Goal: Task Accomplishment & Management: Complete application form

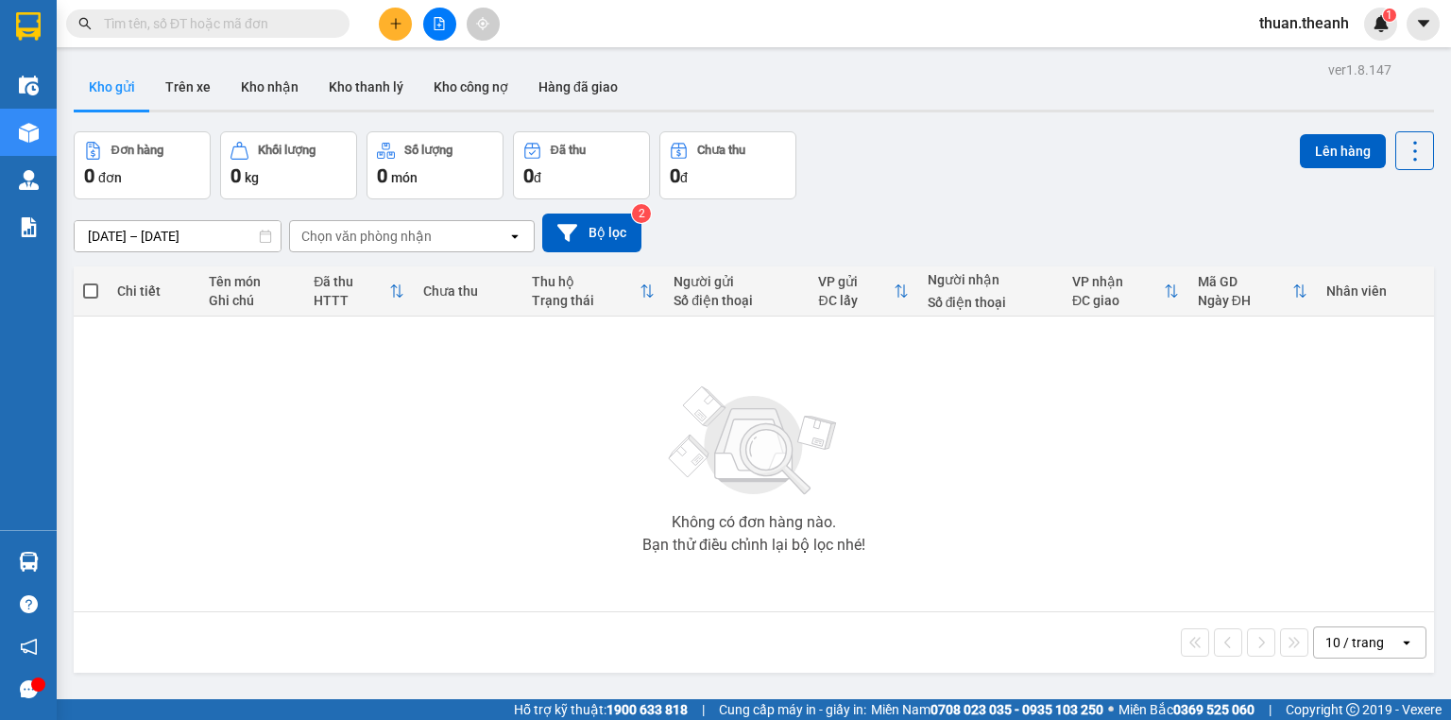
click at [400, 29] on icon "plus" at bounding box center [395, 23] width 13 height 13
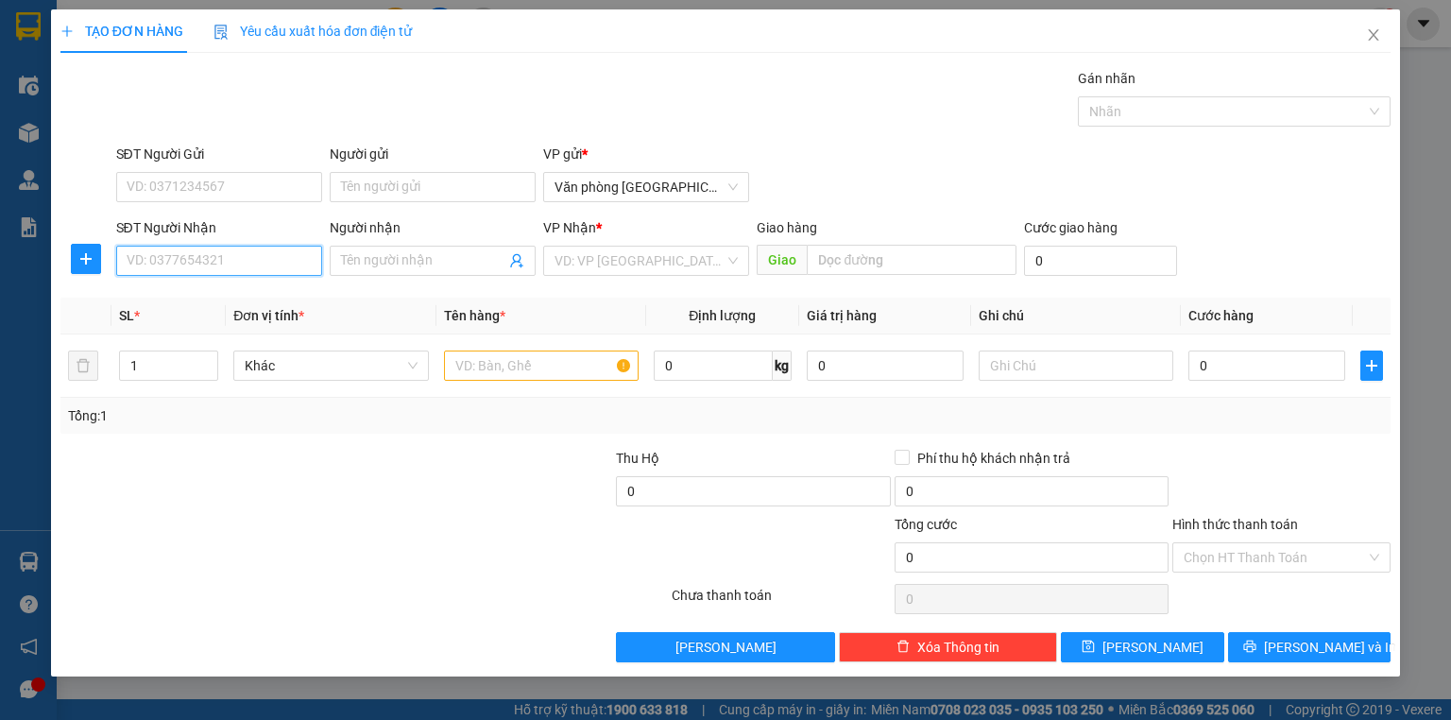
click at [205, 268] on input "SĐT Người Nhận" at bounding box center [219, 261] width 206 height 30
type input "00000000000000"
click at [273, 298] on div "0984354919" at bounding box center [218, 297] width 183 height 21
type input "0984354919"
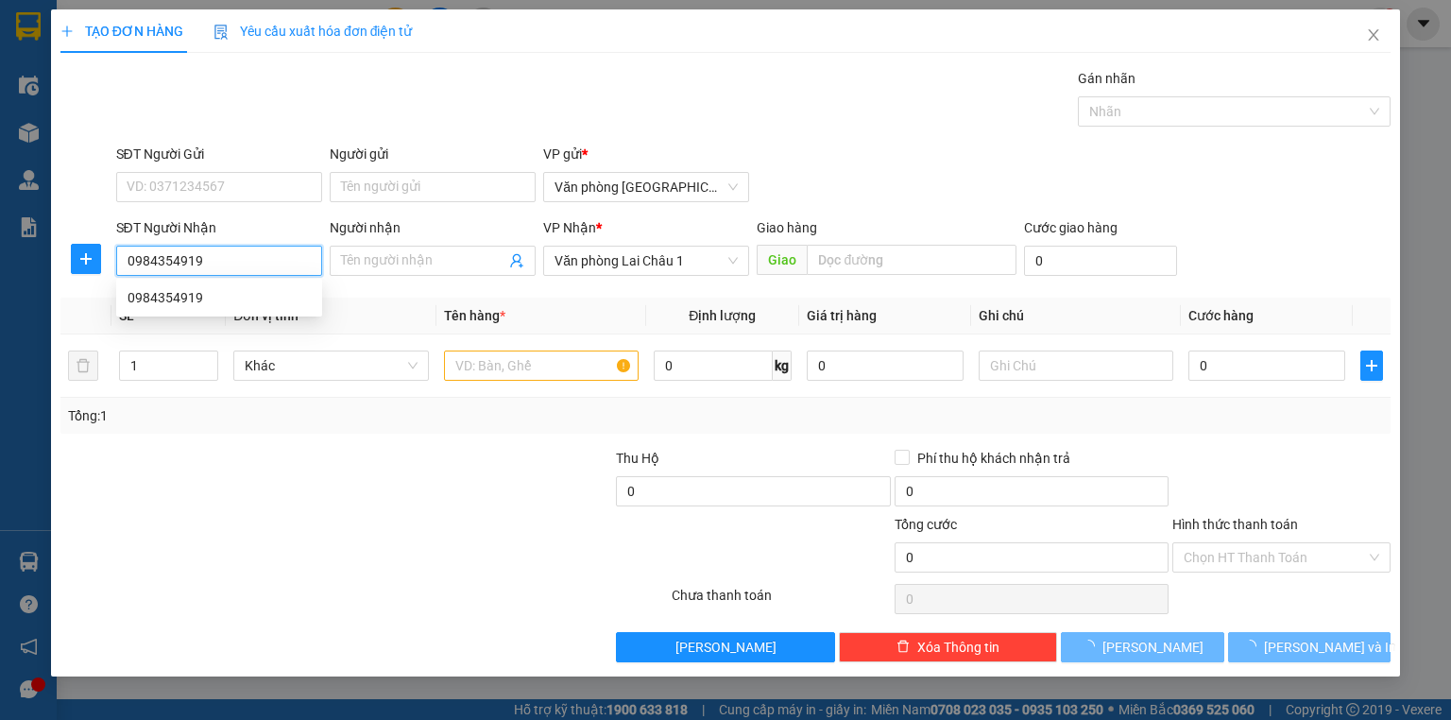
type input "50.000"
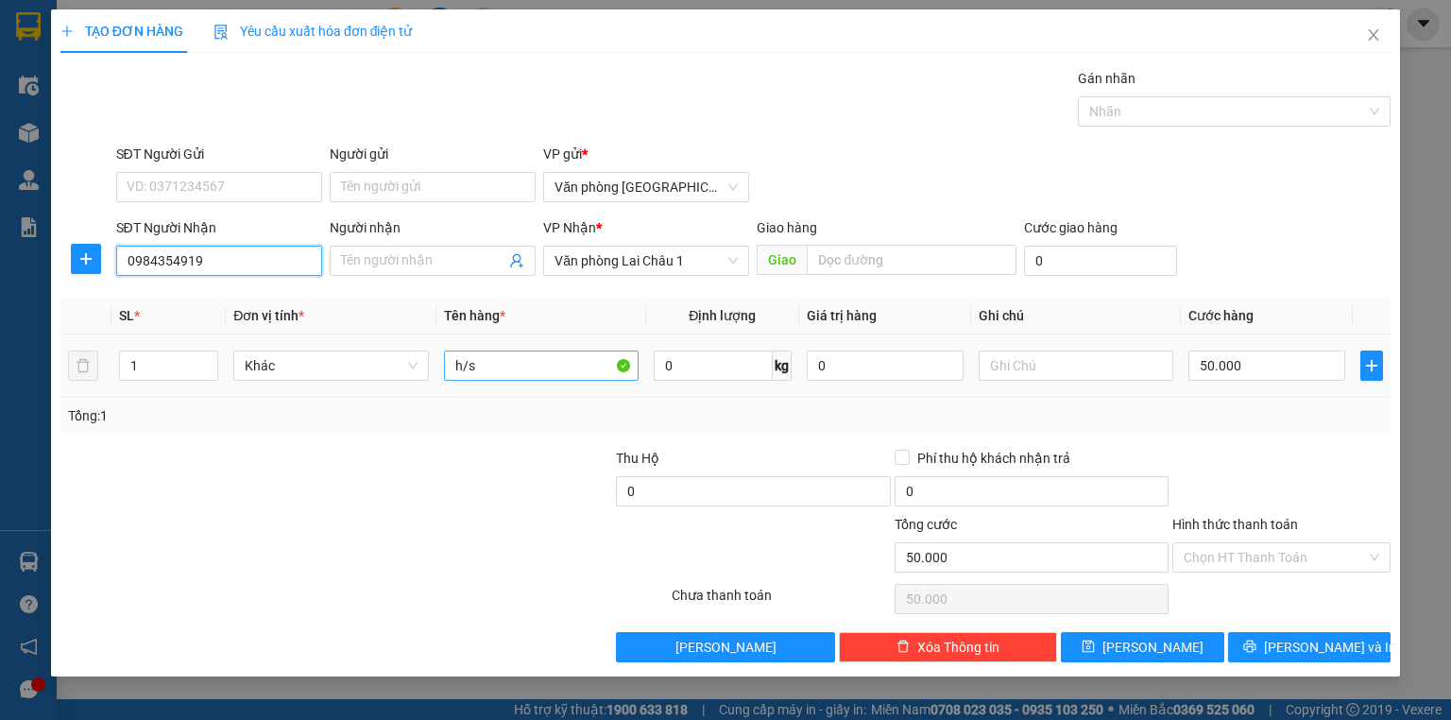
type input "0984354919"
drag, startPoint x: 486, startPoint y: 371, endPoint x: 336, endPoint y: 374, distance: 150.2
click at [336, 374] on tr "1 Khác h/s 0 kg 0 50.000" at bounding box center [725, 365] width 1330 height 63
type input "h"
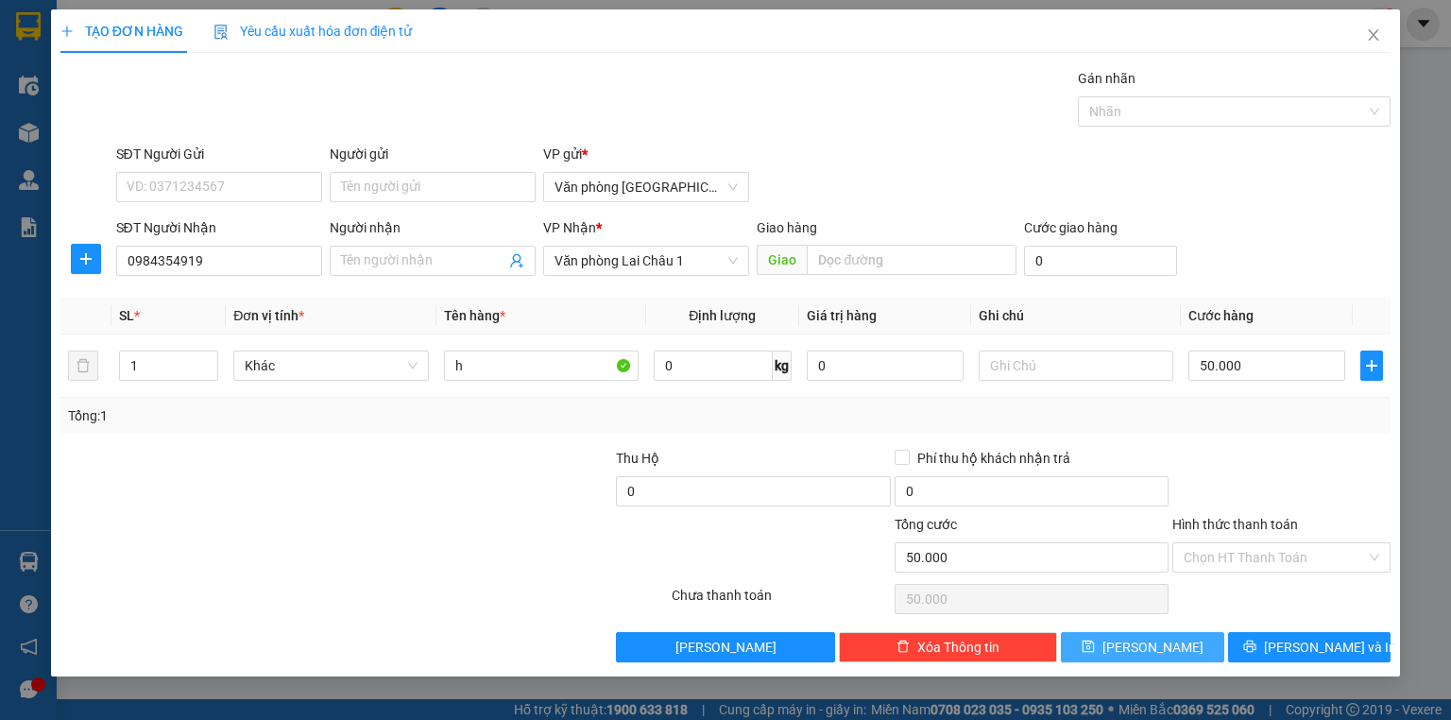
drag, startPoint x: 1134, startPoint y: 652, endPoint x: 1126, endPoint y: 638, distance: 15.7
click at [1135, 652] on button "Lưu" at bounding box center [1142, 647] width 163 height 30
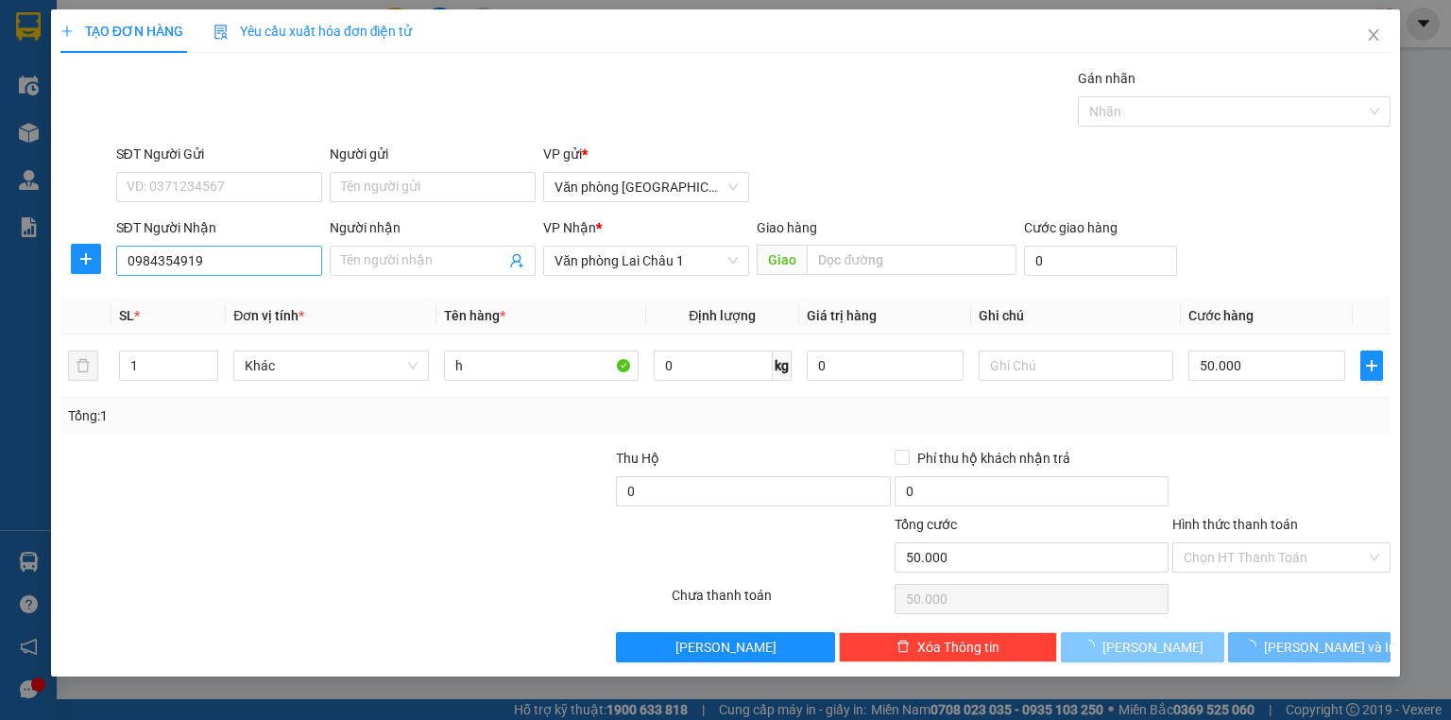
type input "0"
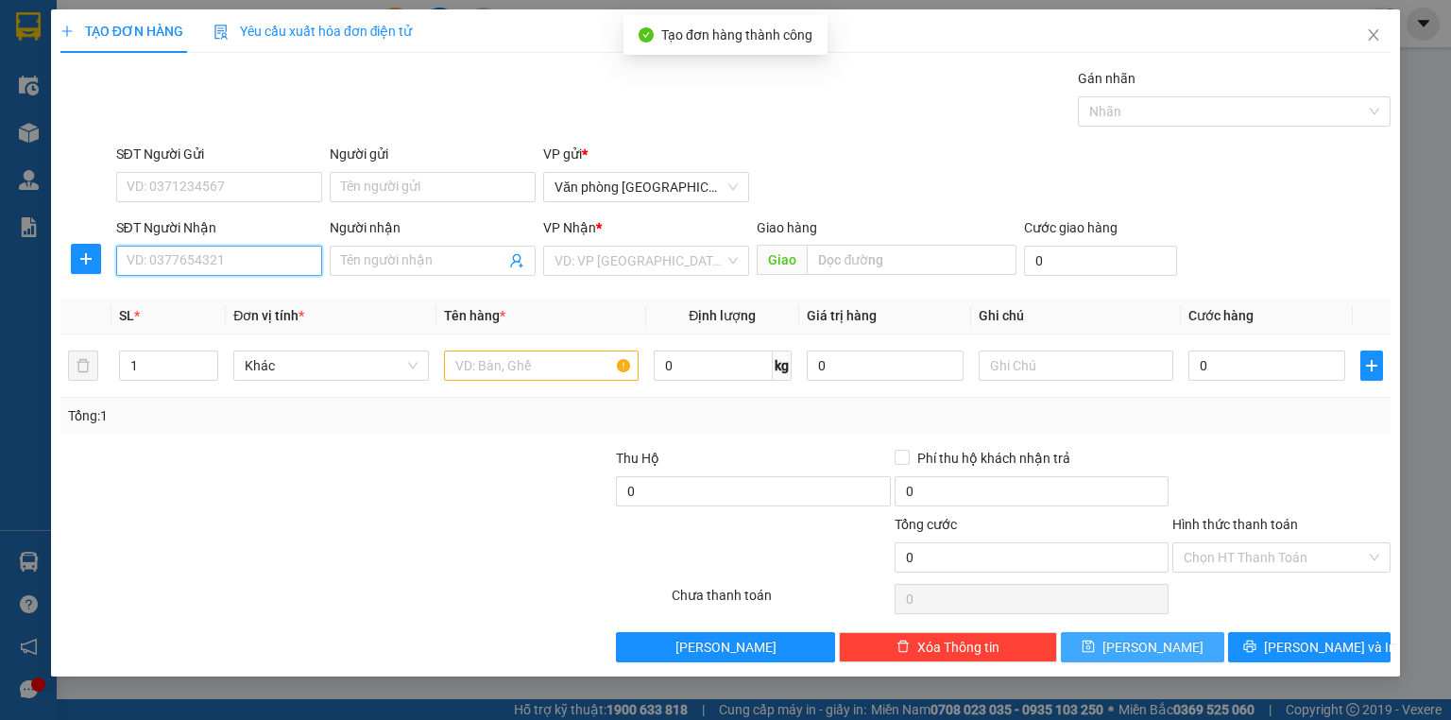
click at [209, 255] on input "SĐT Người Nhận" at bounding box center [219, 261] width 206 height 30
click at [236, 250] on input "SĐT Người Nhận" at bounding box center [219, 261] width 206 height 30
click at [265, 297] on div "0945861102" at bounding box center [218, 297] width 183 height 21
type input "0945861102"
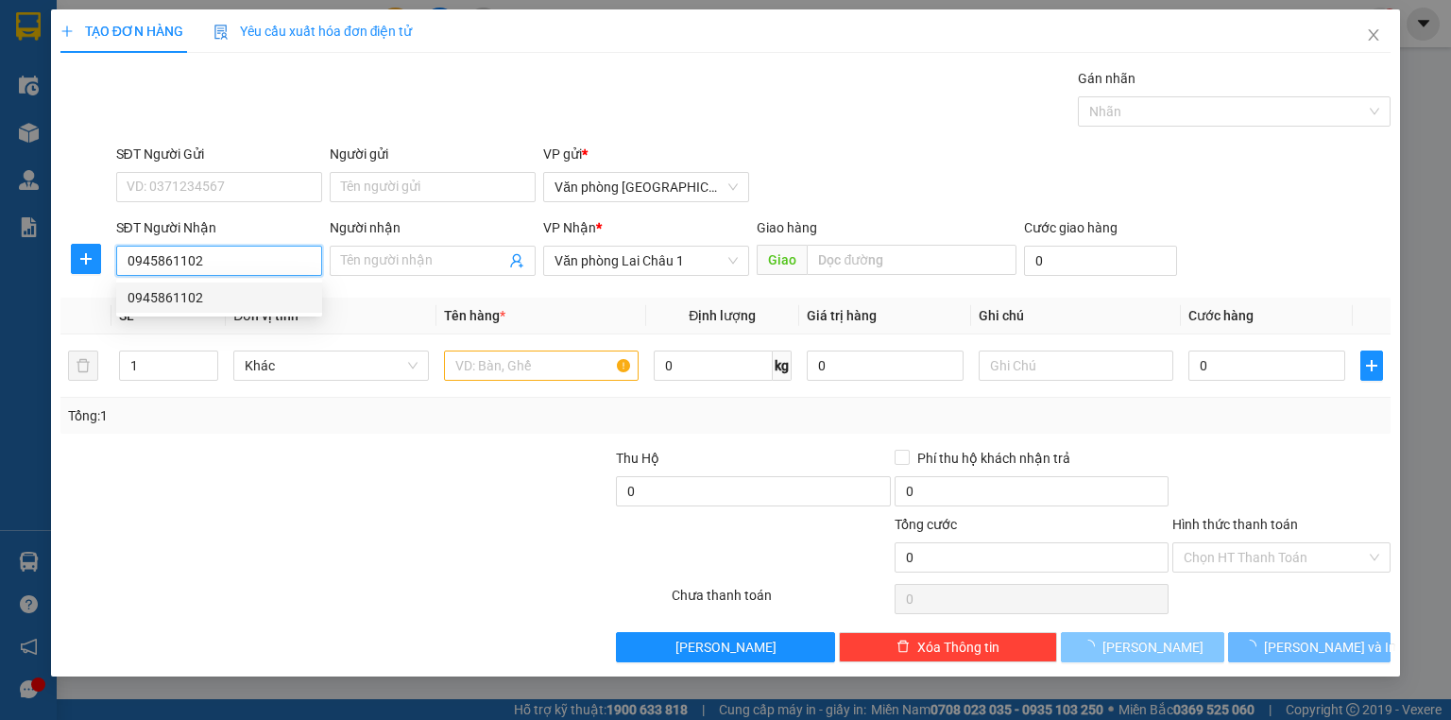
type input "50.000"
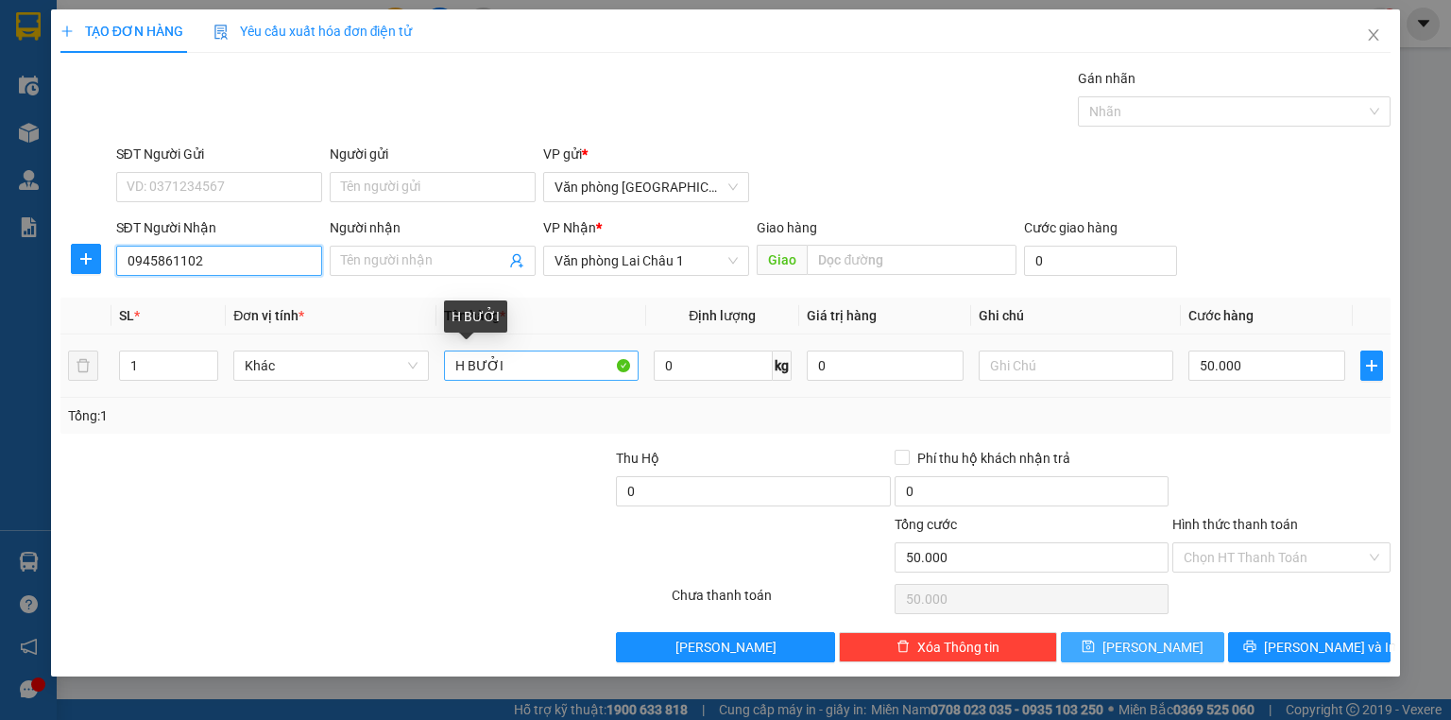
type input "0945861102"
drag, startPoint x: 529, startPoint y: 364, endPoint x: 298, endPoint y: 398, distance: 232.9
click at [298, 398] on div "SL * Đơn vị tính * Tên hàng * Định lượng Giá trị hàng Ghi chú Cước hàng 1 Khác …" at bounding box center [725, 365] width 1330 height 136
type input "h"
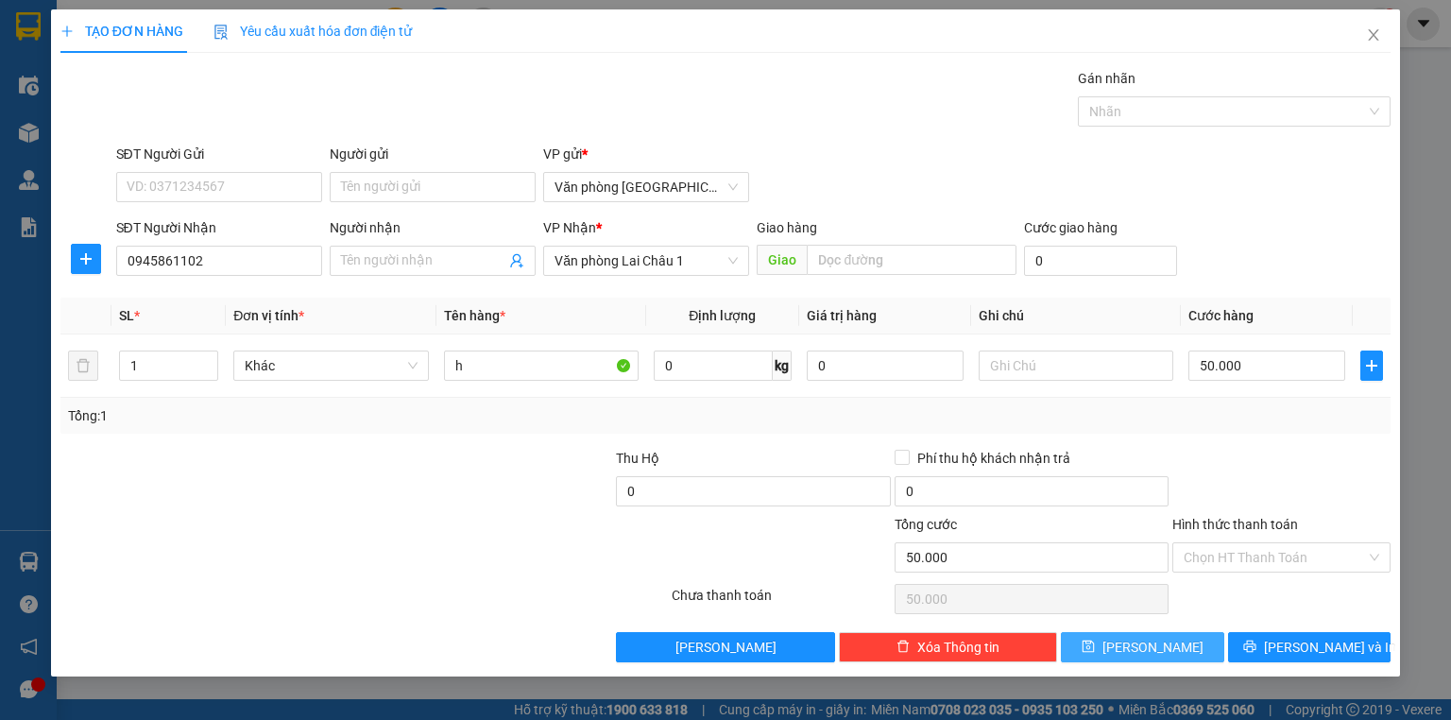
click at [1139, 623] on div "Transit Pickup Surcharge Ids Transit Deliver Surcharge Ids Transit Deliver Surc…" at bounding box center [725, 365] width 1330 height 594
click at [1150, 634] on button "Lưu" at bounding box center [1142, 647] width 163 height 30
type input "0"
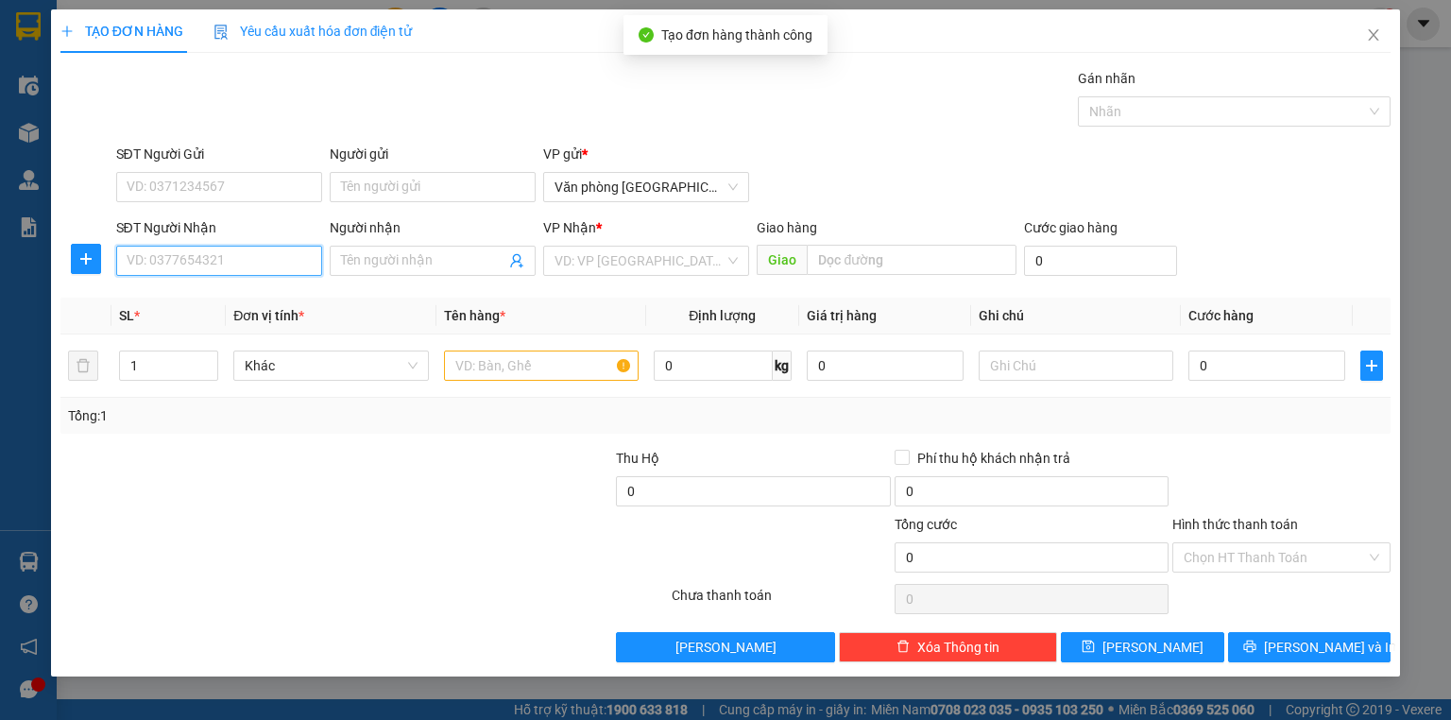
click at [246, 257] on input "SĐT Người Nhận" at bounding box center [219, 261] width 206 height 30
click at [251, 297] on div "0385779701" at bounding box center [218, 297] width 183 height 21
type input "0385779701"
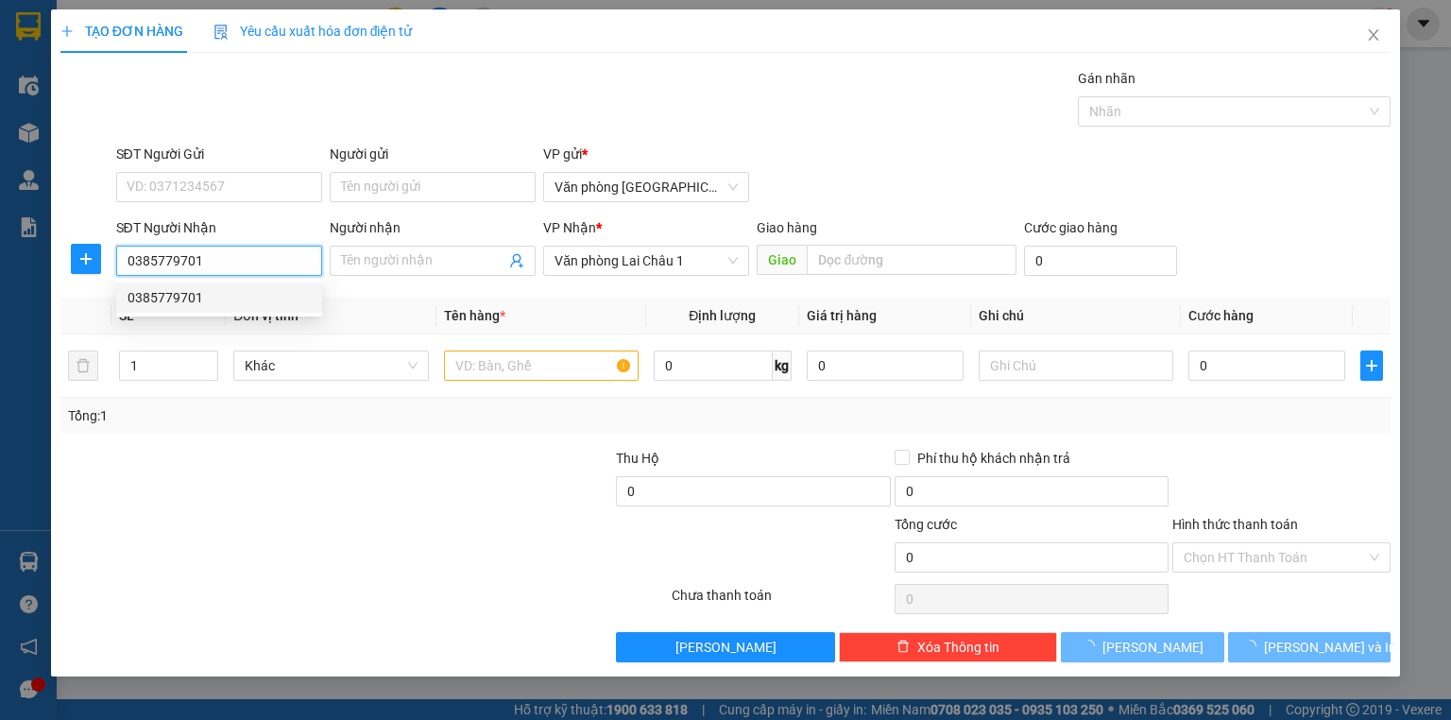
type input "50.000"
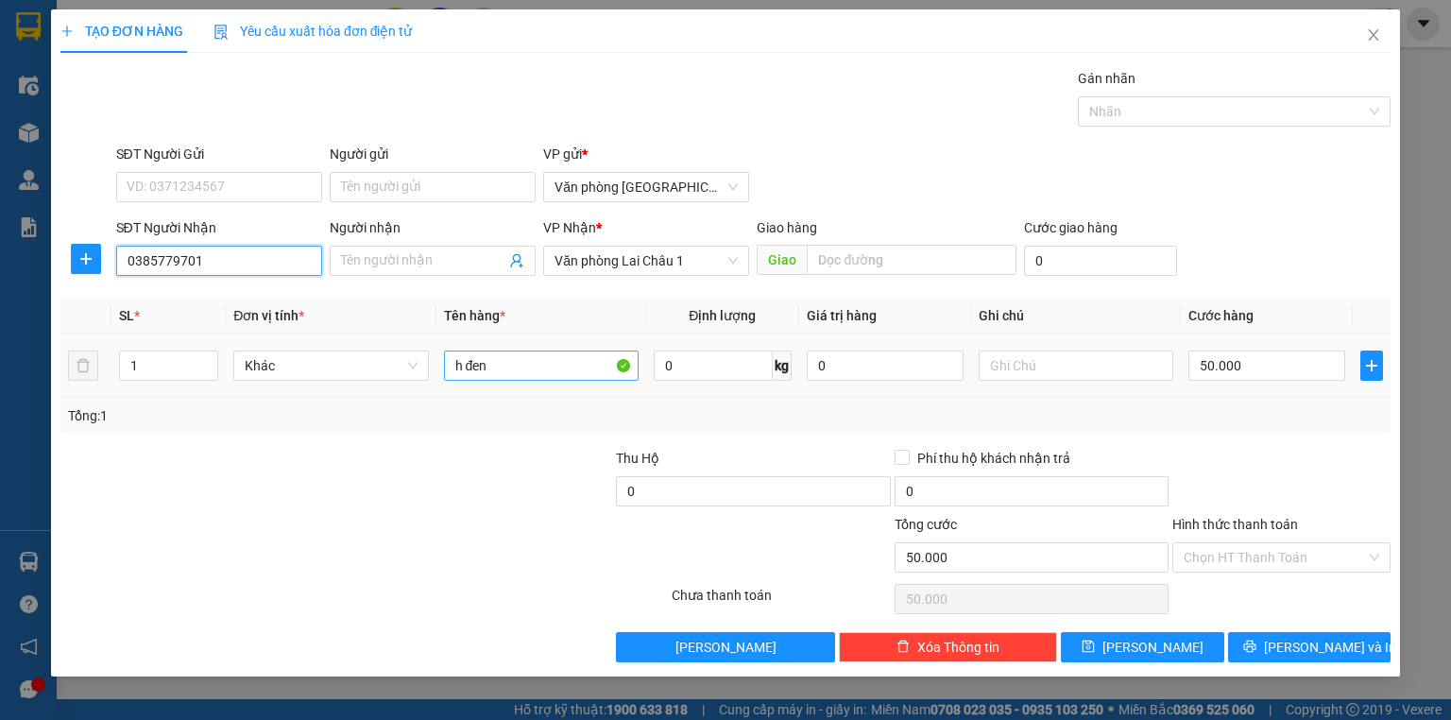
type input "0385779701"
drag, startPoint x: 518, startPoint y: 367, endPoint x: 500, endPoint y: 368, distance: 18.0
click at [502, 368] on input "h đen" at bounding box center [541, 365] width 195 height 30
click at [461, 365] on input "h đen" at bounding box center [541, 365] width 195 height 30
type input "b đen"
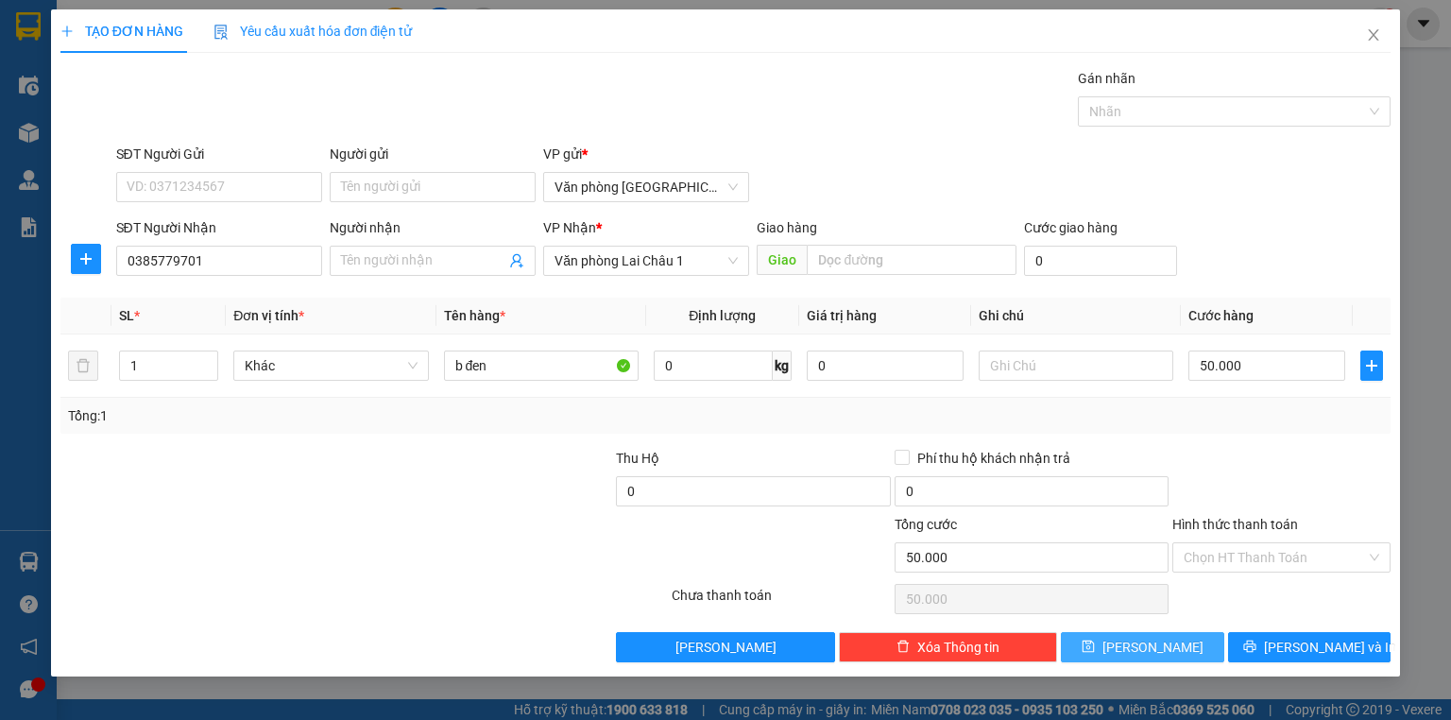
click at [1095, 647] on icon "save" at bounding box center [1087, 645] width 13 height 13
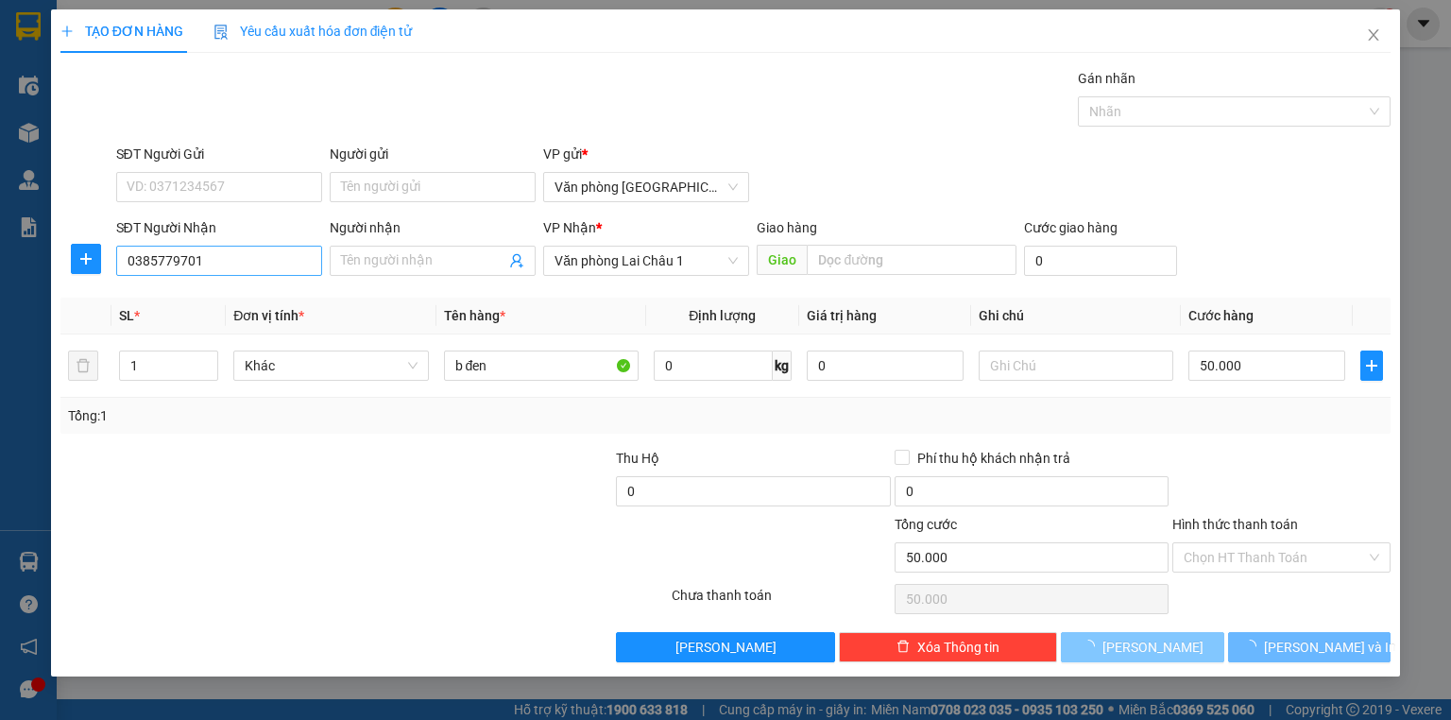
type input "0"
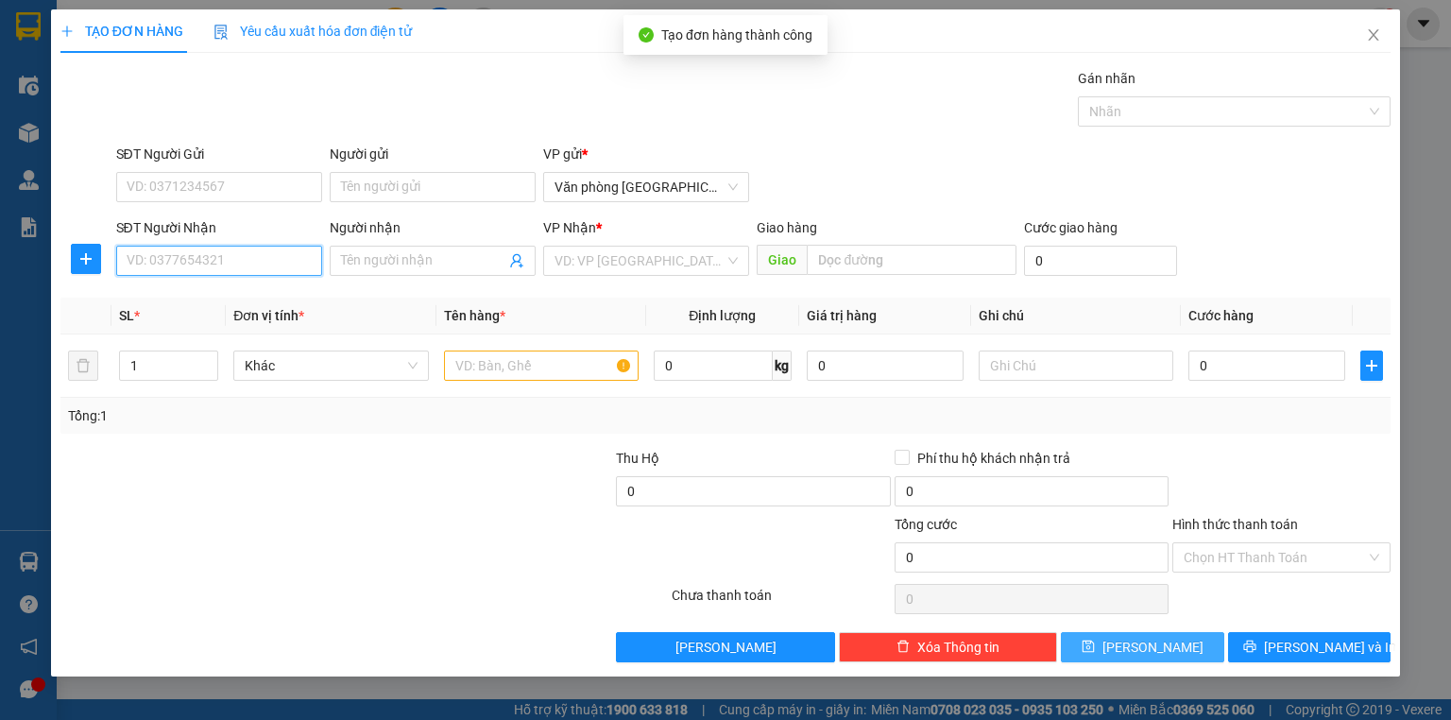
click at [192, 269] on input "SĐT Người Nhận" at bounding box center [219, 261] width 206 height 30
click at [199, 297] on div "0987806868" at bounding box center [218, 297] width 183 height 21
type input "0987806868"
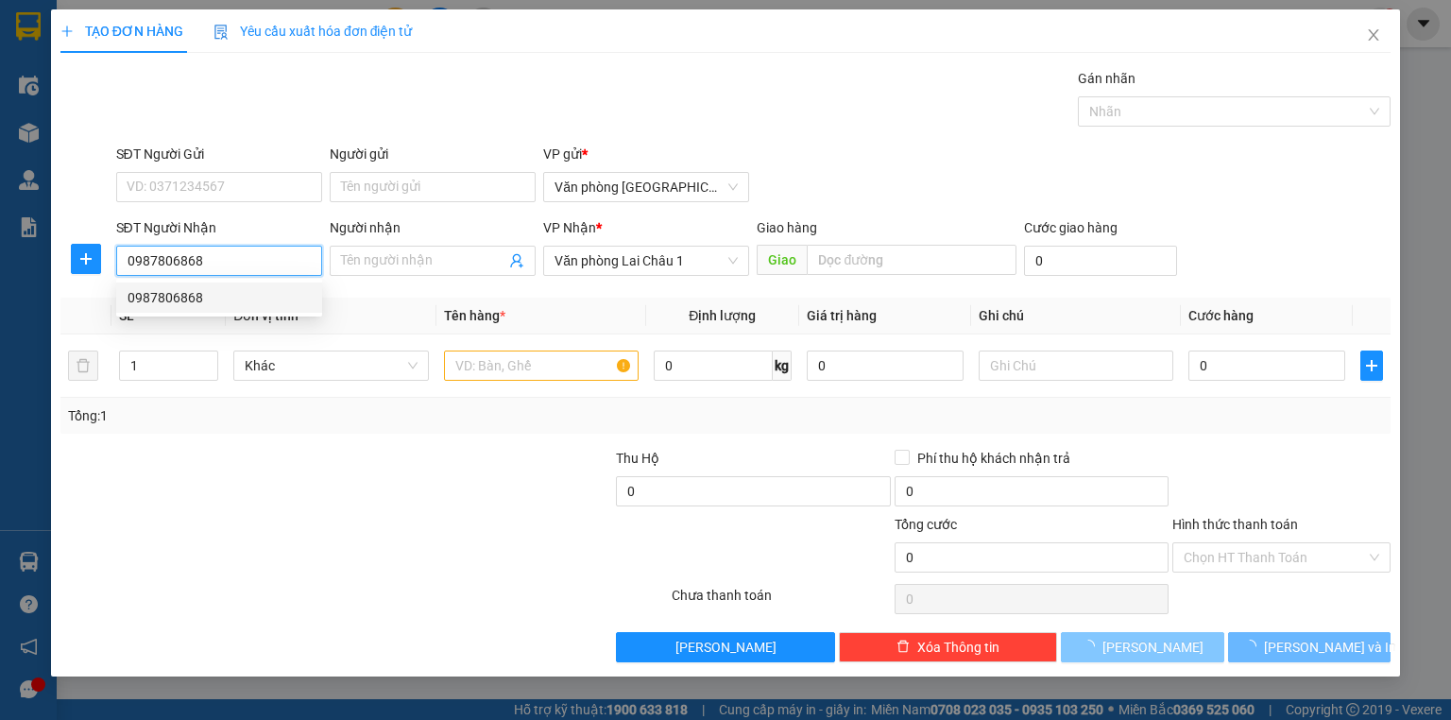
type input "200.000"
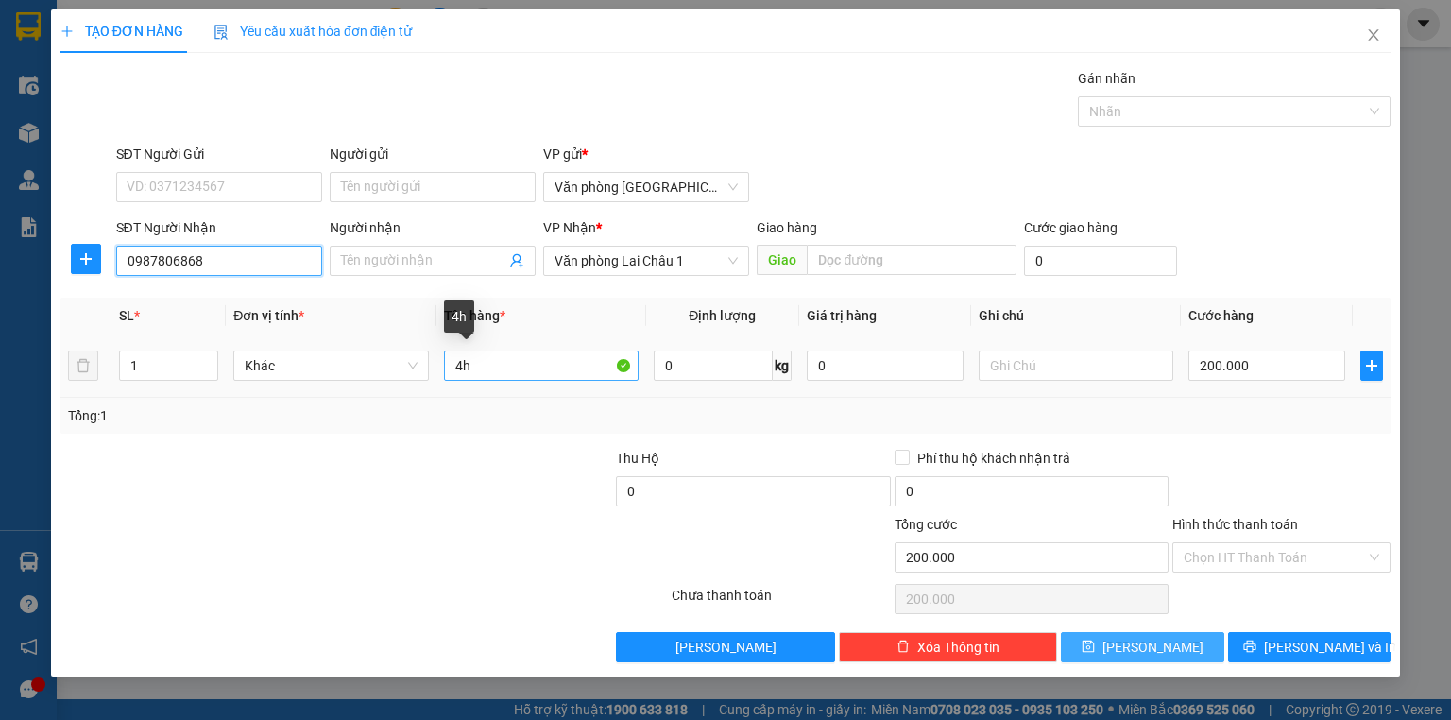
type input "0987806868"
drag, startPoint x: 503, startPoint y: 374, endPoint x: 406, endPoint y: 382, distance: 97.6
click at [406, 382] on tr "1 Khác 4h 0 kg 0 200.000" at bounding box center [725, 365] width 1330 height 63
type input "h"
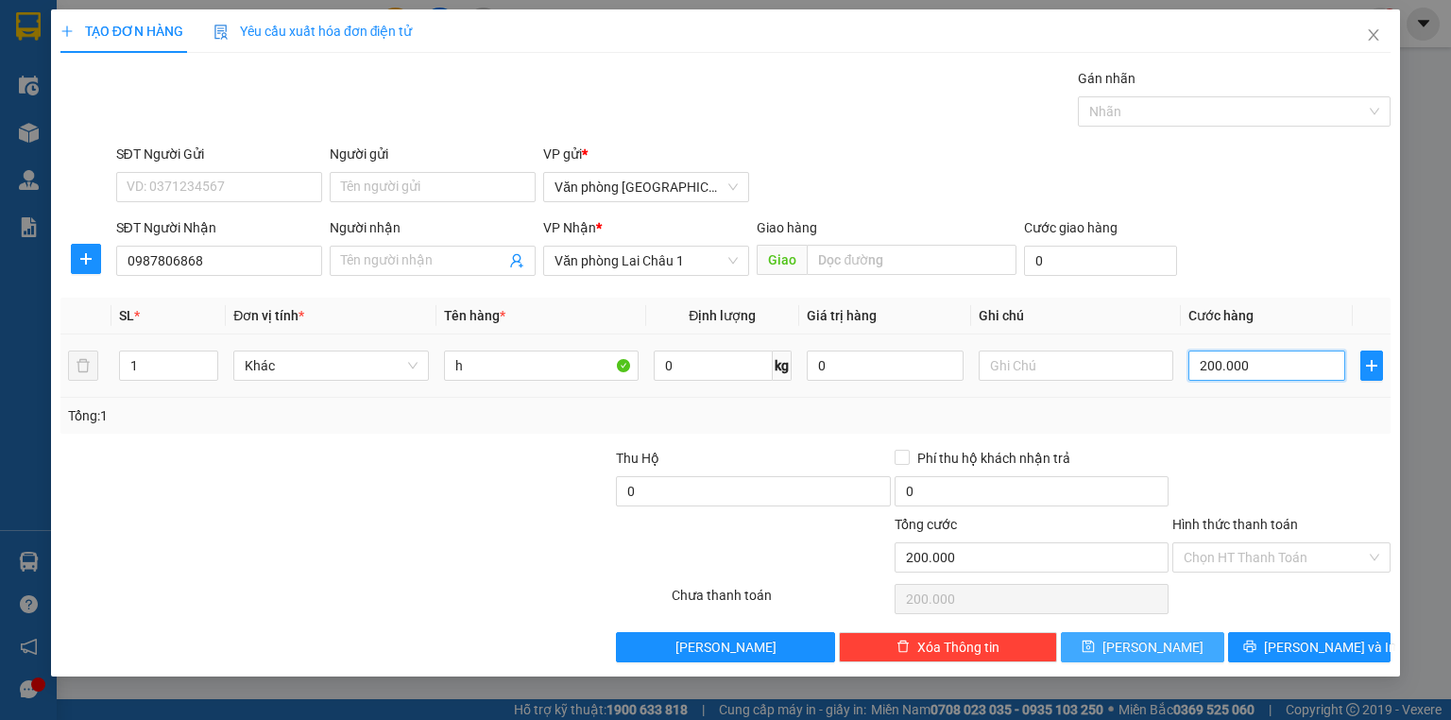
click at [1289, 359] on input "200.000" at bounding box center [1266, 365] width 157 height 30
type input "5"
type input "50"
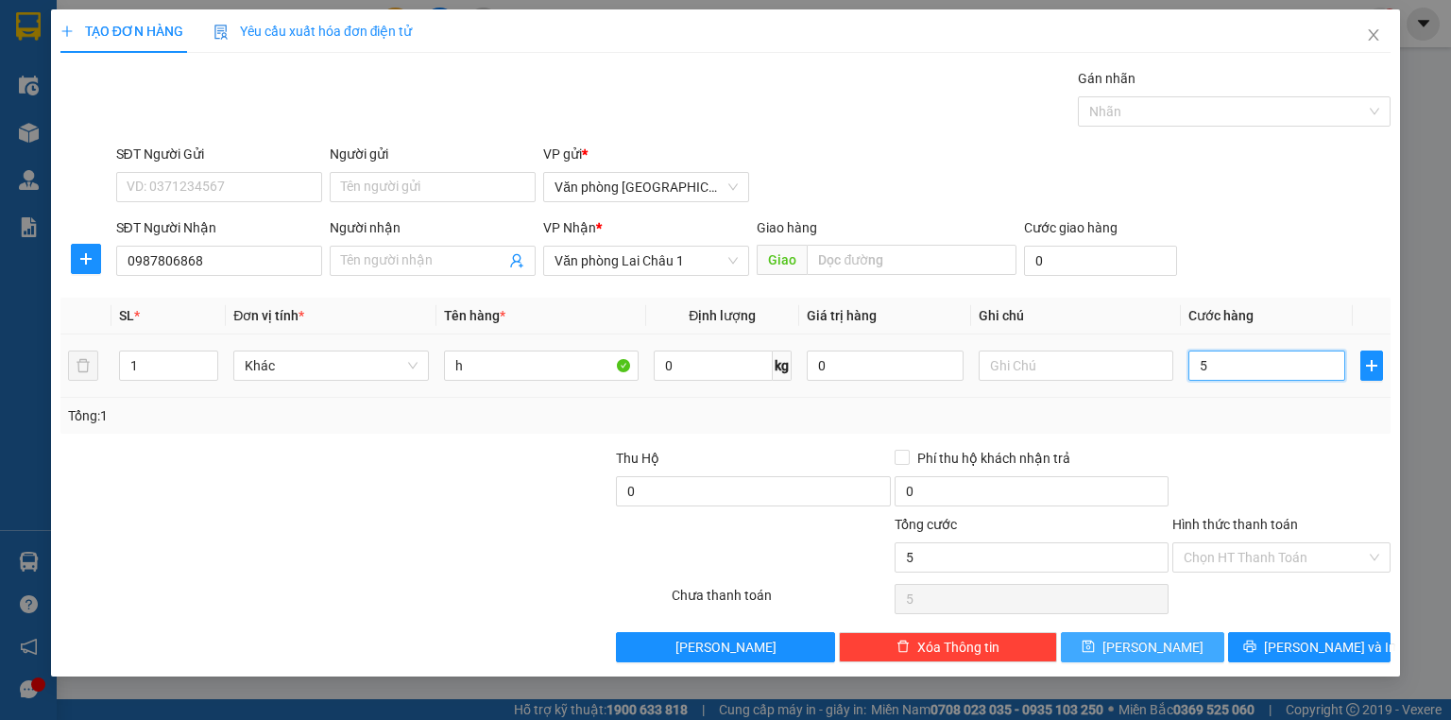
type input "50"
type input "500"
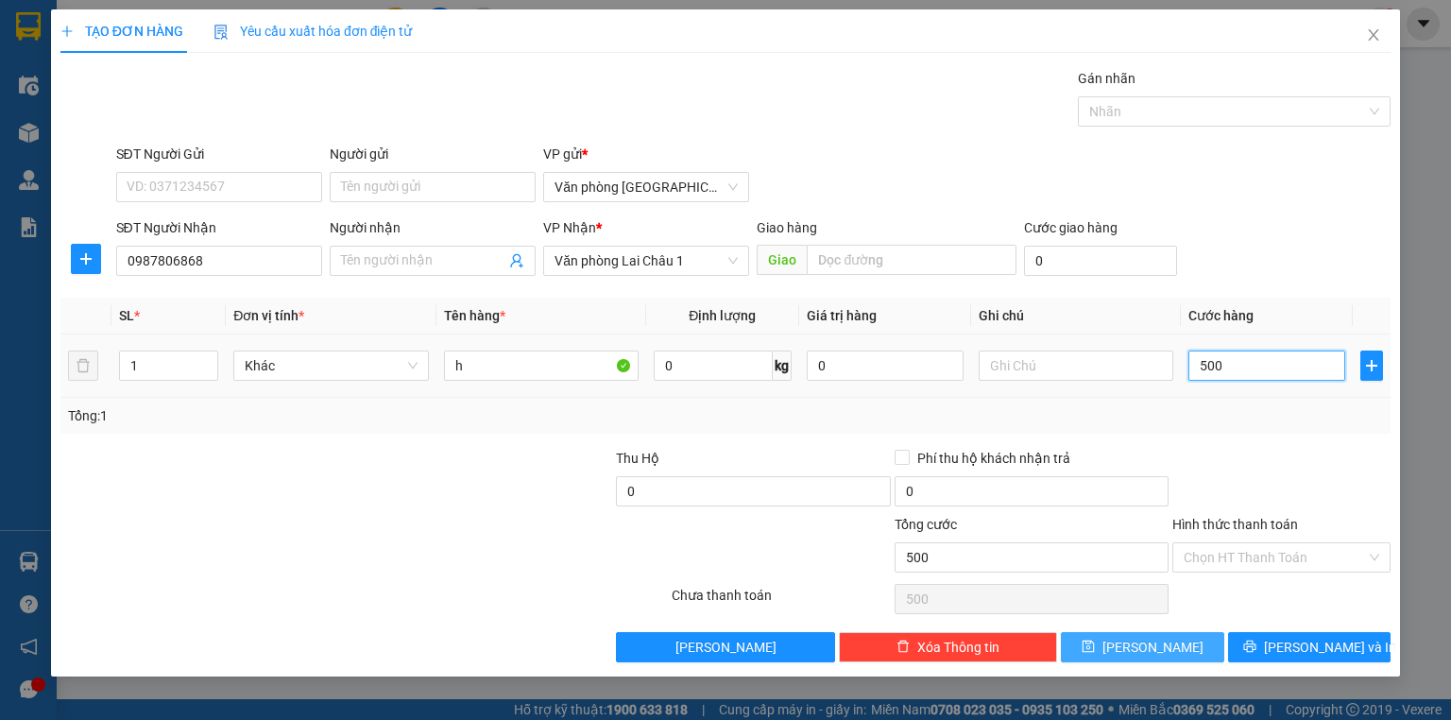
type input "5.000"
type input "50.000"
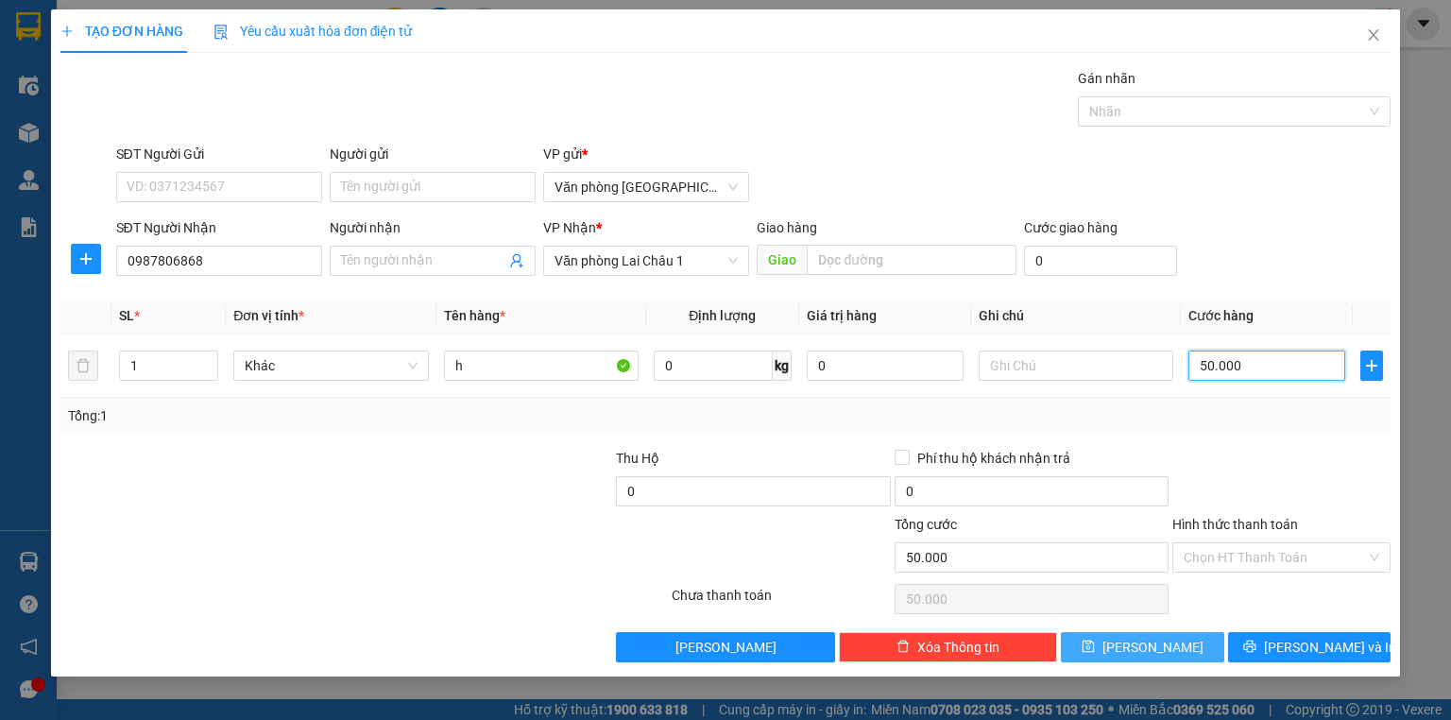
type input "50.000"
click at [1185, 638] on button "Lưu" at bounding box center [1142, 647] width 163 height 30
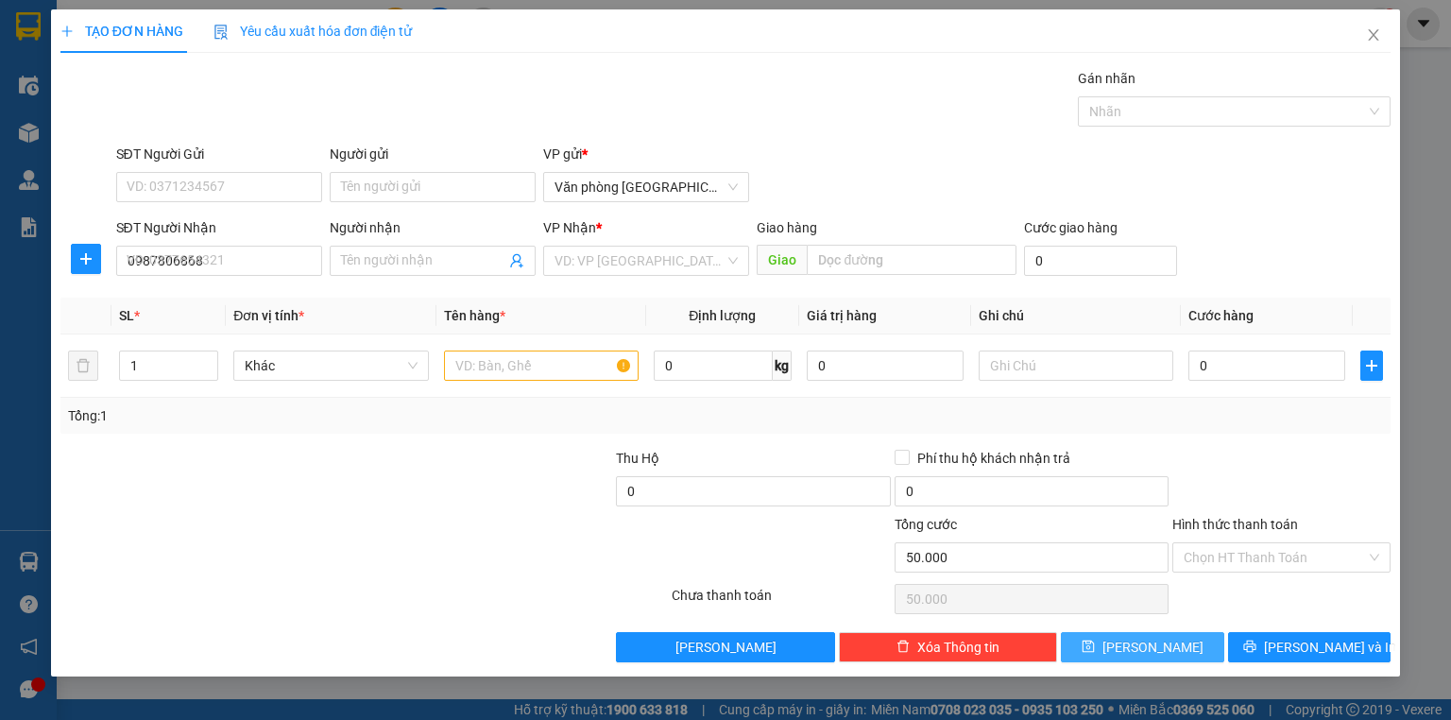
type input "0"
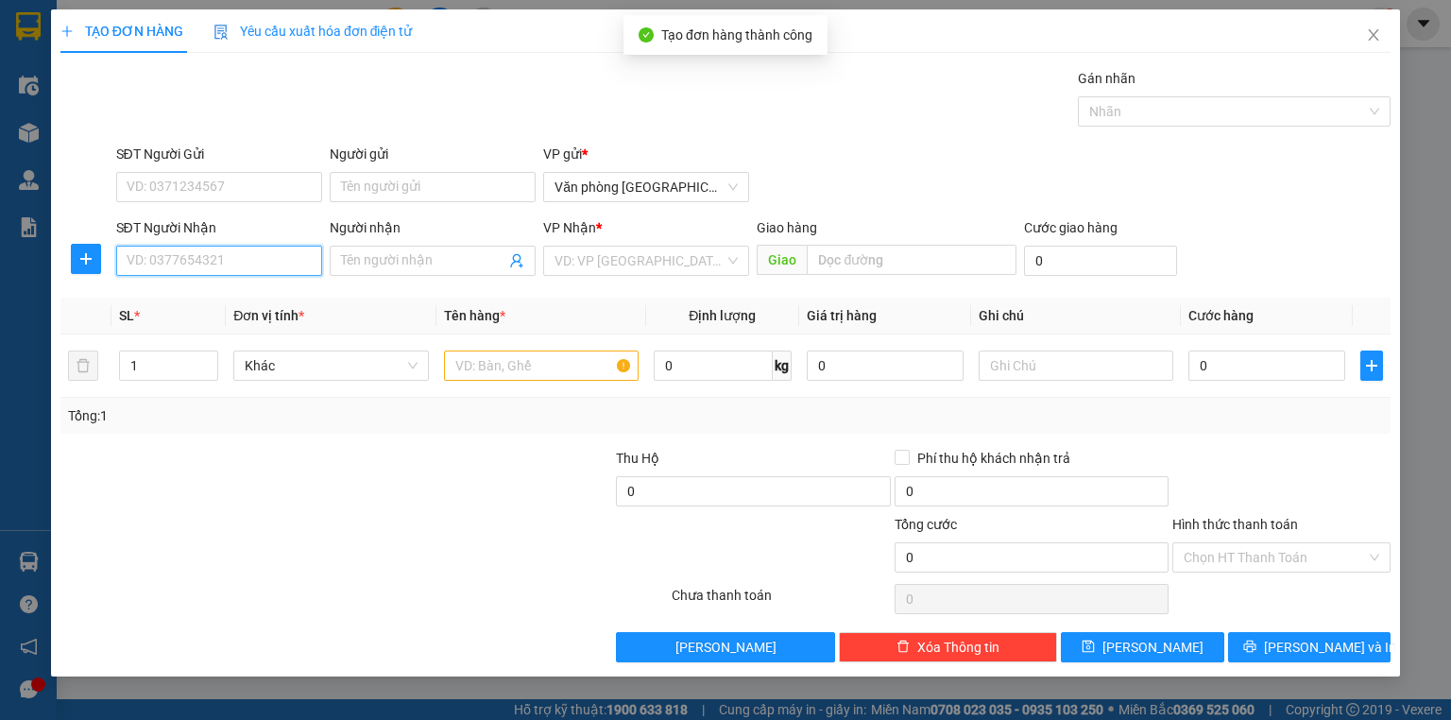
click at [198, 251] on input "SĐT Người Nhận" at bounding box center [219, 261] width 206 height 30
click at [1376, 33] on icon "close" at bounding box center [1373, 34] width 10 height 11
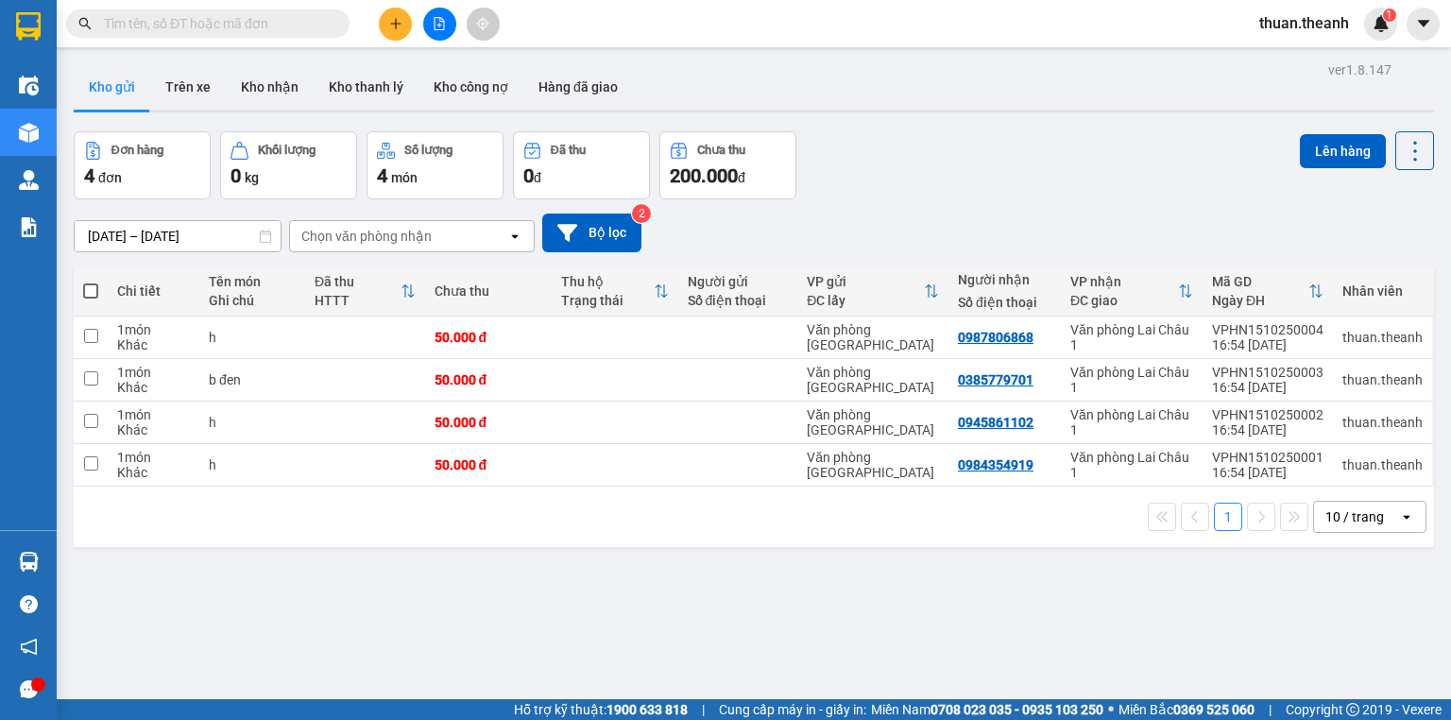
click at [1366, 508] on div "10 / trang" at bounding box center [1354, 516] width 59 height 19
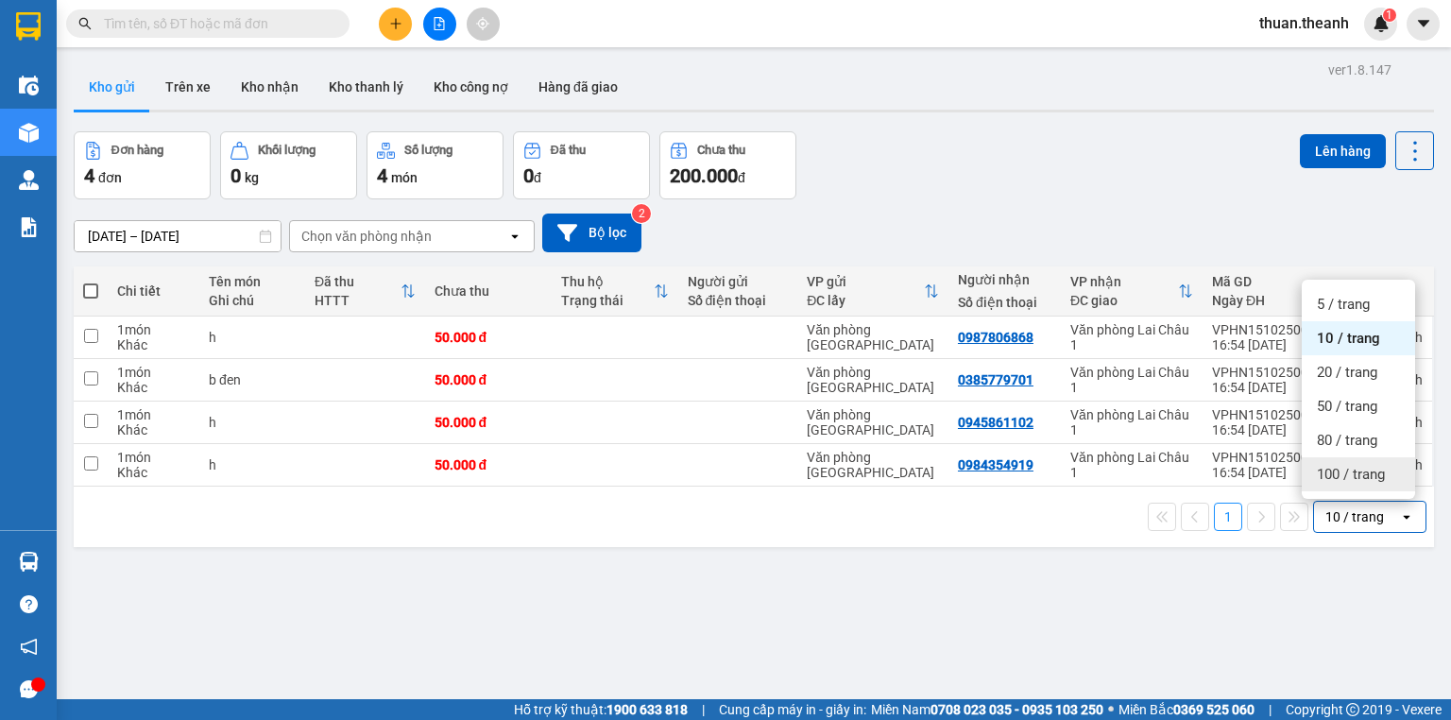
click at [1353, 463] on div "100 / trang" at bounding box center [1357, 474] width 113 height 34
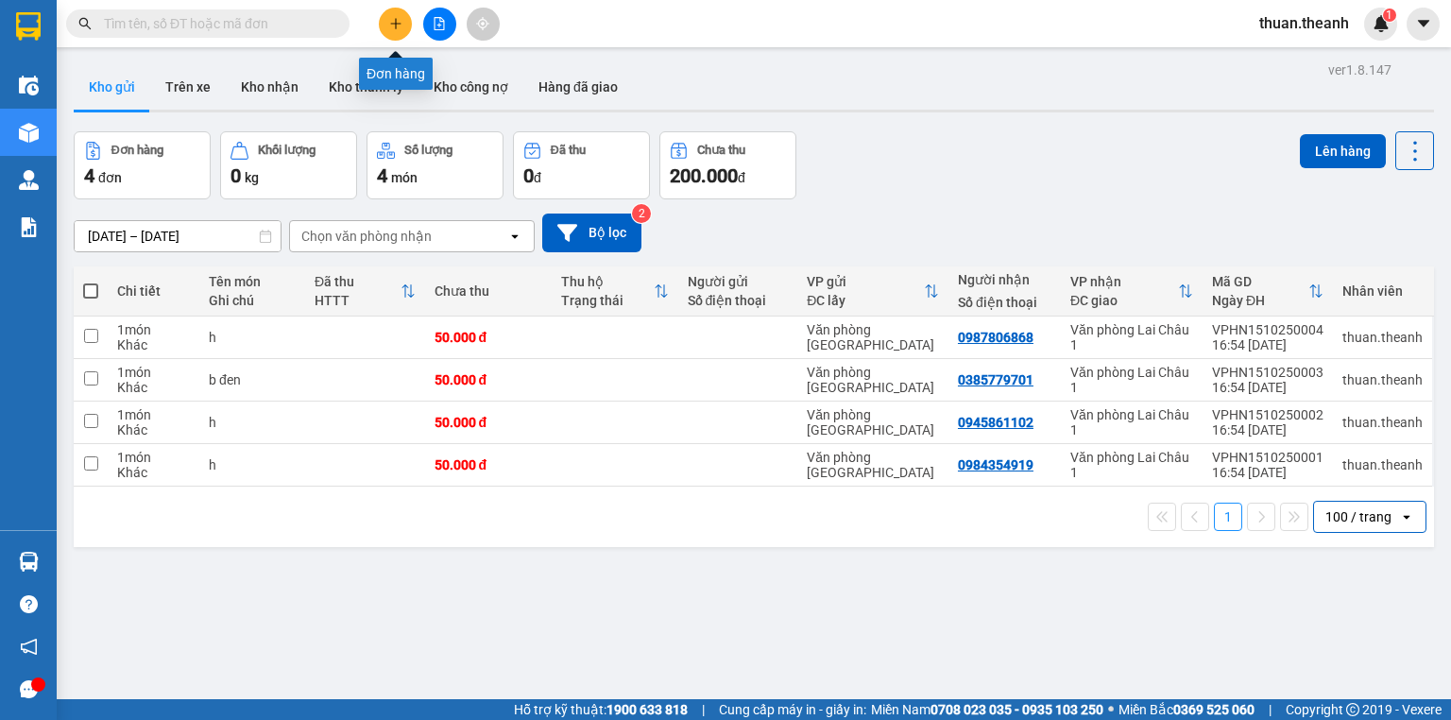
click at [397, 27] on icon "plus" at bounding box center [395, 23] width 13 height 13
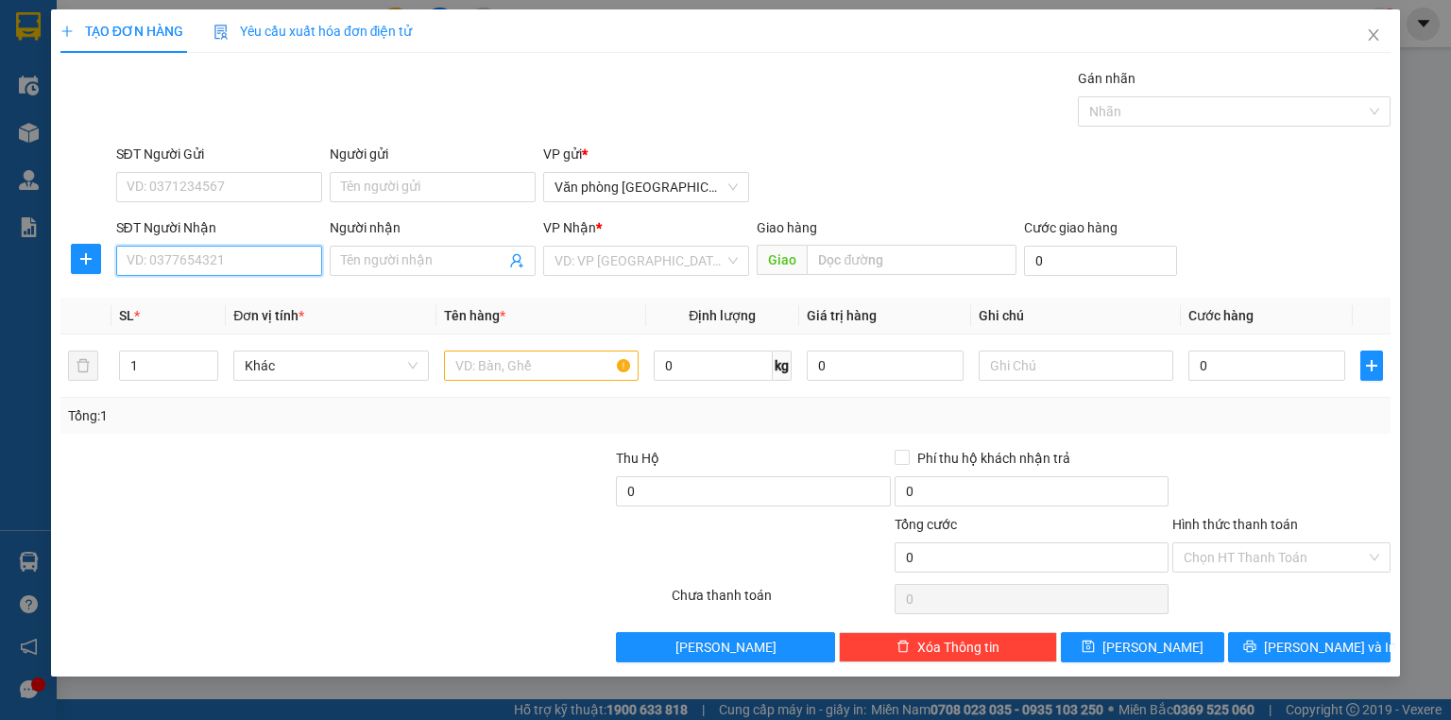
click at [298, 274] on input "SĐT Người Nhận" at bounding box center [219, 261] width 206 height 30
click at [257, 307] on div "0814412707" at bounding box center [218, 297] width 183 height 21
type input "0814412707"
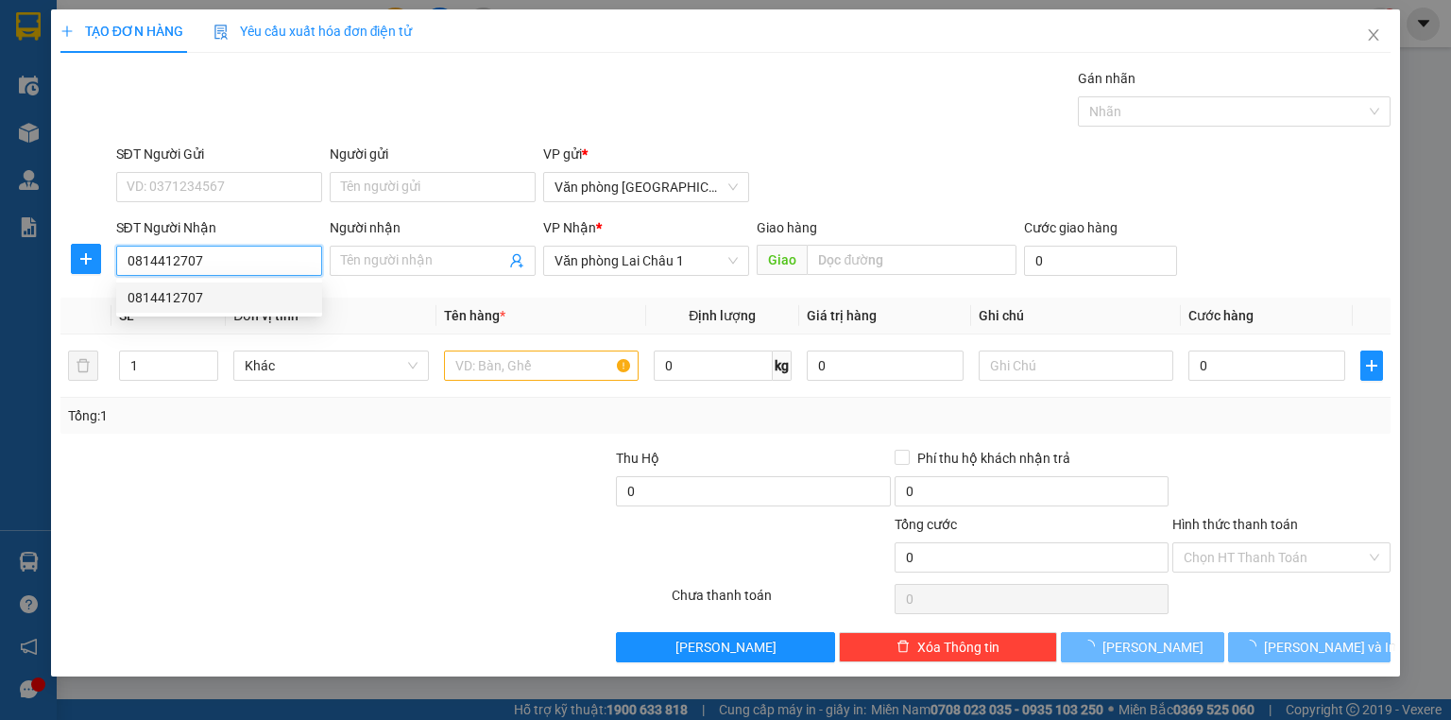
type input "50.000"
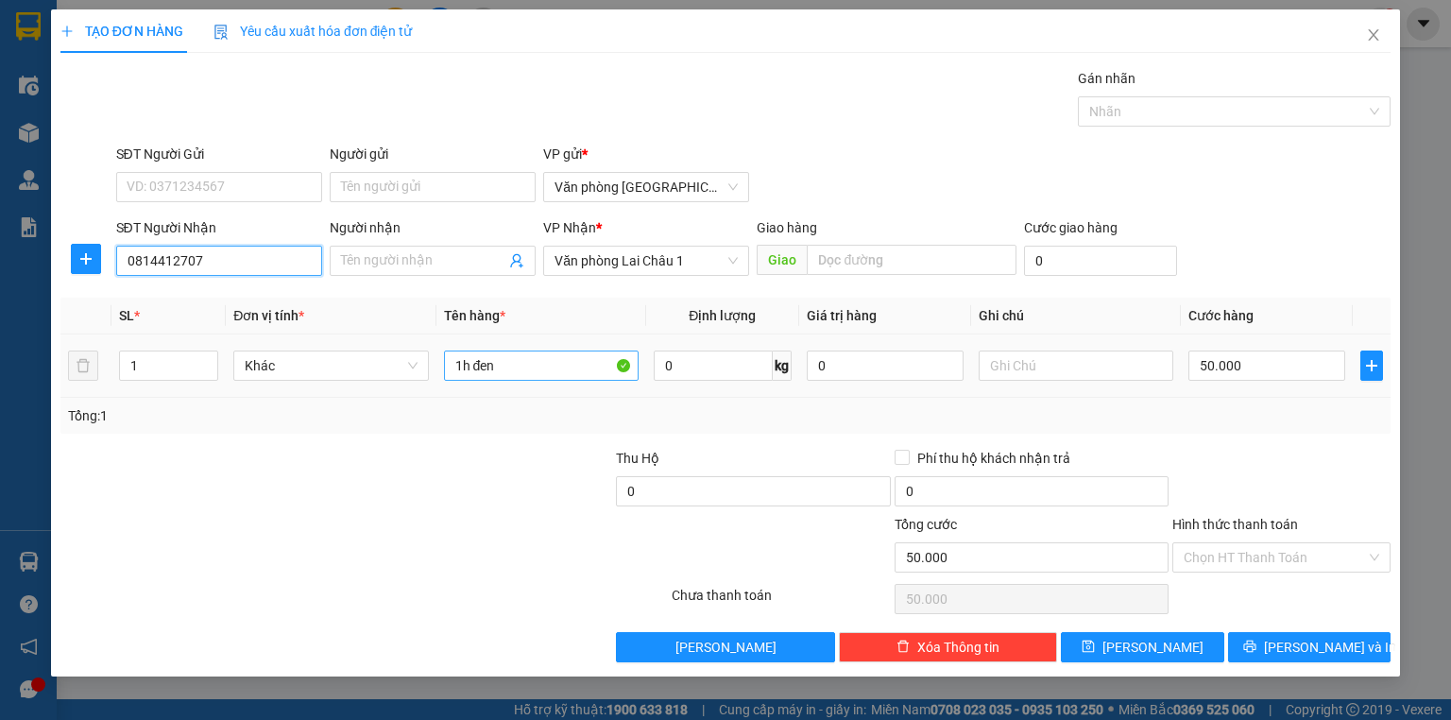
type input "0814412707"
drag, startPoint x: 549, startPoint y: 363, endPoint x: 471, endPoint y: 372, distance: 78.0
click at [471, 372] on input "1h đen" at bounding box center [541, 365] width 195 height 30
type input "1h dài"
click at [1250, 359] on input "50.000" at bounding box center [1266, 365] width 157 height 30
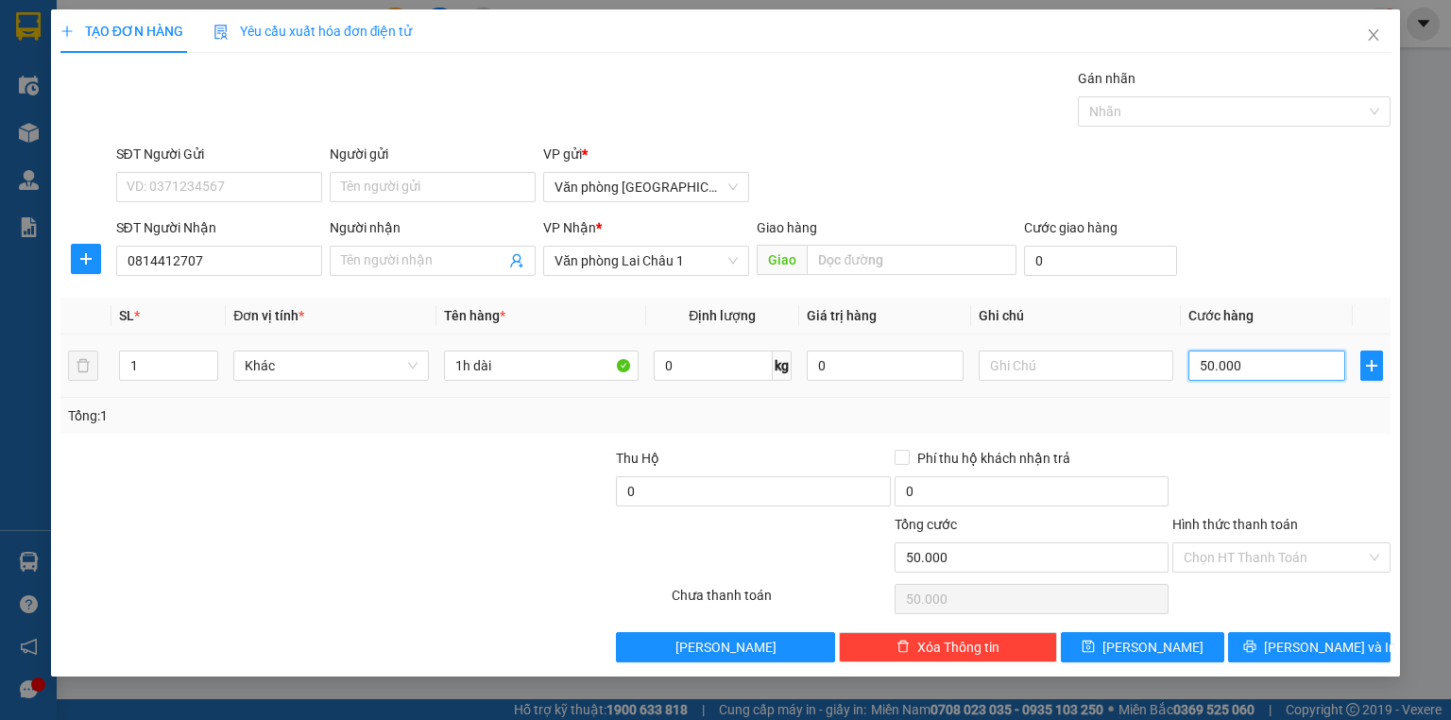
type input "7"
type input "70"
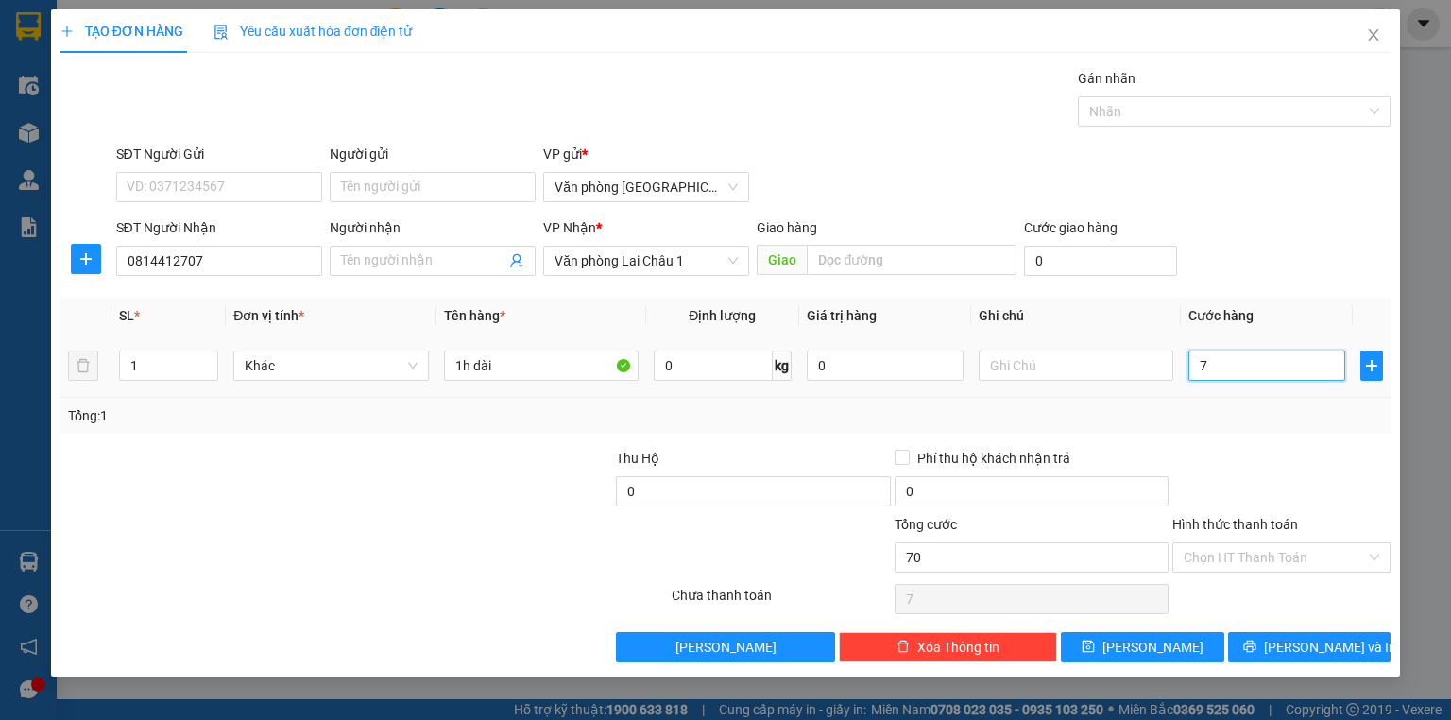
type input "70"
type input "700"
type input "7.000"
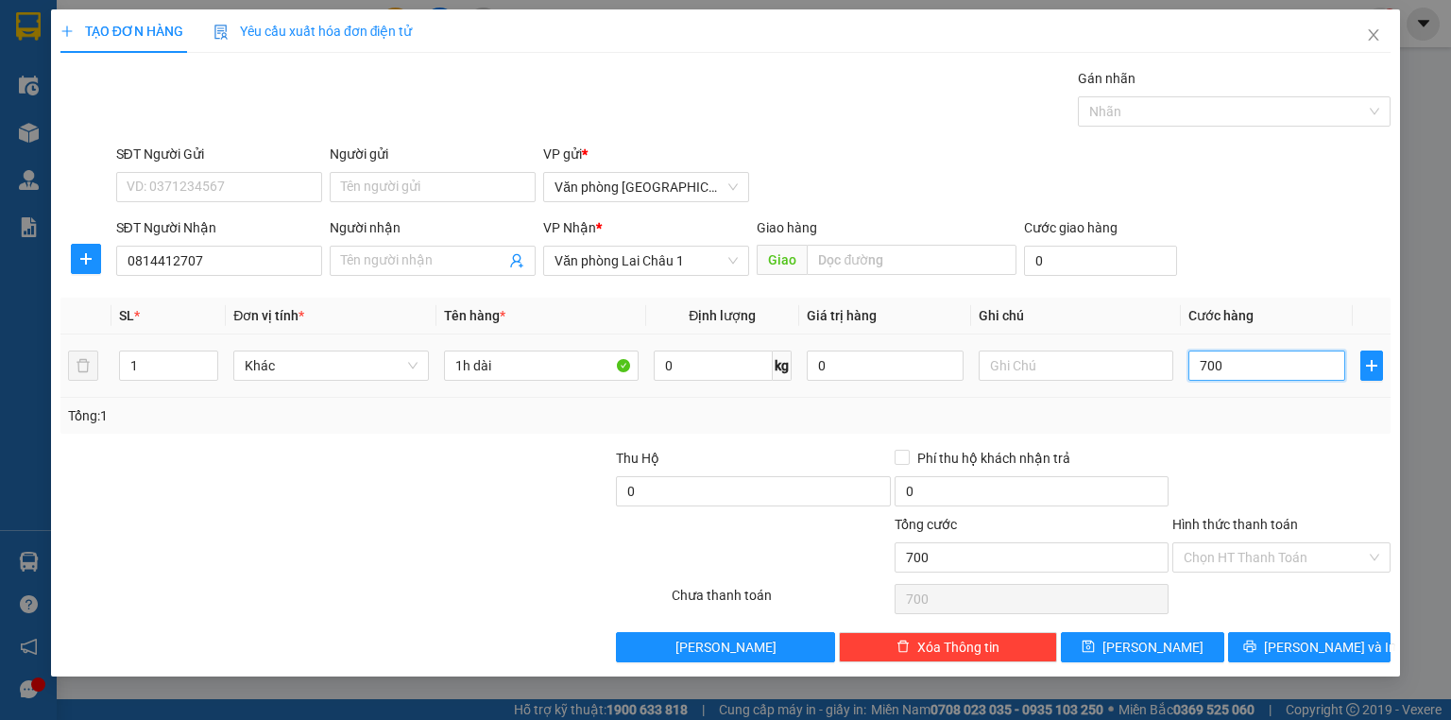
type input "7.000"
type input "70.000"
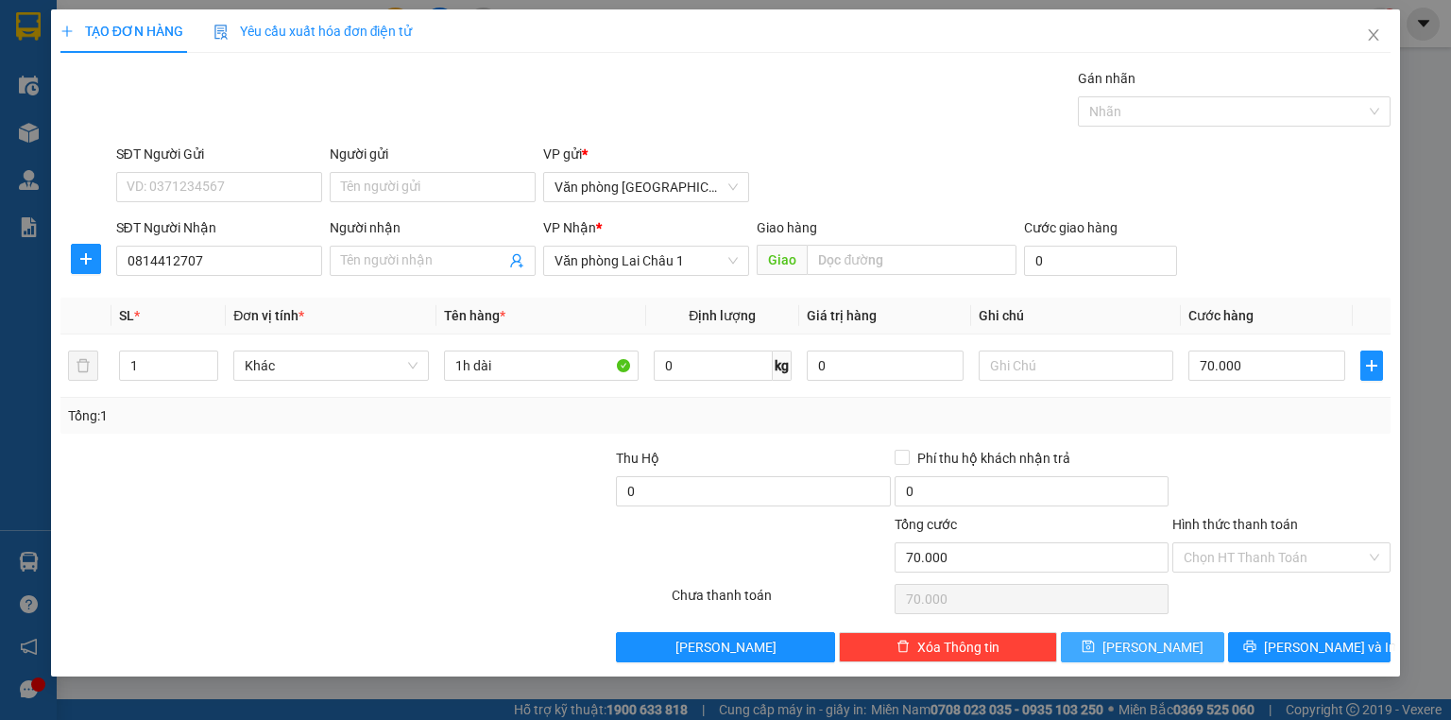
drag, startPoint x: 1198, startPoint y: 635, endPoint x: 1184, endPoint y: 635, distance: 13.2
click at [1198, 635] on button "Lưu" at bounding box center [1142, 647] width 163 height 30
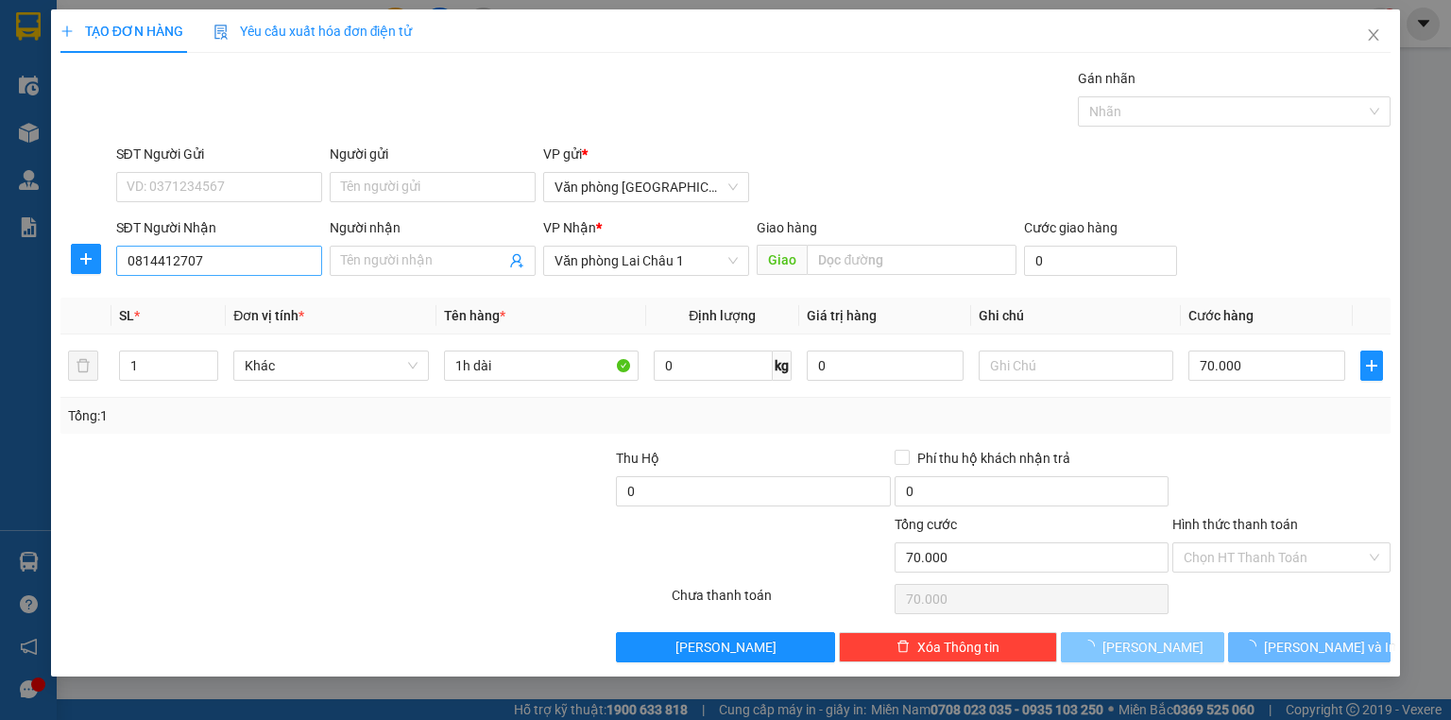
type input "0"
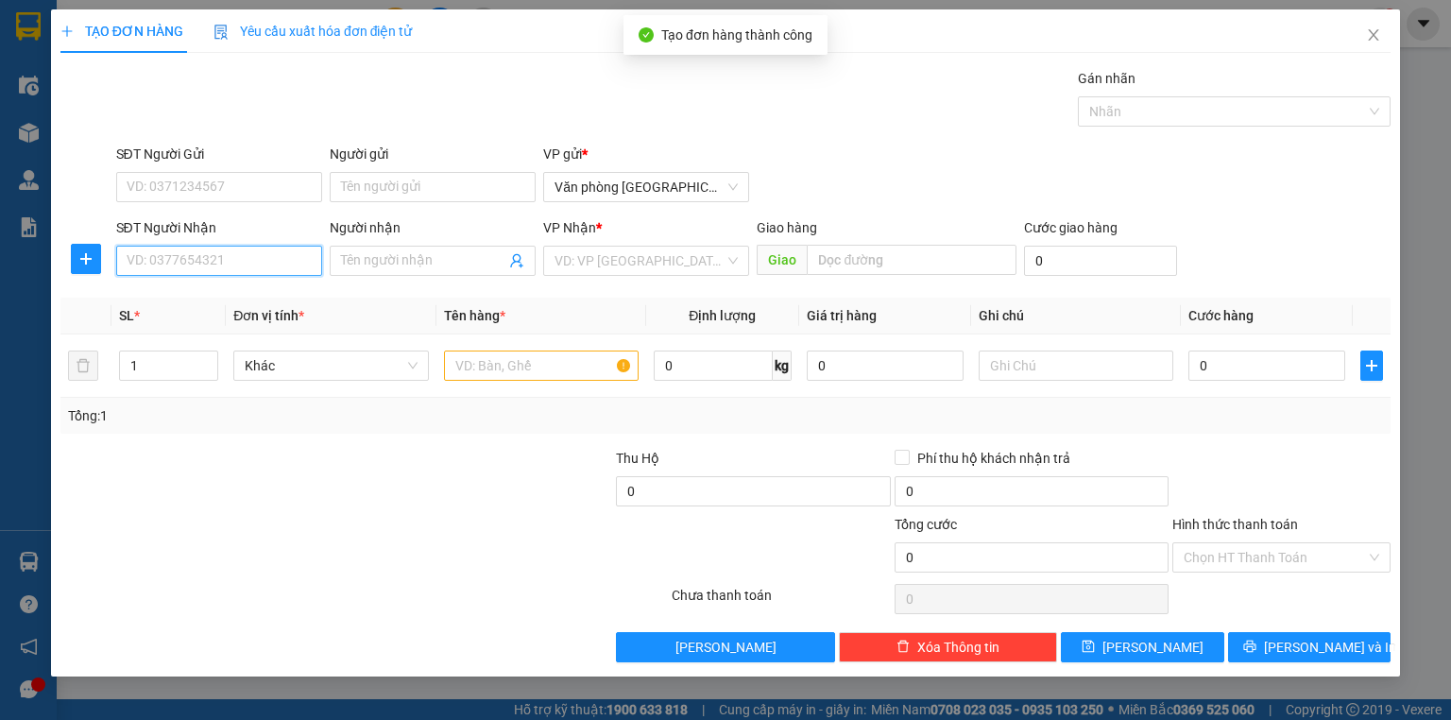
click at [195, 255] on input "SĐT Người Nhận" at bounding box center [219, 261] width 206 height 30
click at [196, 297] on div "0946171187" at bounding box center [218, 297] width 183 height 21
type input "0946171187"
type input "50.000"
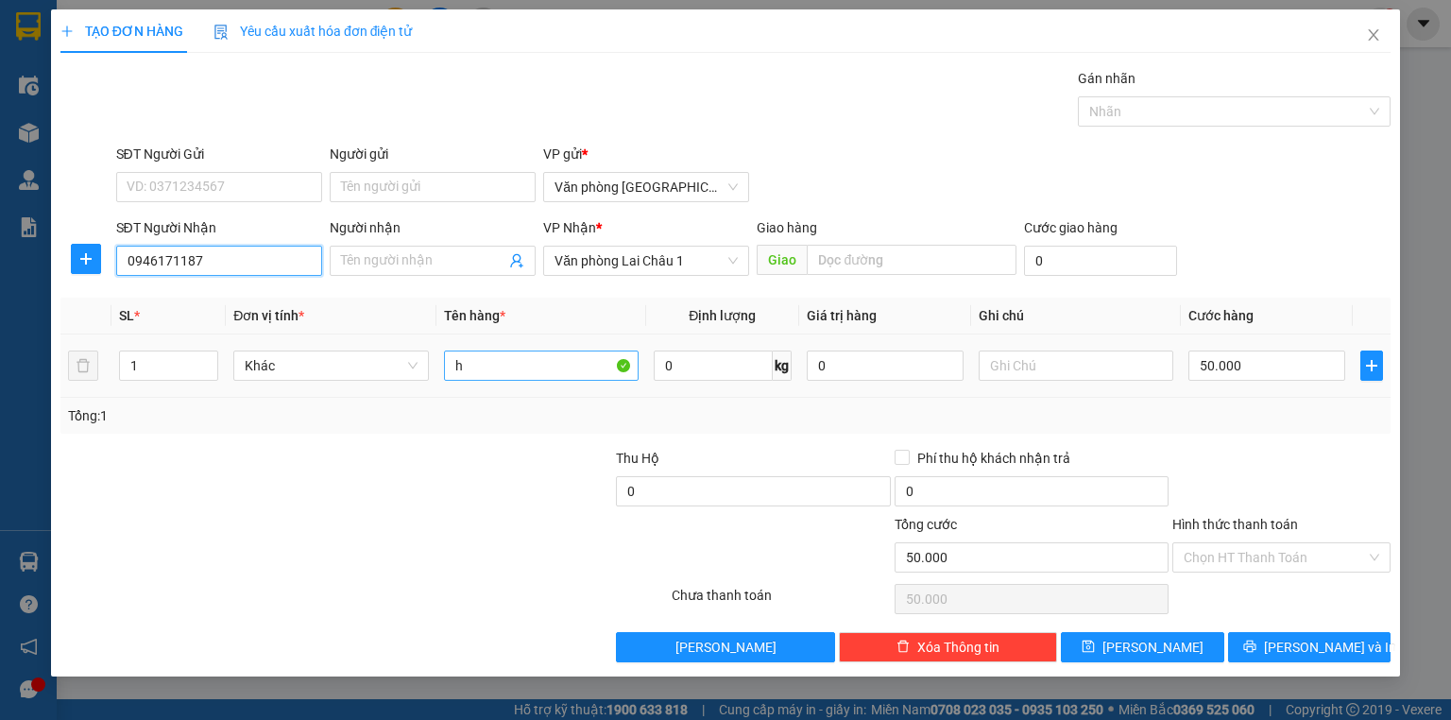
type input "0946171187"
drag, startPoint x: 502, startPoint y: 362, endPoint x: 408, endPoint y: 372, distance: 95.0
click at [408, 372] on tr "1 Khác h 0 kg 0 50.000" at bounding box center [725, 365] width 1330 height 63
type input "2h"
click at [1194, 366] on input "50.000" at bounding box center [1266, 365] width 157 height 30
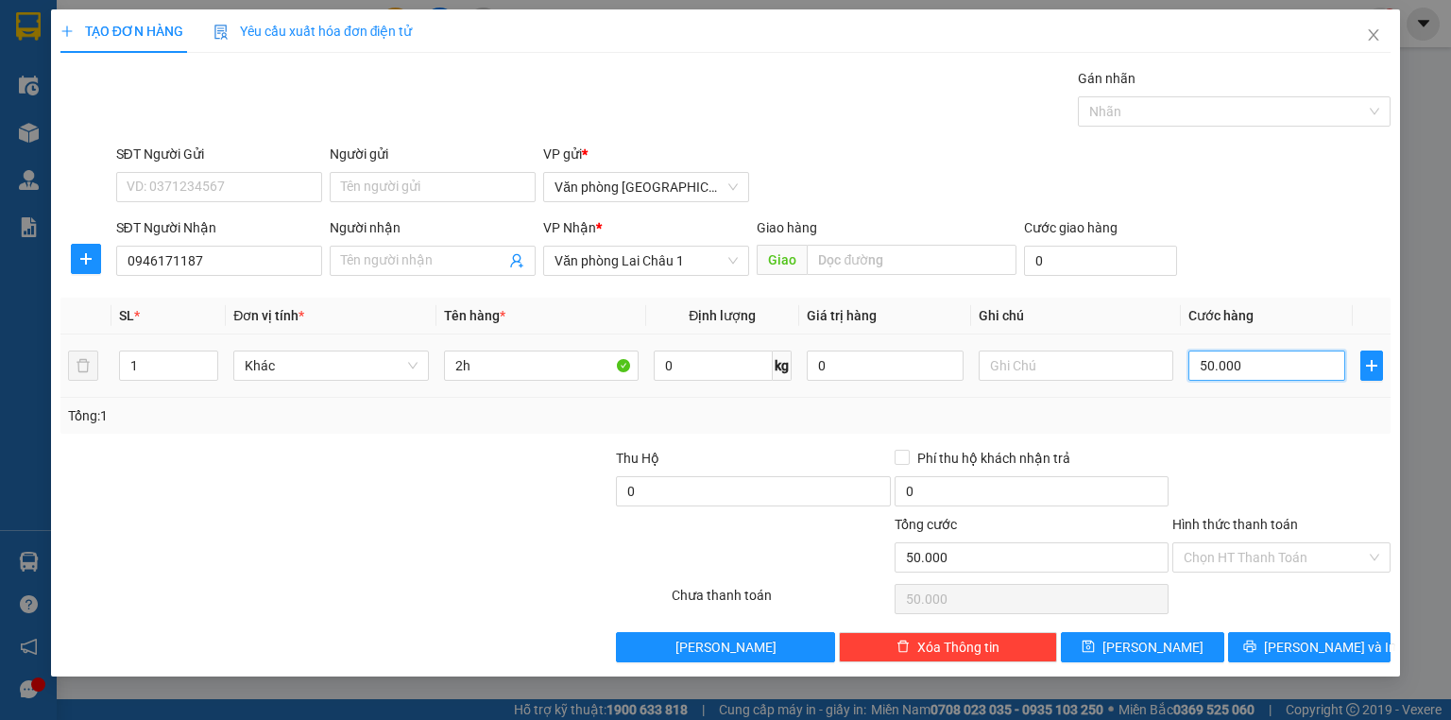
click at [1194, 366] on input "50.000" at bounding box center [1266, 365] width 157 height 30
click at [1199, 365] on input "50.000" at bounding box center [1266, 365] width 157 height 30
type input "150.000"
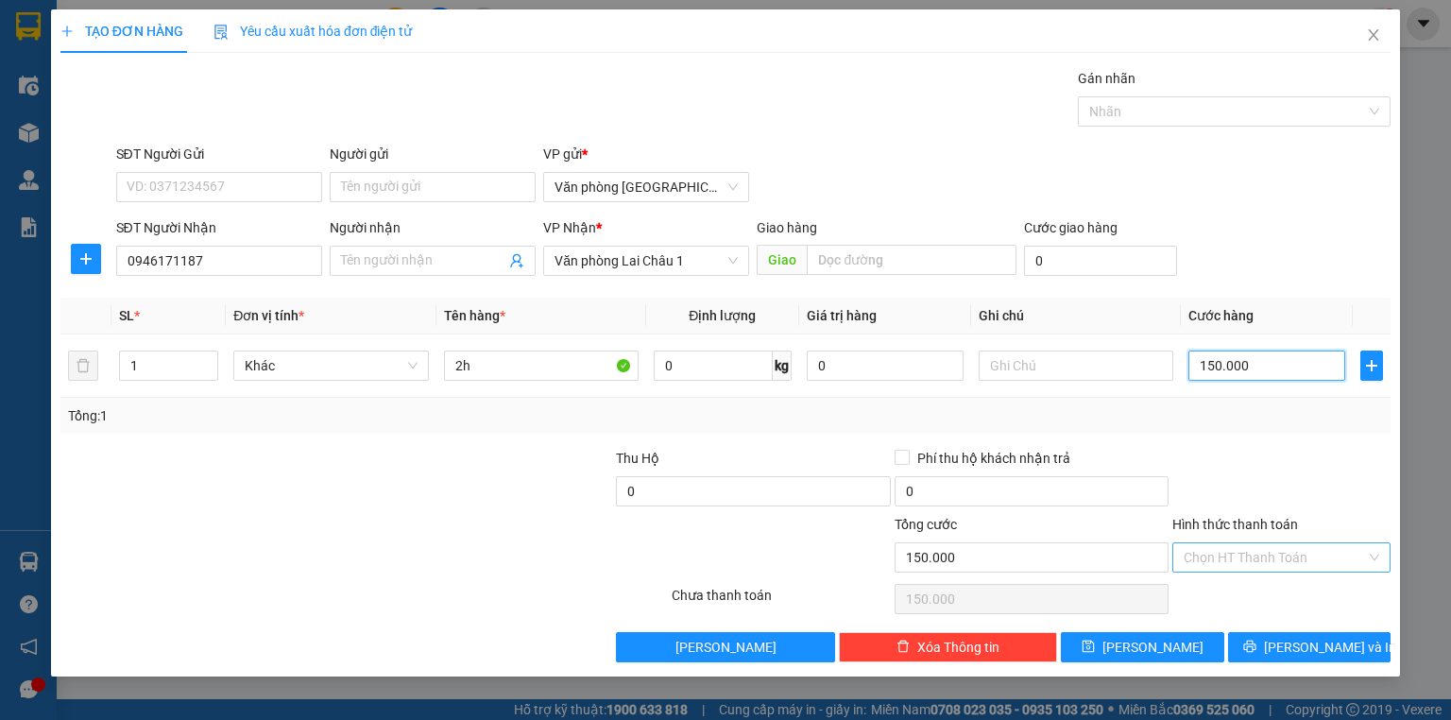
type input "150.000"
click at [1262, 552] on input "Hình thức thanh toán" at bounding box center [1274, 557] width 182 height 28
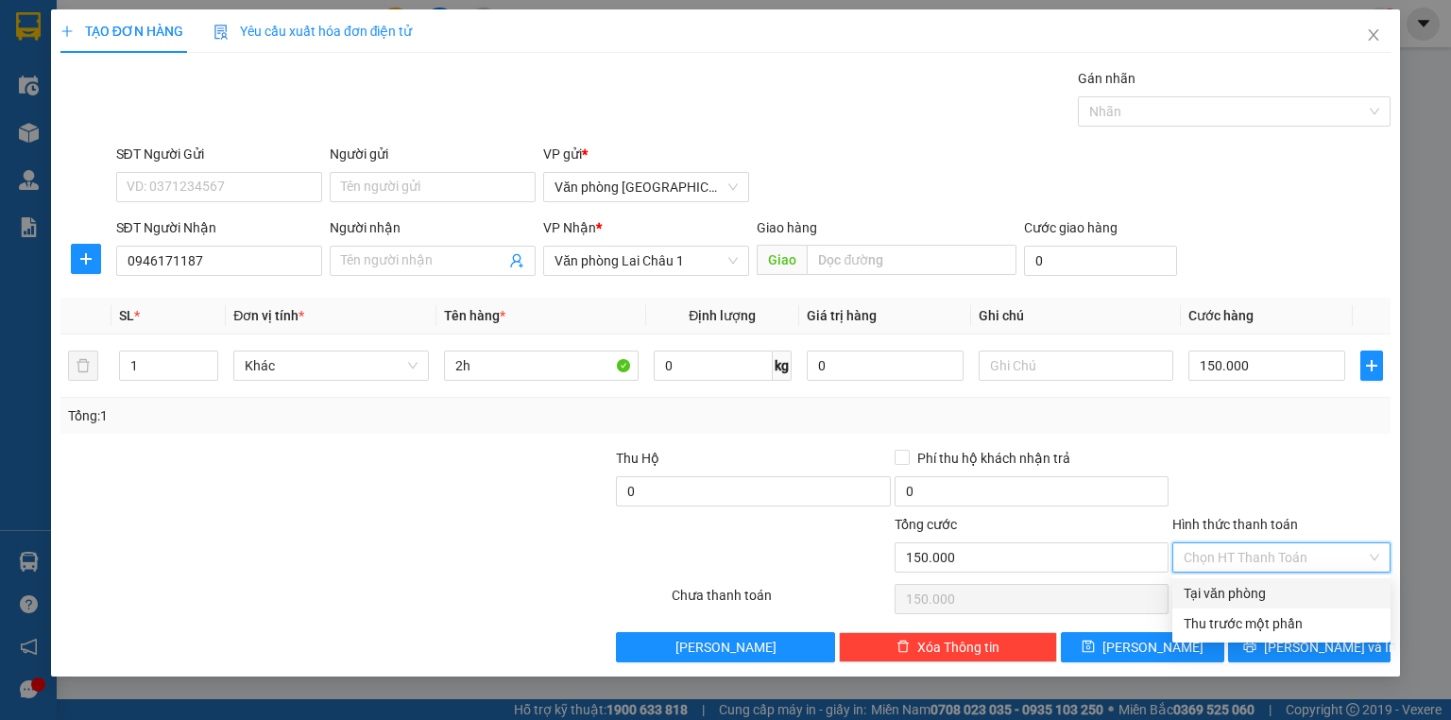
click at [1260, 583] on div "Tại văn phòng" at bounding box center [1280, 593] width 195 height 21
type input "0"
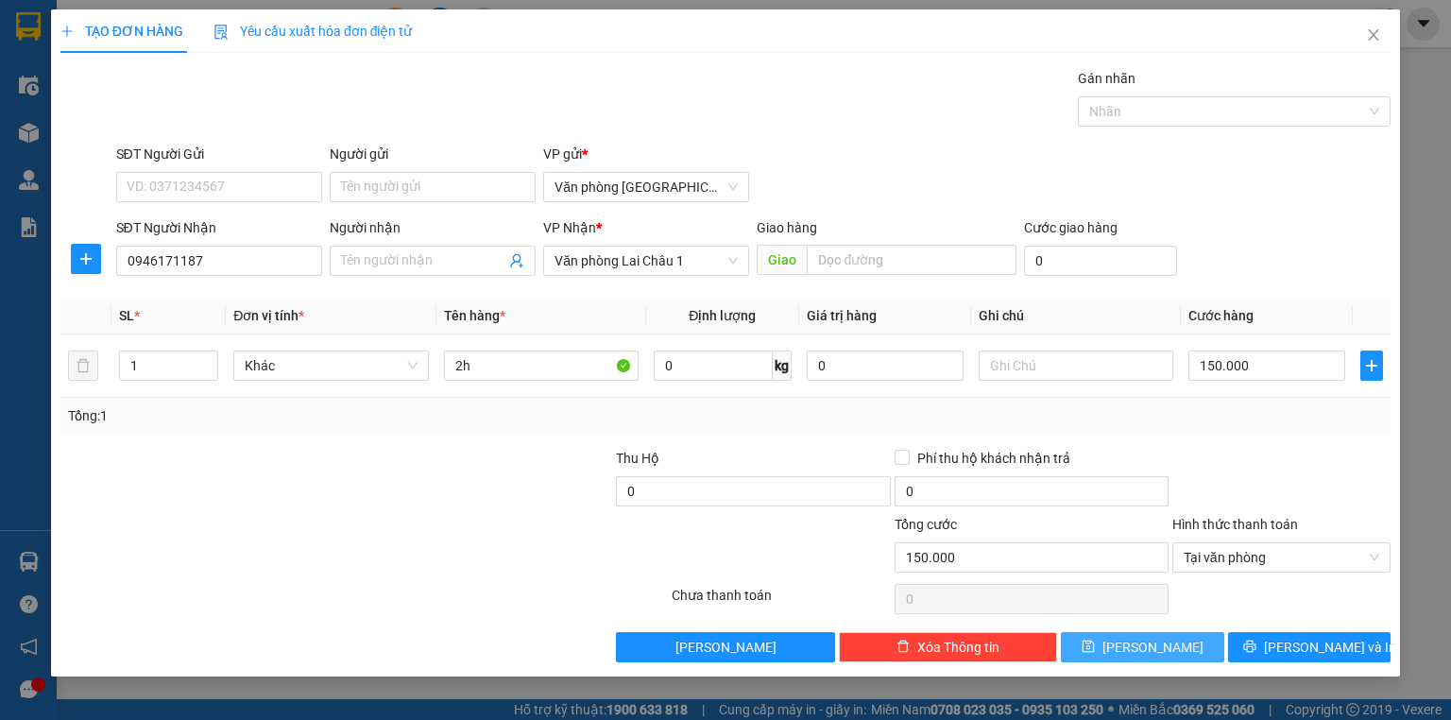
click at [1141, 638] on button "Lưu" at bounding box center [1142, 647] width 163 height 30
type input "0"
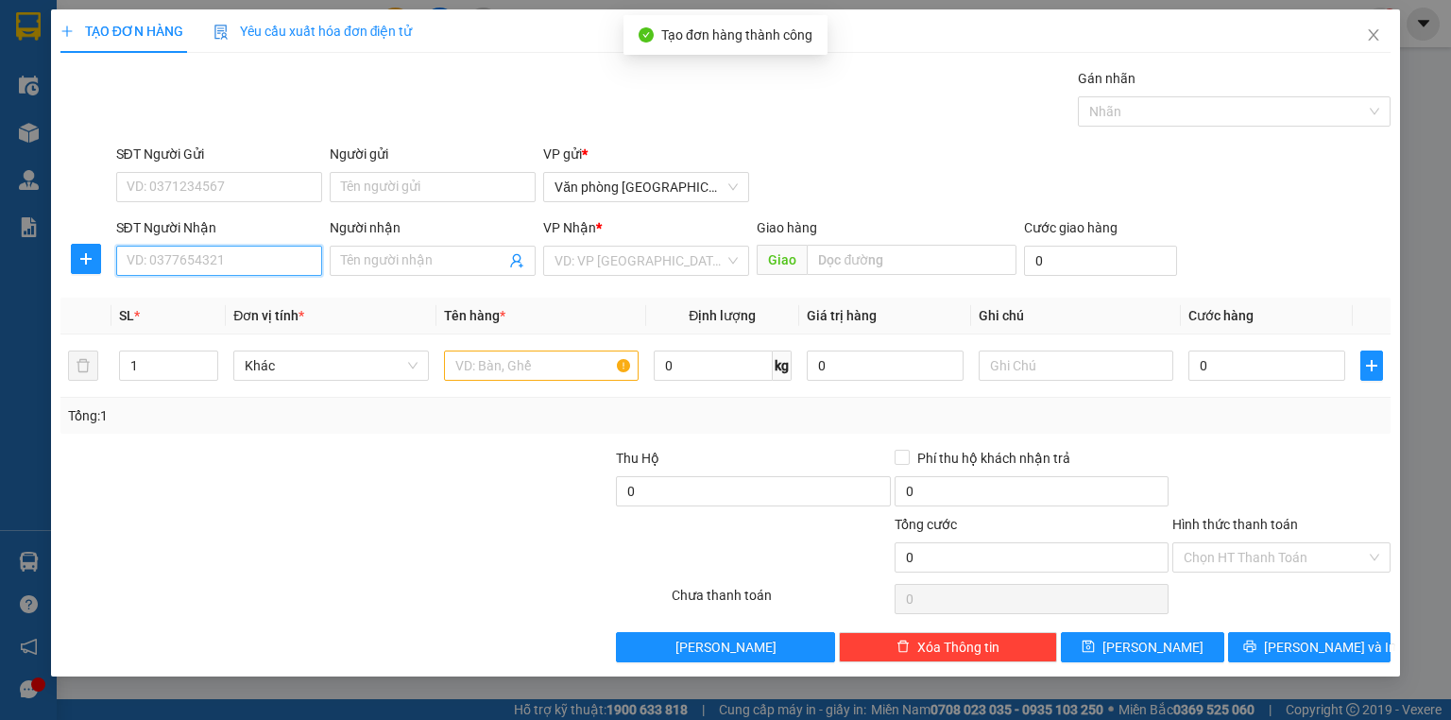
click at [242, 257] on input "SĐT Người Nhận" at bounding box center [219, 261] width 206 height 30
click at [242, 289] on div "0832879666 - ANH HUY" at bounding box center [220, 297] width 186 height 21
type input "0832879666"
type input "ANH HUY"
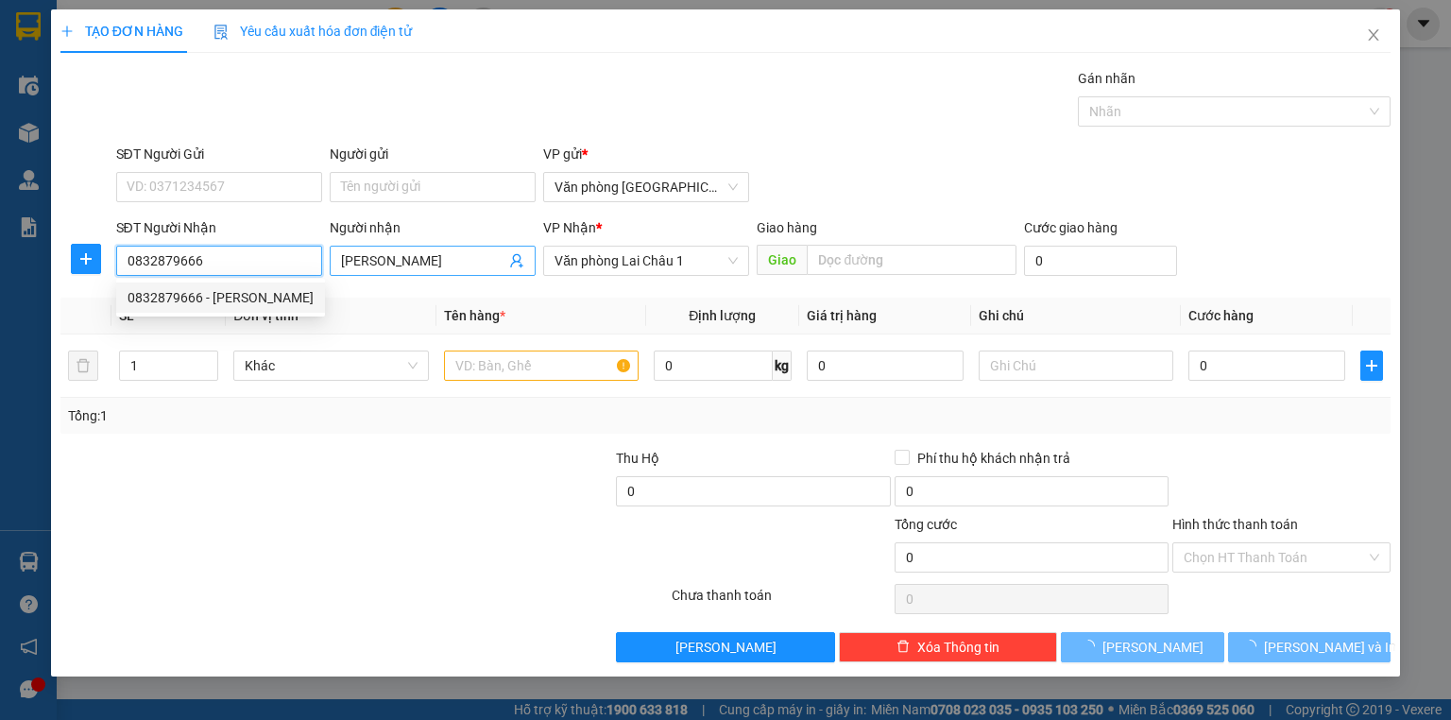
type input "50.000"
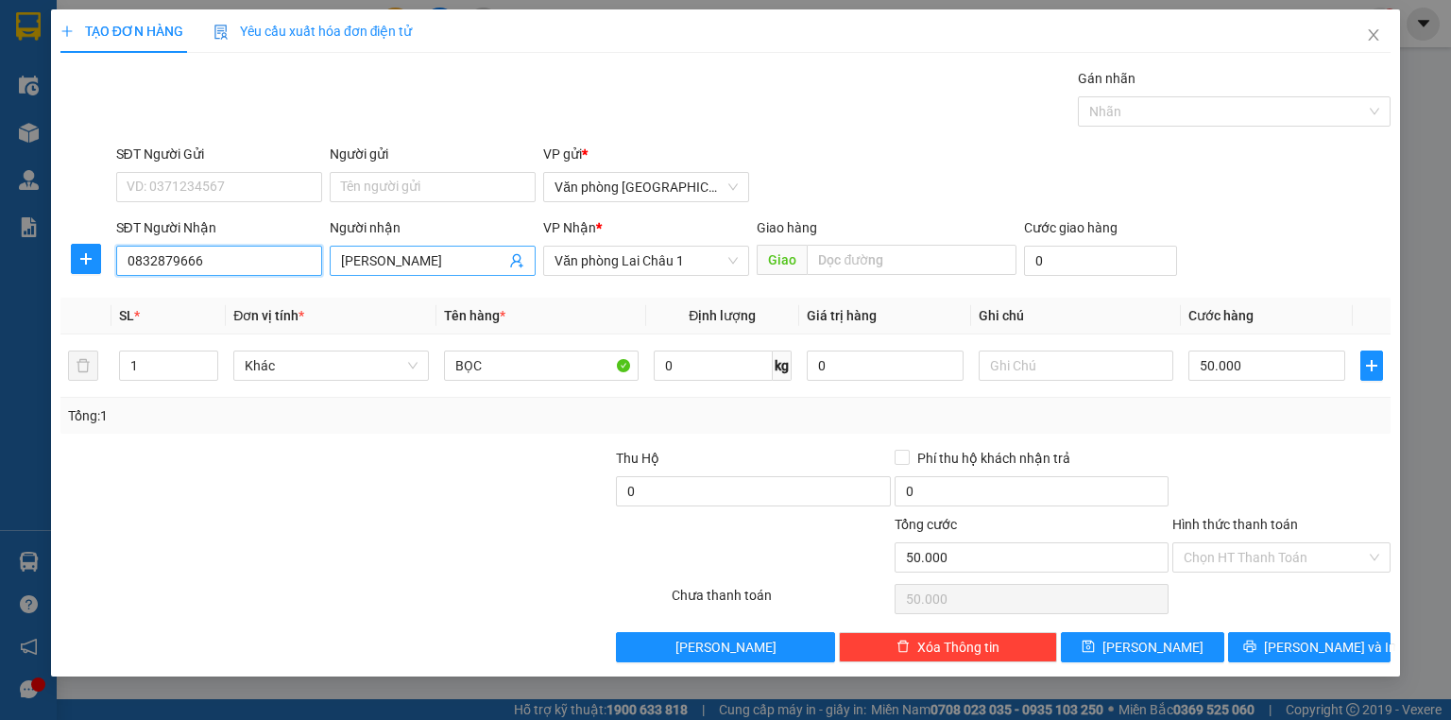
type input "0832879666"
drag, startPoint x: 408, startPoint y: 268, endPoint x: 329, endPoint y: 280, distance: 80.1
click at [330, 280] on div "Người nhận ANH HUY ANH HUY" at bounding box center [433, 250] width 206 height 66
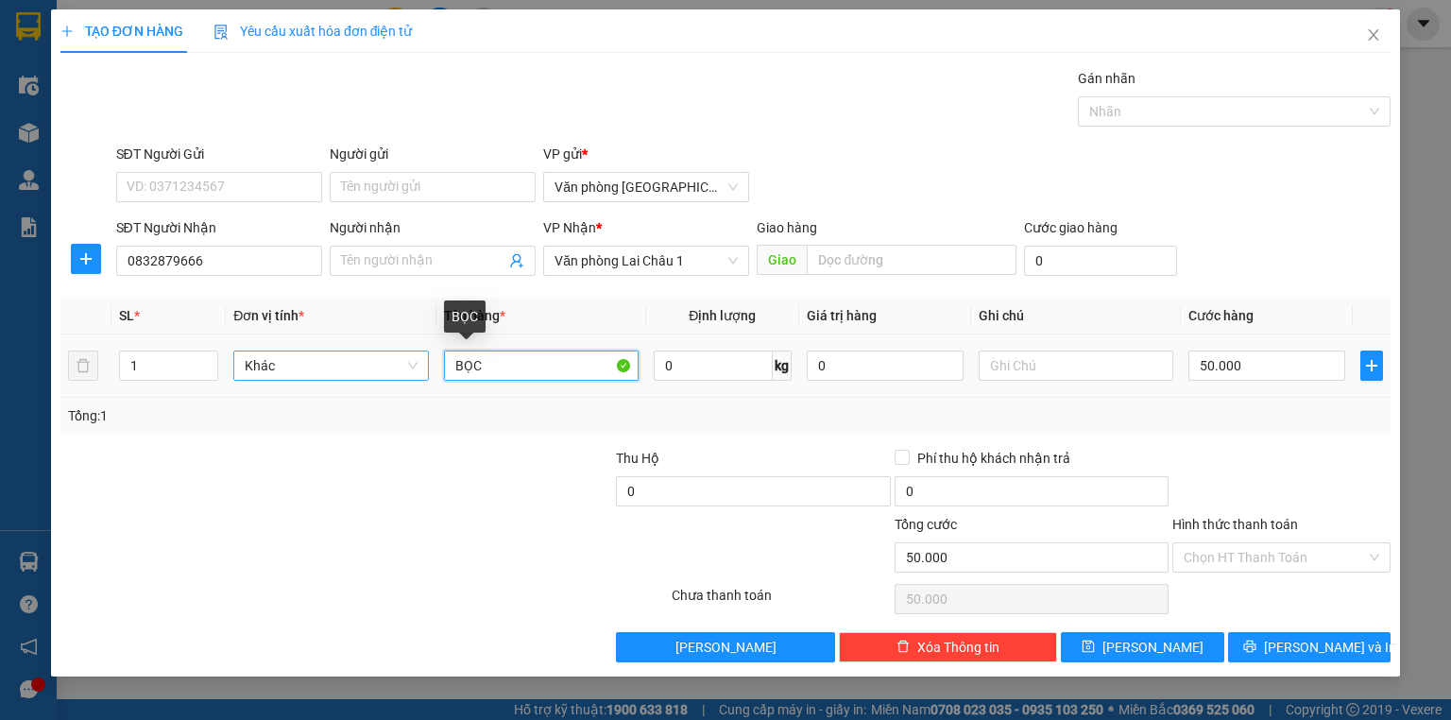
drag, startPoint x: 519, startPoint y: 379, endPoint x: 326, endPoint y: 352, distance: 195.4
click at [336, 356] on tr "1 Khác BỌC 0 kg 0 50.000" at bounding box center [725, 365] width 1330 height 63
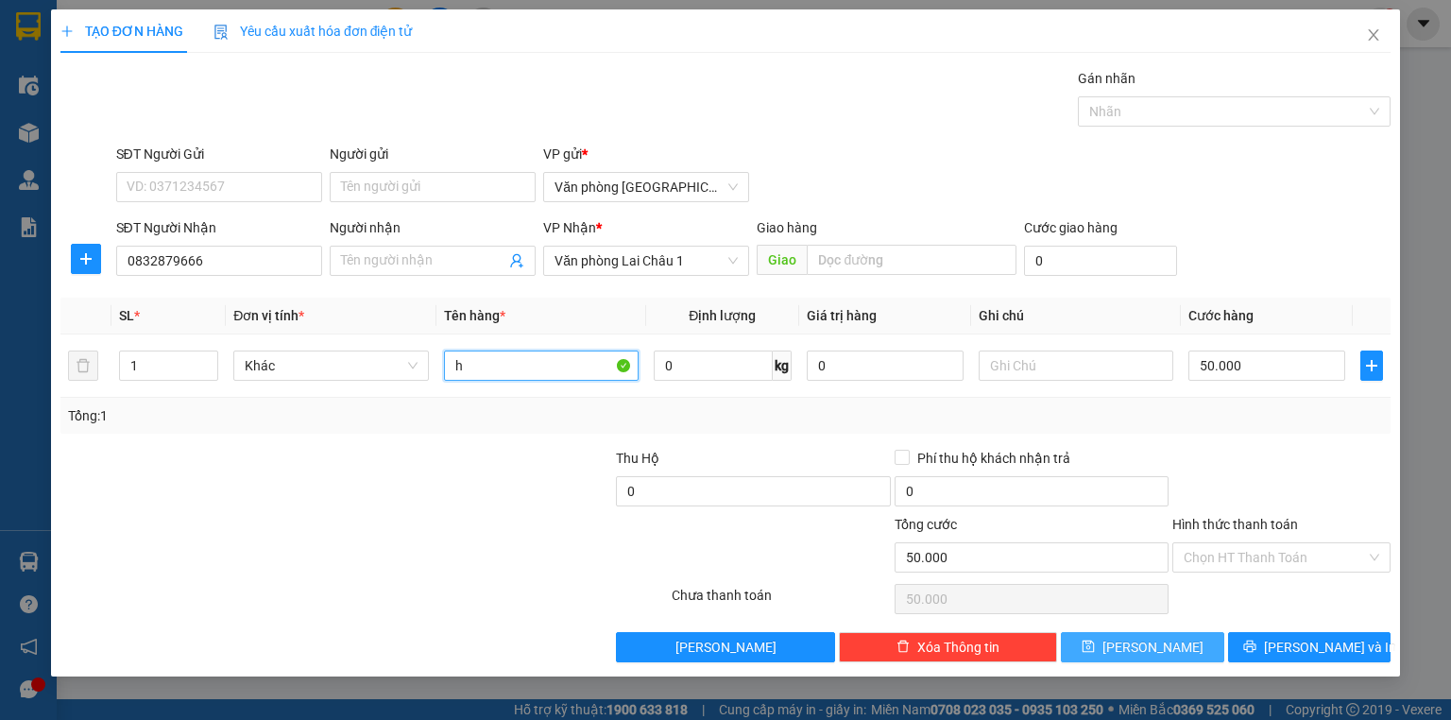
type input "h"
click at [1165, 637] on button "Lưu" at bounding box center [1142, 647] width 163 height 30
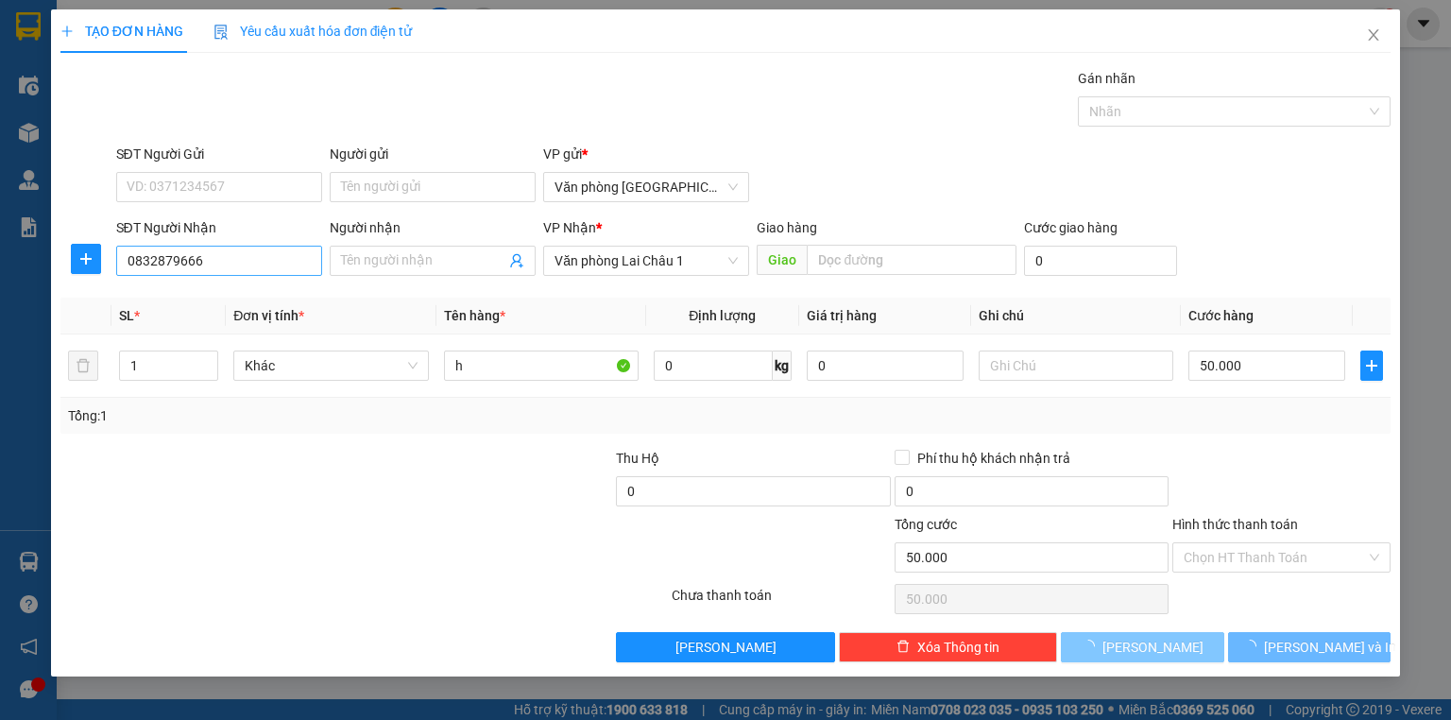
type input "0"
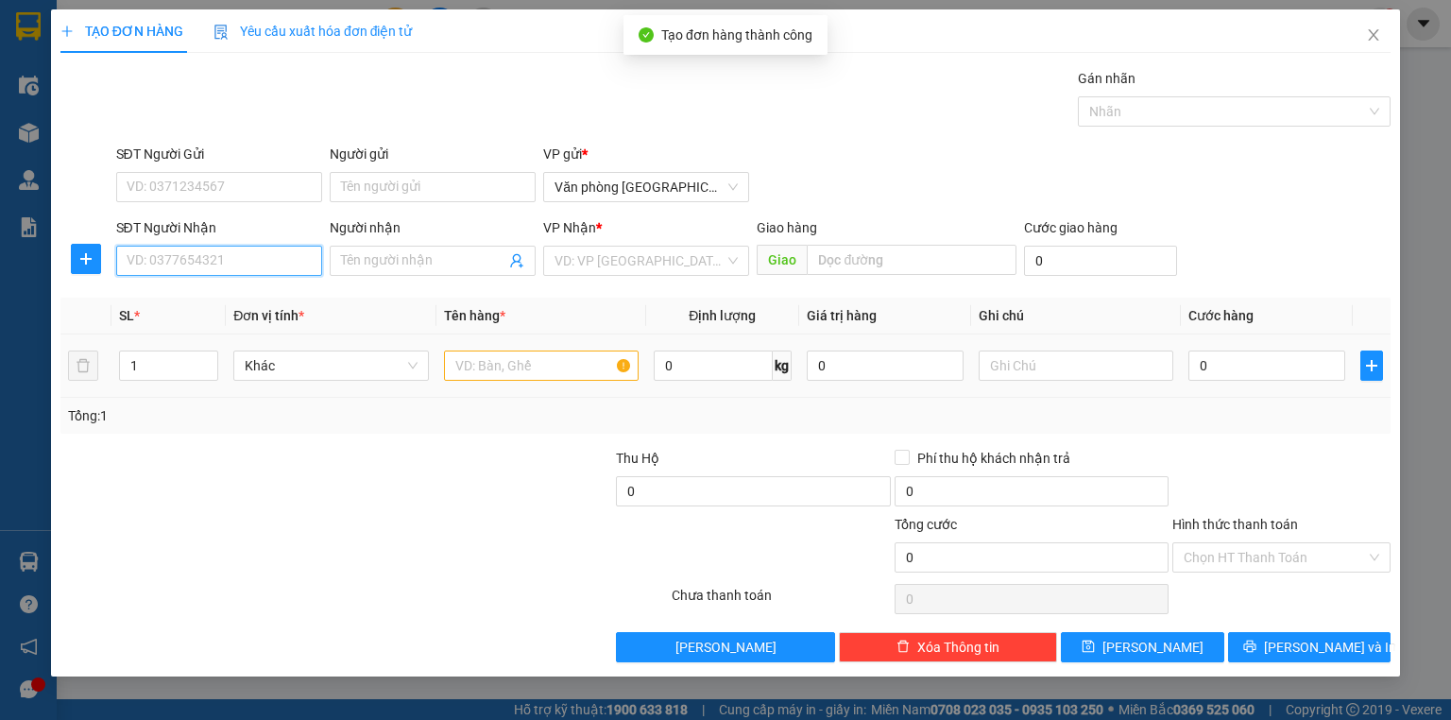
click at [222, 269] on input "SĐT Người Nhận" at bounding box center [219, 261] width 206 height 30
click at [229, 299] on div "0333933348" at bounding box center [218, 297] width 183 height 21
type input "0333933348"
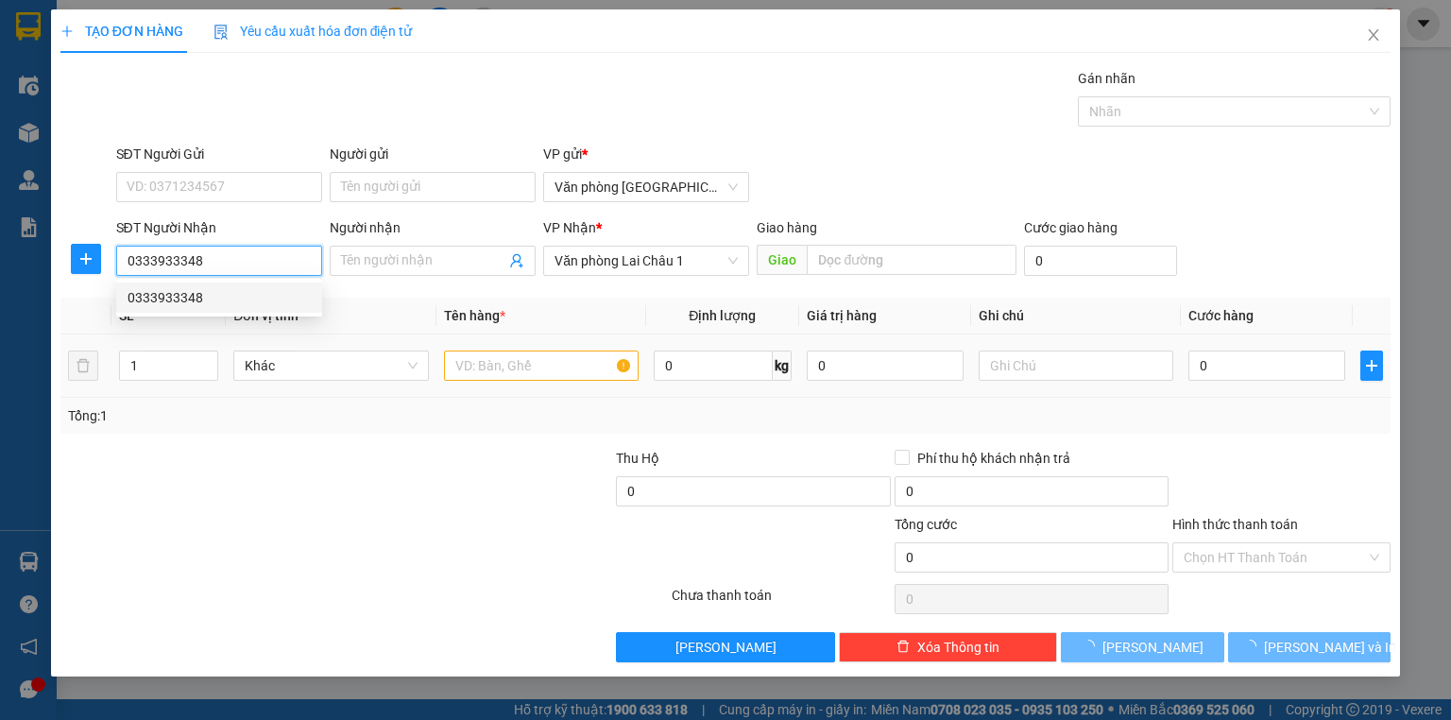
type input "50.000"
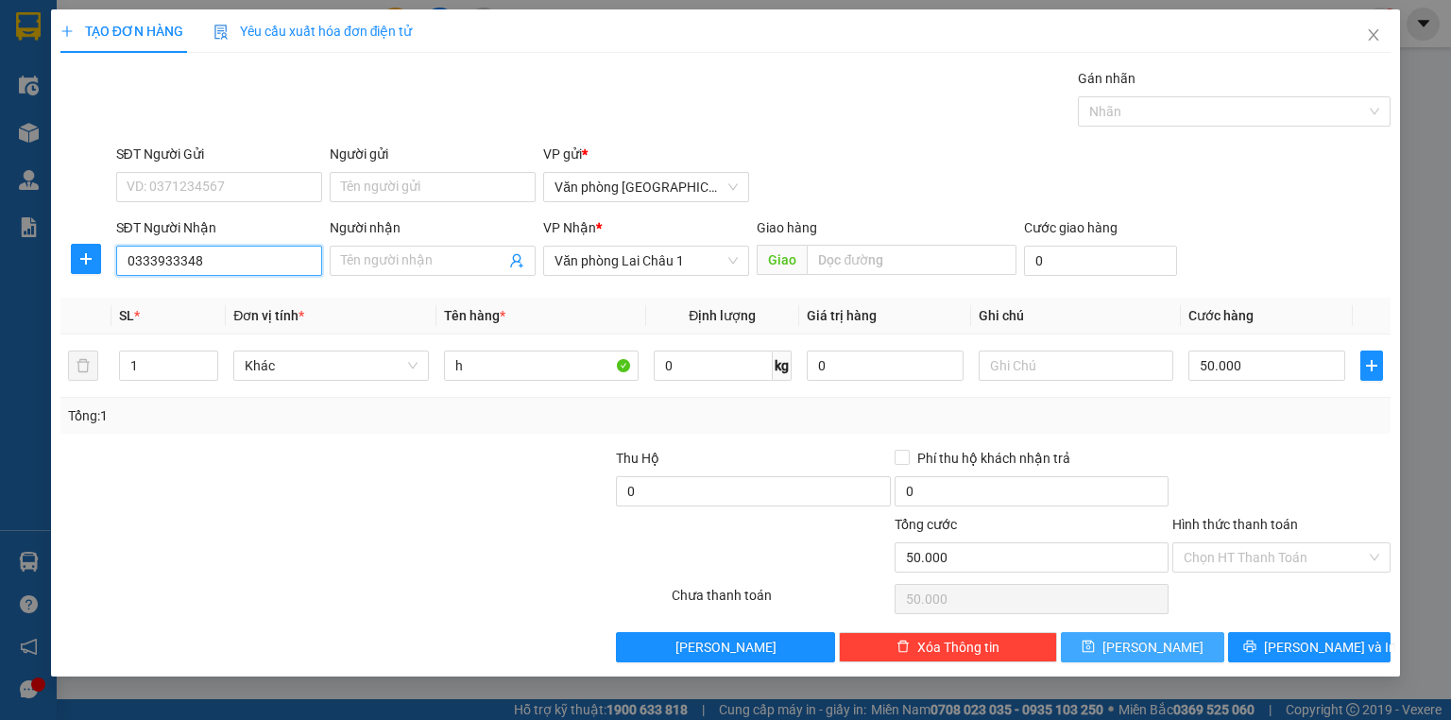
type input "0333933348"
click at [1175, 650] on button "Lưu" at bounding box center [1142, 647] width 163 height 30
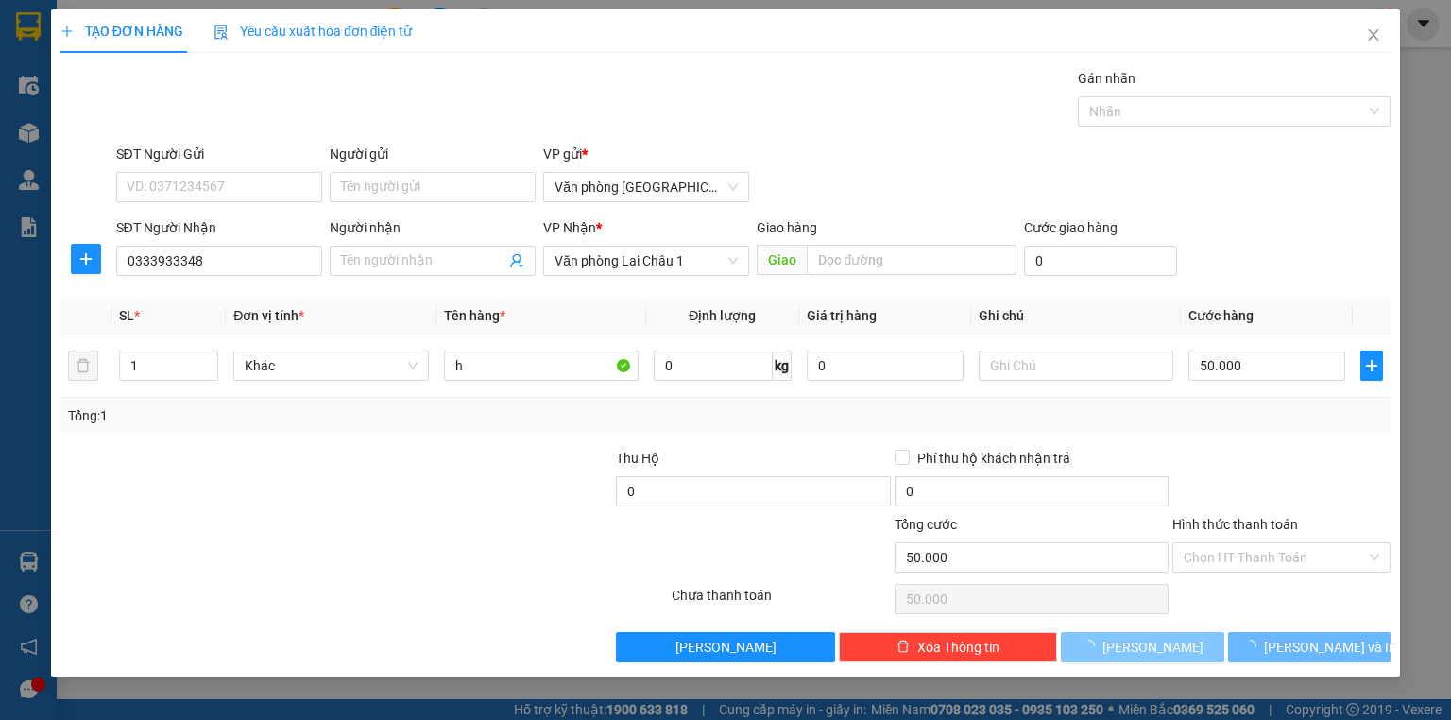
type input "0"
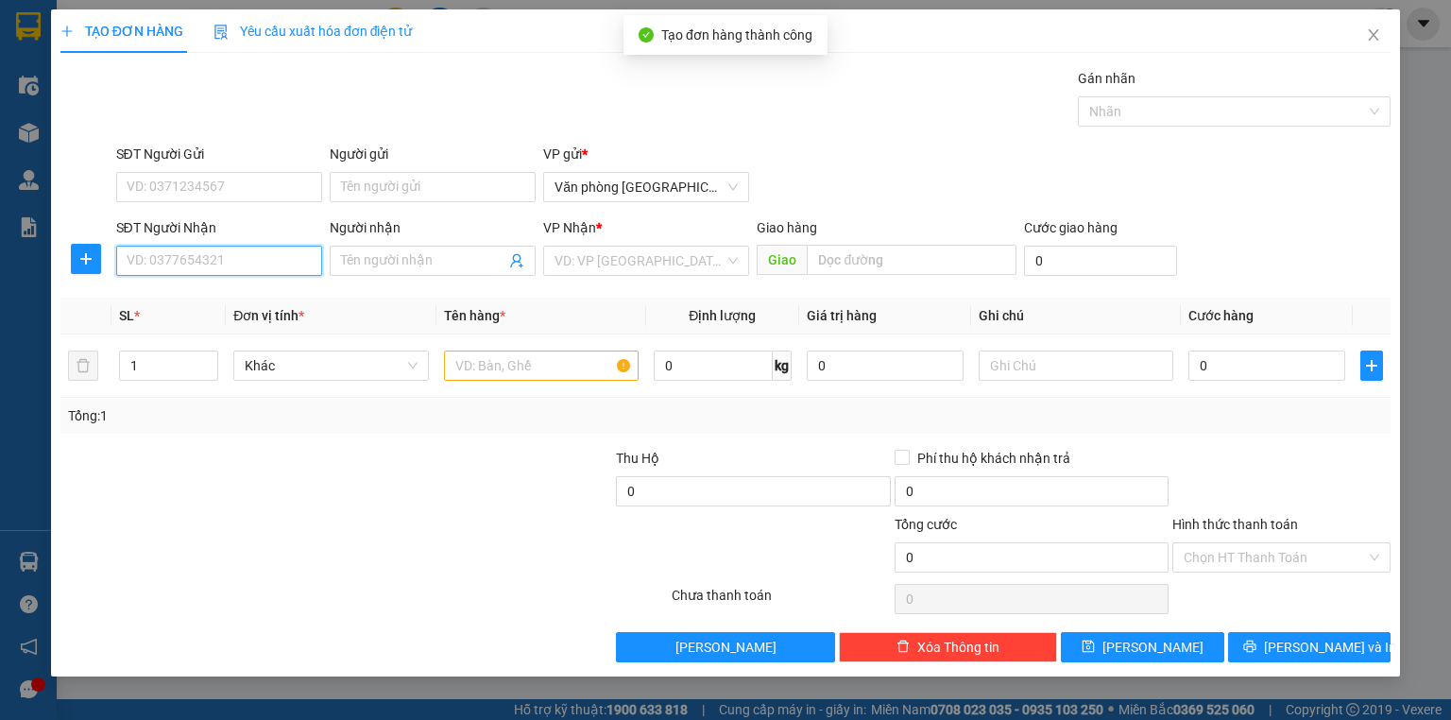
click at [146, 261] on input "SĐT Người Nhận" at bounding box center [219, 261] width 206 height 30
type input "0854610888"
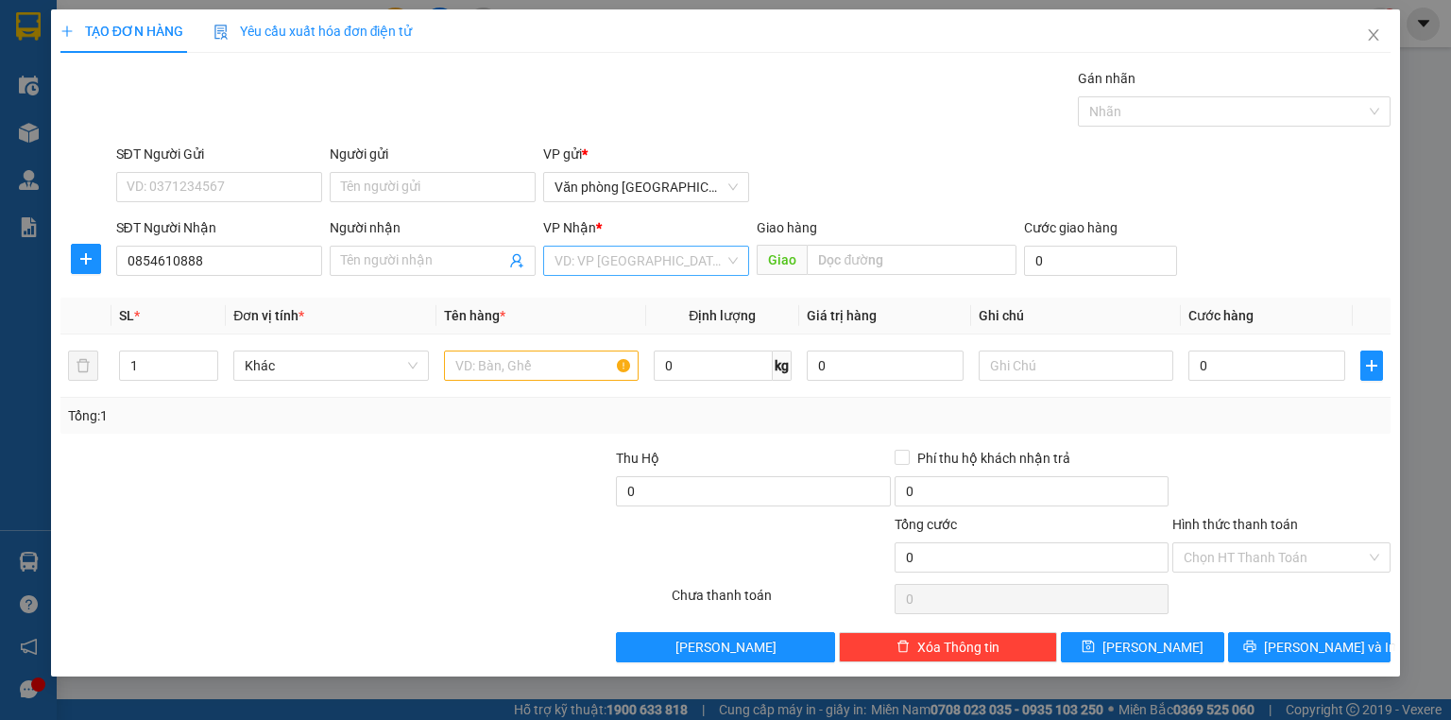
click at [708, 268] on input "search" at bounding box center [639, 260] width 170 height 28
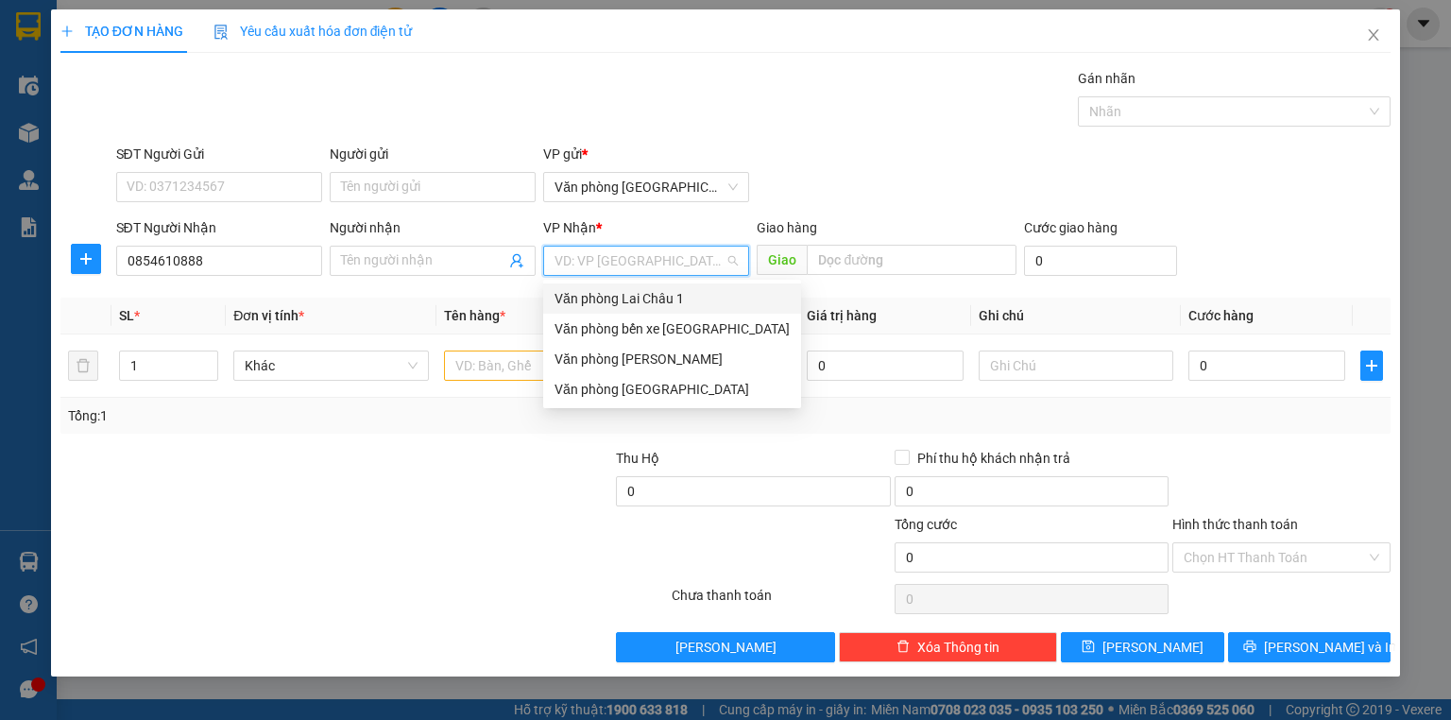
click at [702, 298] on div "Văn phòng Lai Châu 1" at bounding box center [671, 298] width 235 height 21
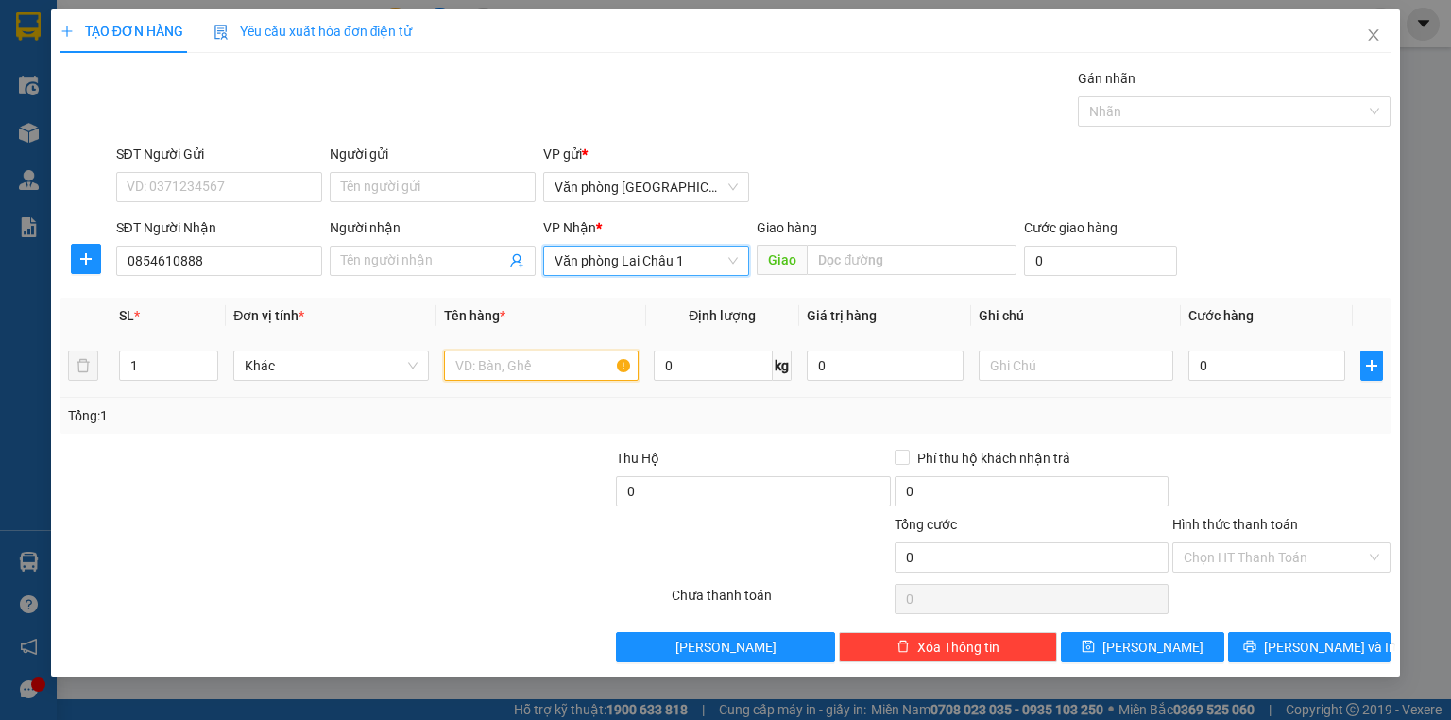
click at [508, 357] on input "text" at bounding box center [541, 365] width 195 height 30
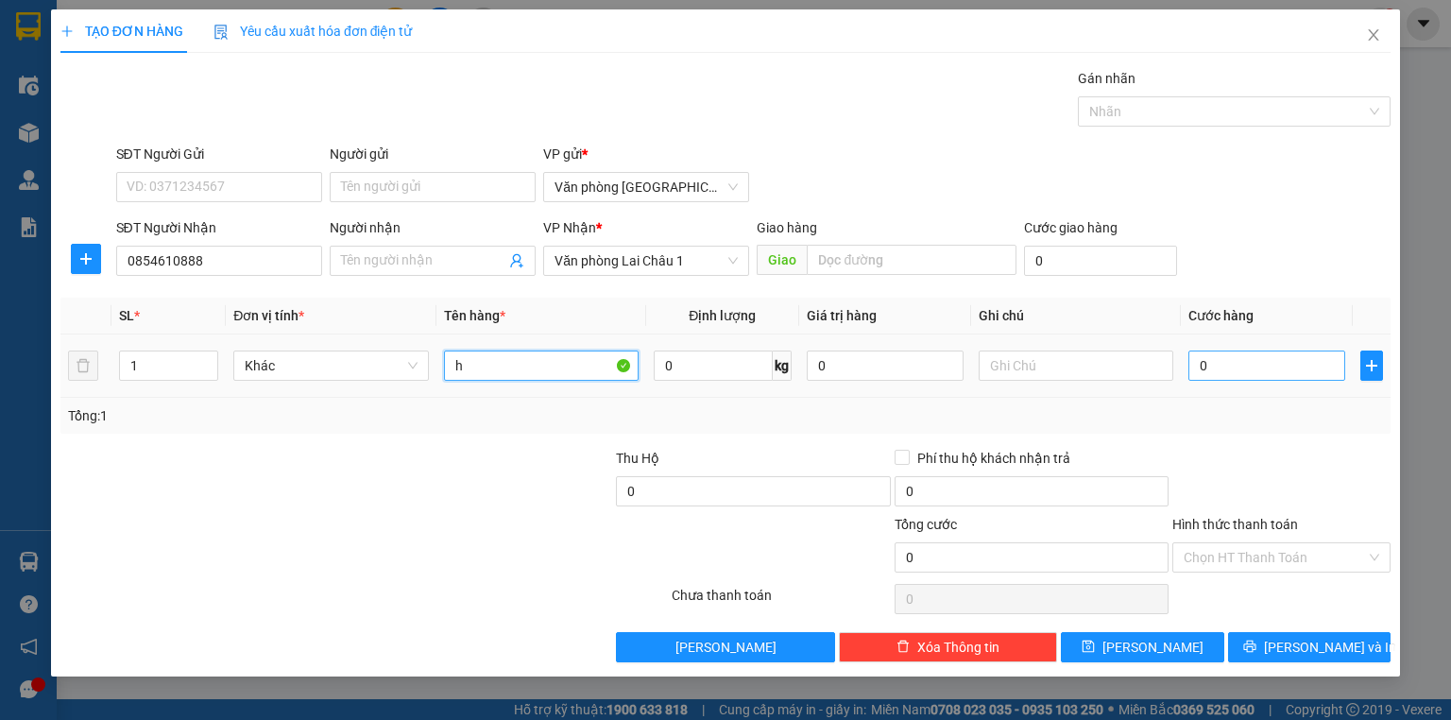
type input "h"
click at [1233, 359] on input "0" at bounding box center [1266, 365] width 157 height 30
type input "5"
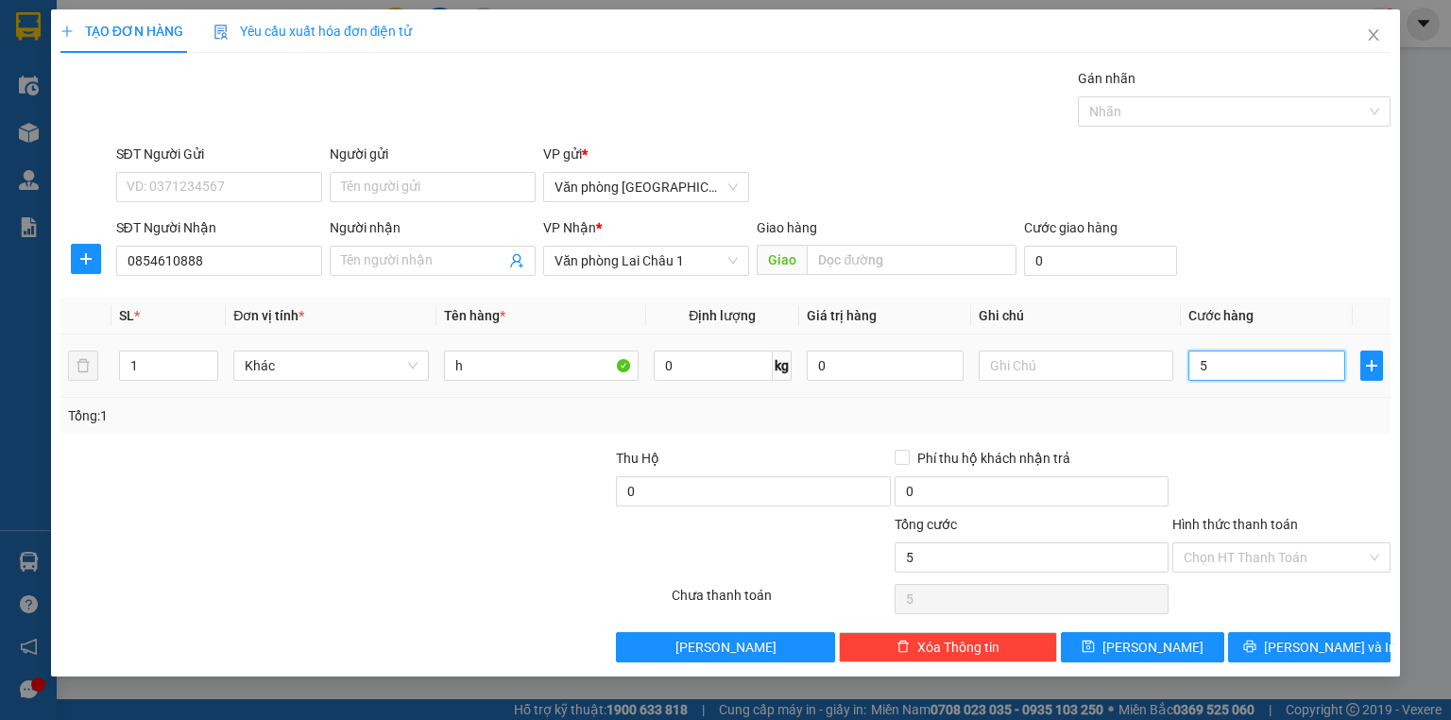
type input "50"
type input "500"
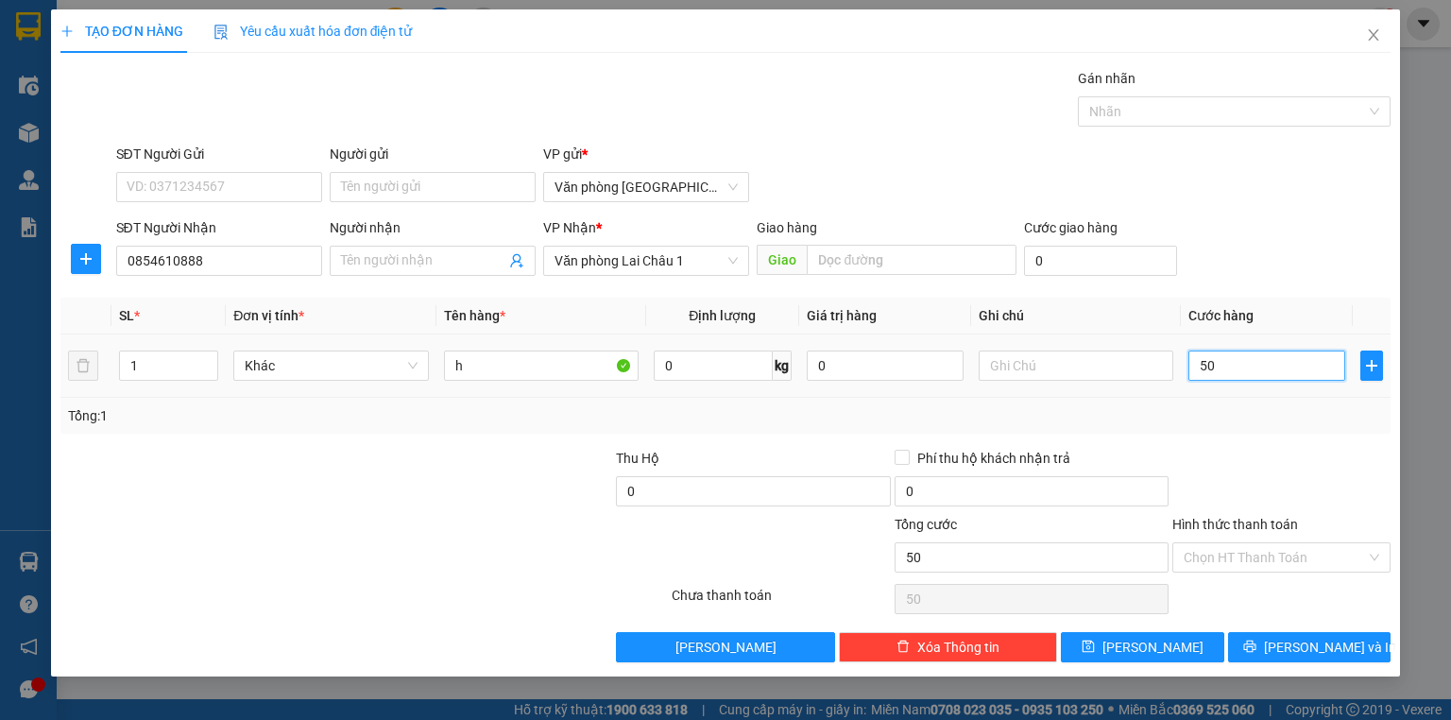
type input "500"
type input "5.000"
type input "50.000"
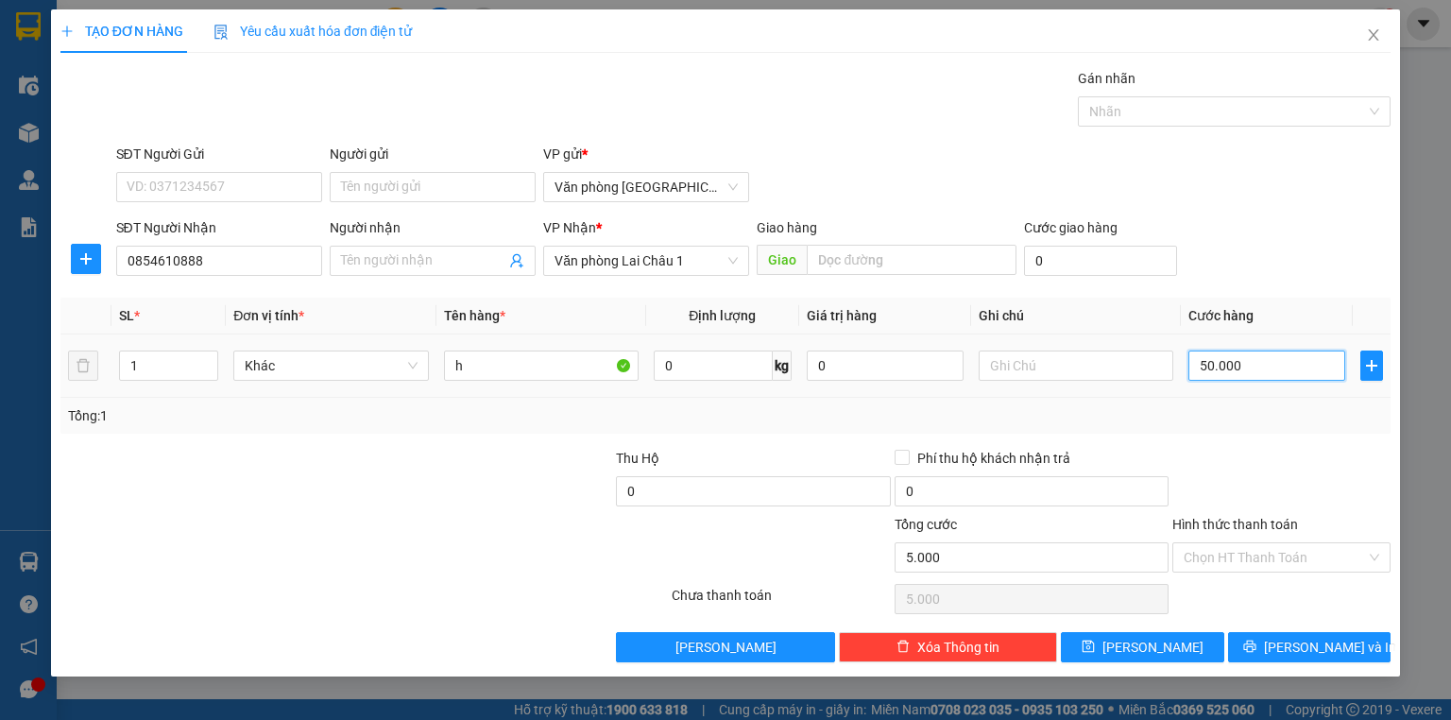
type input "50.000"
type input "500.000"
type input "50.000"
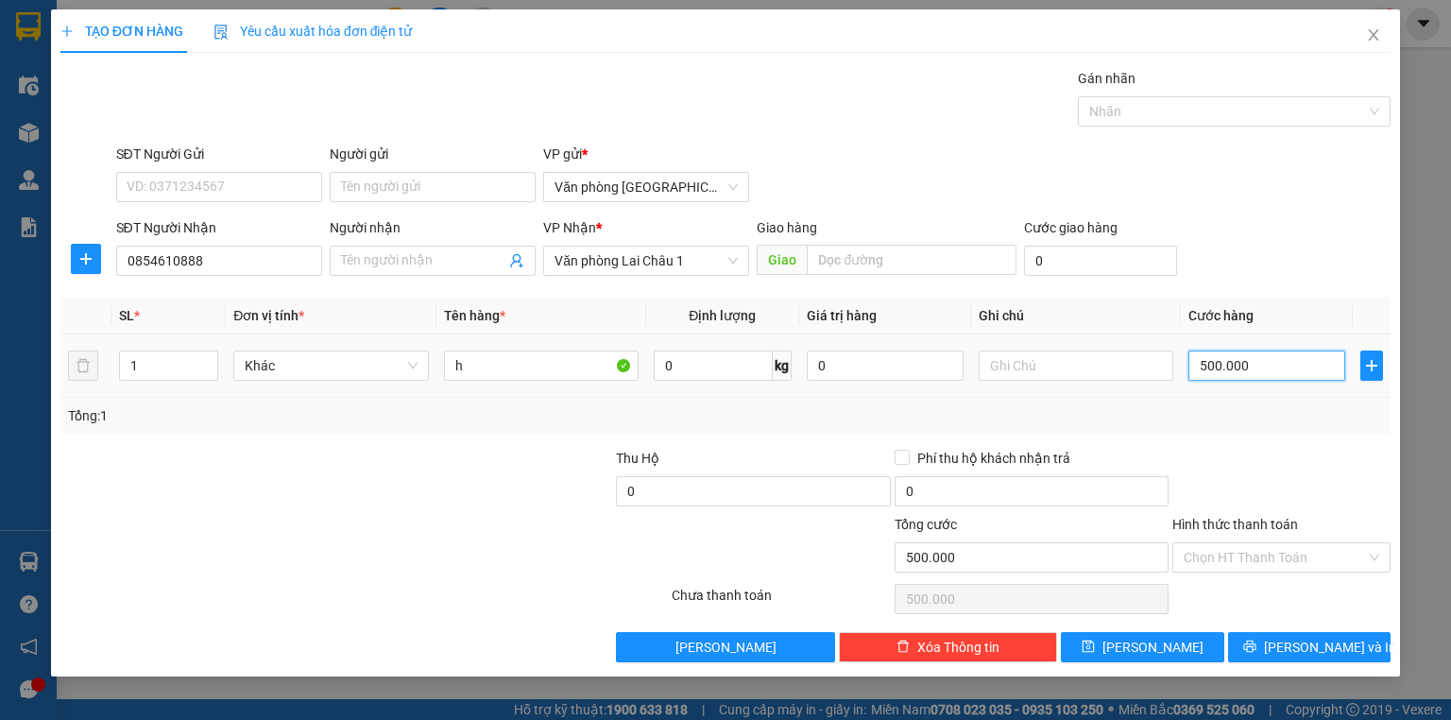
type input "50.000"
click at [1095, 642] on icon "save" at bounding box center [1087, 645] width 13 height 13
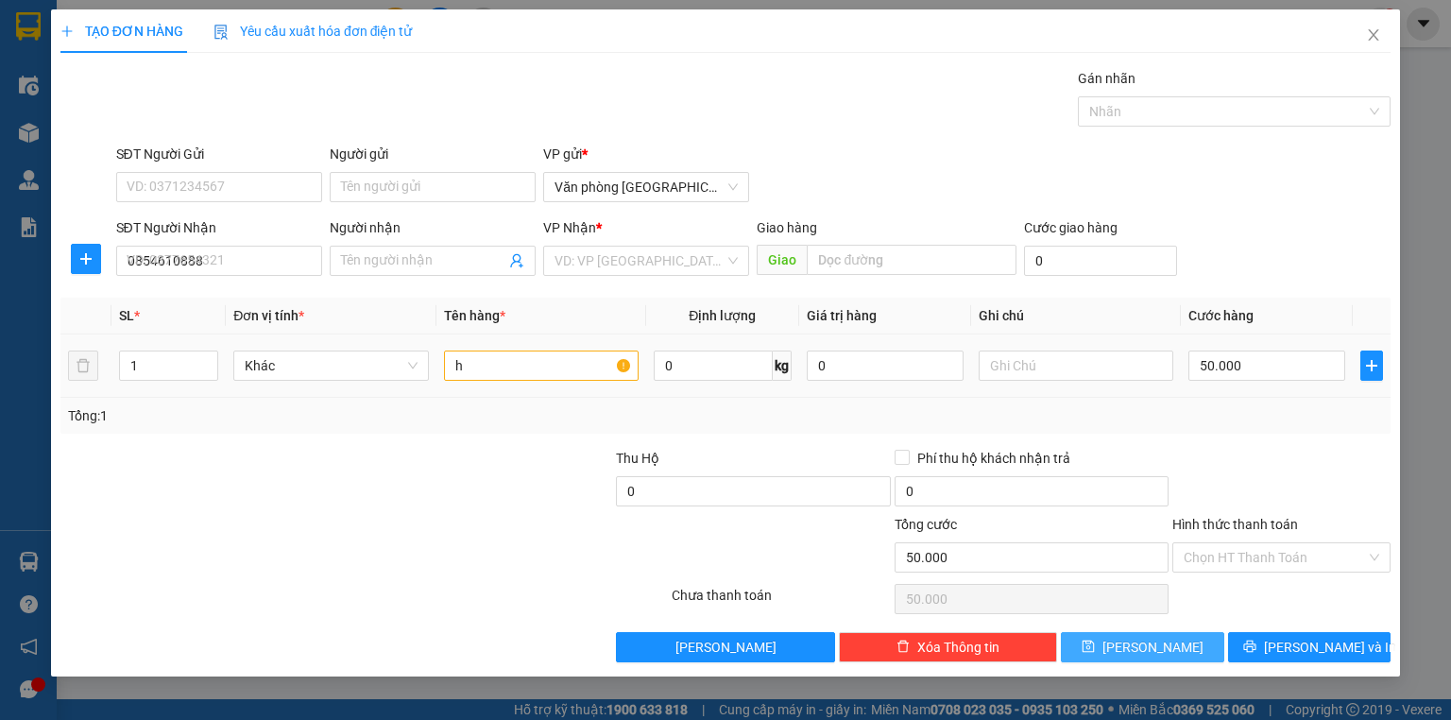
type input "0"
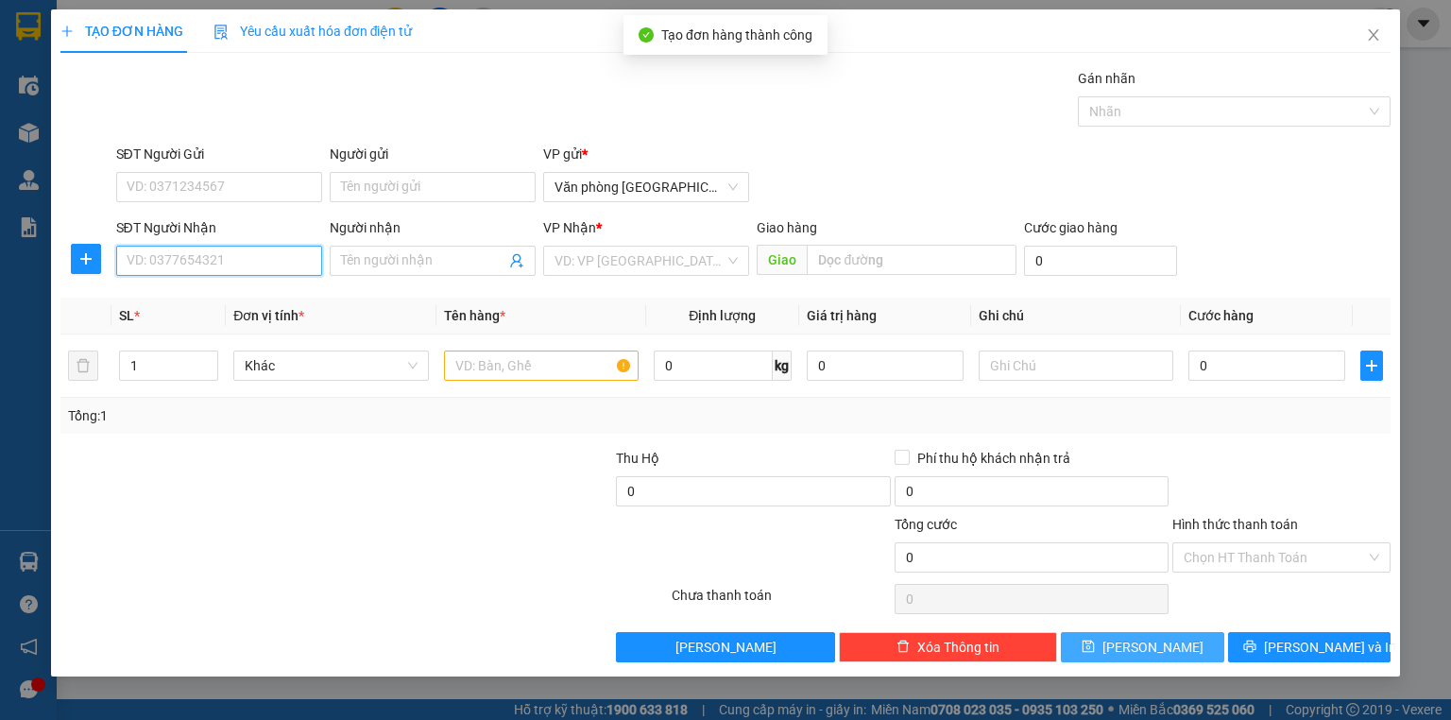
click at [238, 273] on input "SĐT Người Nhận" at bounding box center [219, 261] width 206 height 30
click at [215, 290] on div "0961137370" at bounding box center [218, 297] width 183 height 21
type input "0961137370"
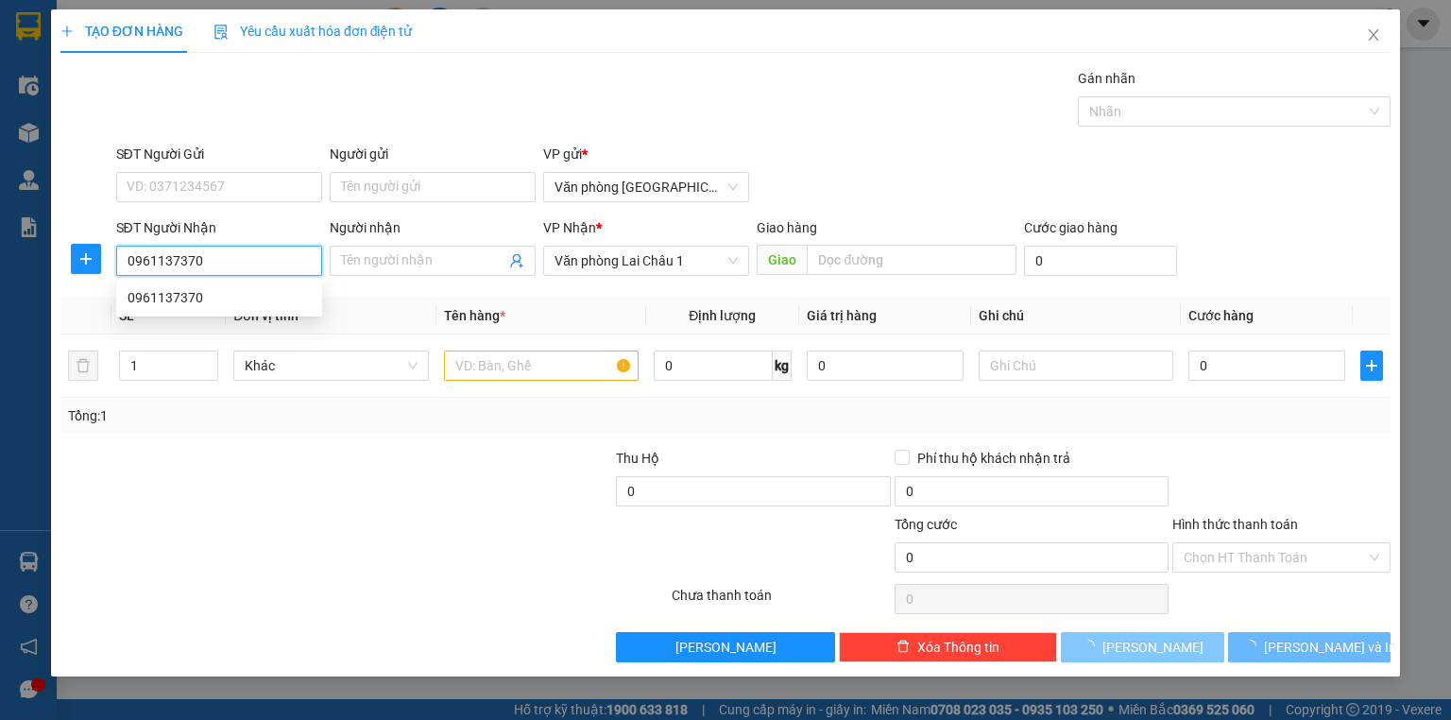
type input "50.000"
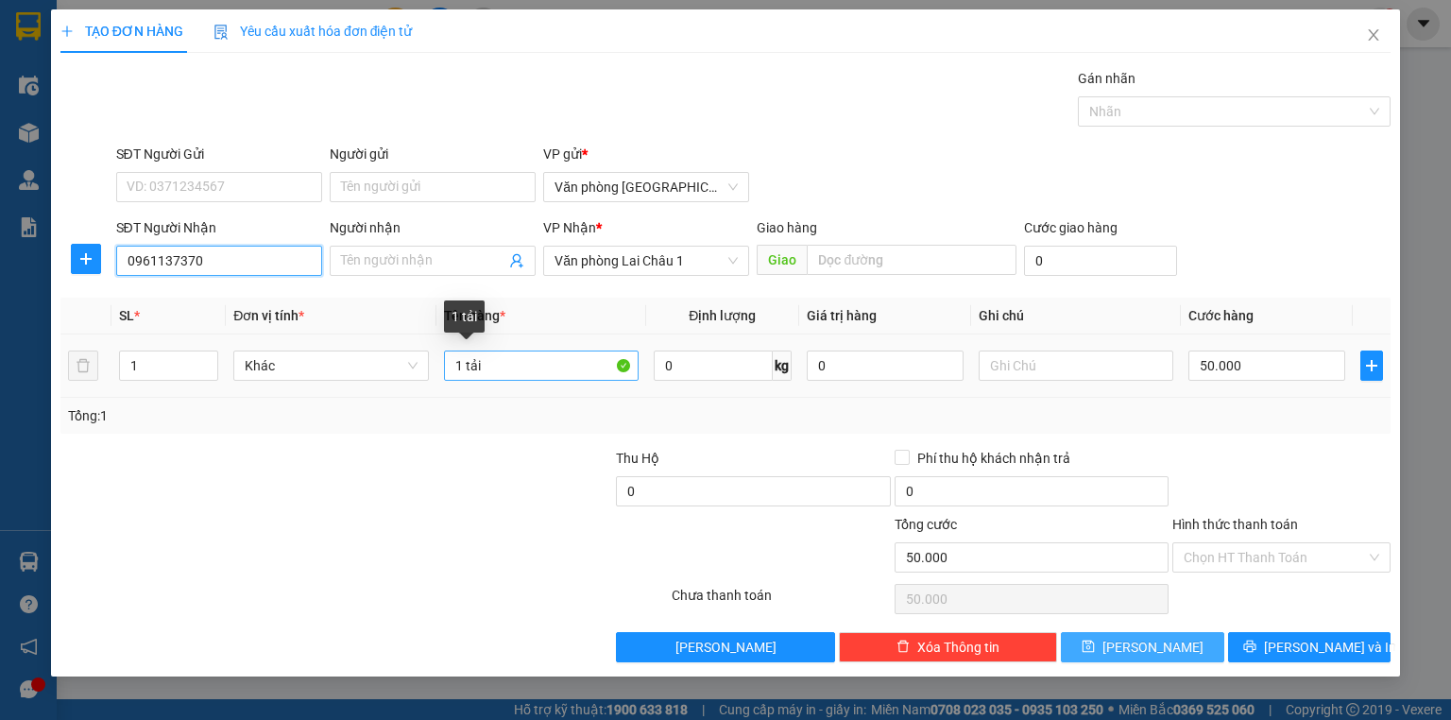
type input "0961137370"
click at [499, 368] on input "1 tải" at bounding box center [541, 365] width 195 height 30
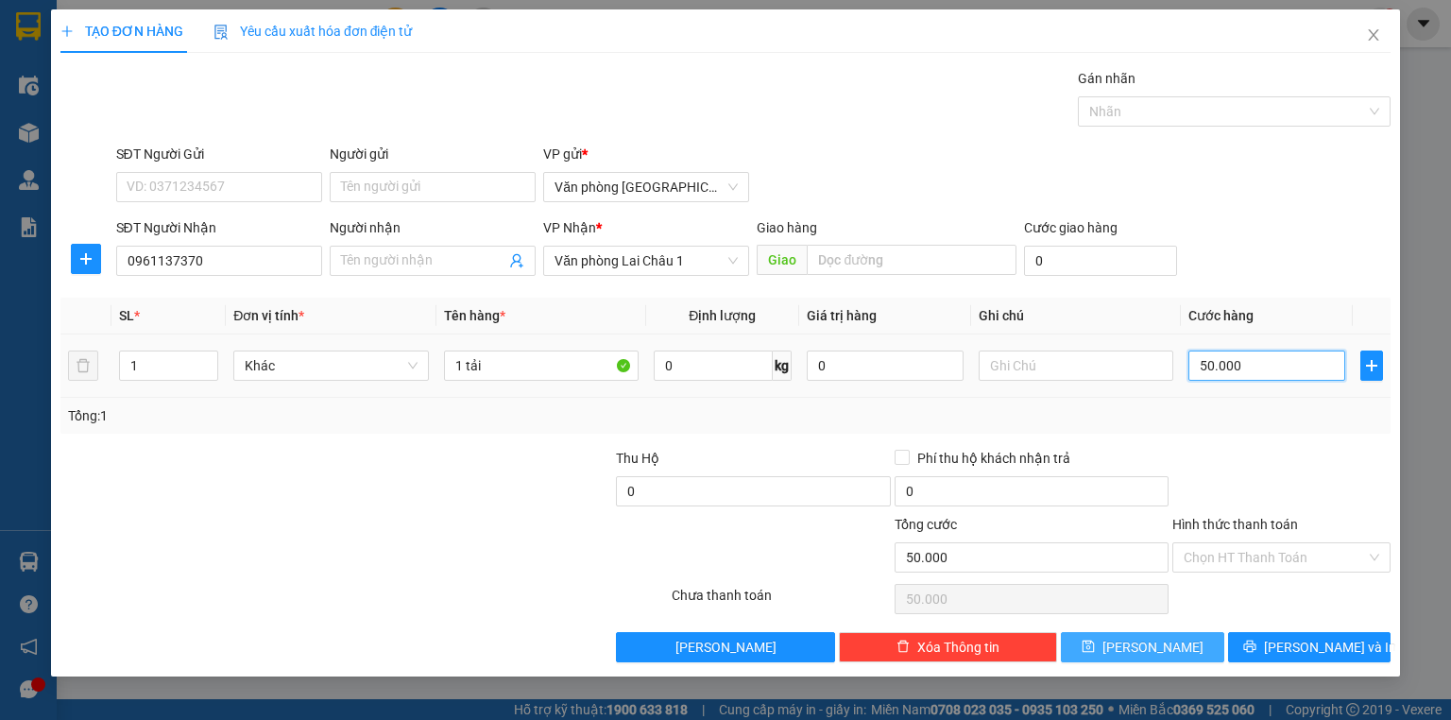
click at [1279, 366] on input "50.000" at bounding box center [1266, 365] width 157 height 30
type input "1"
type input "10"
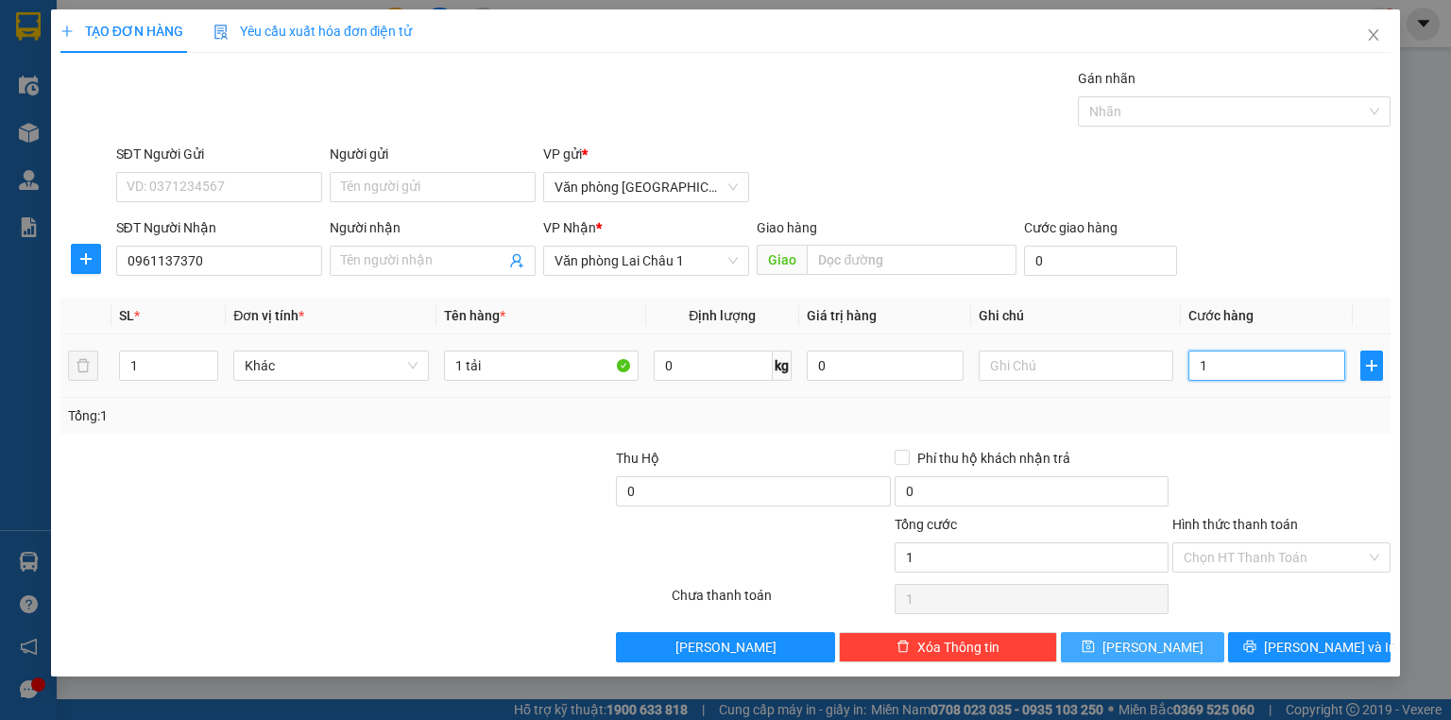
type input "10"
type input "100"
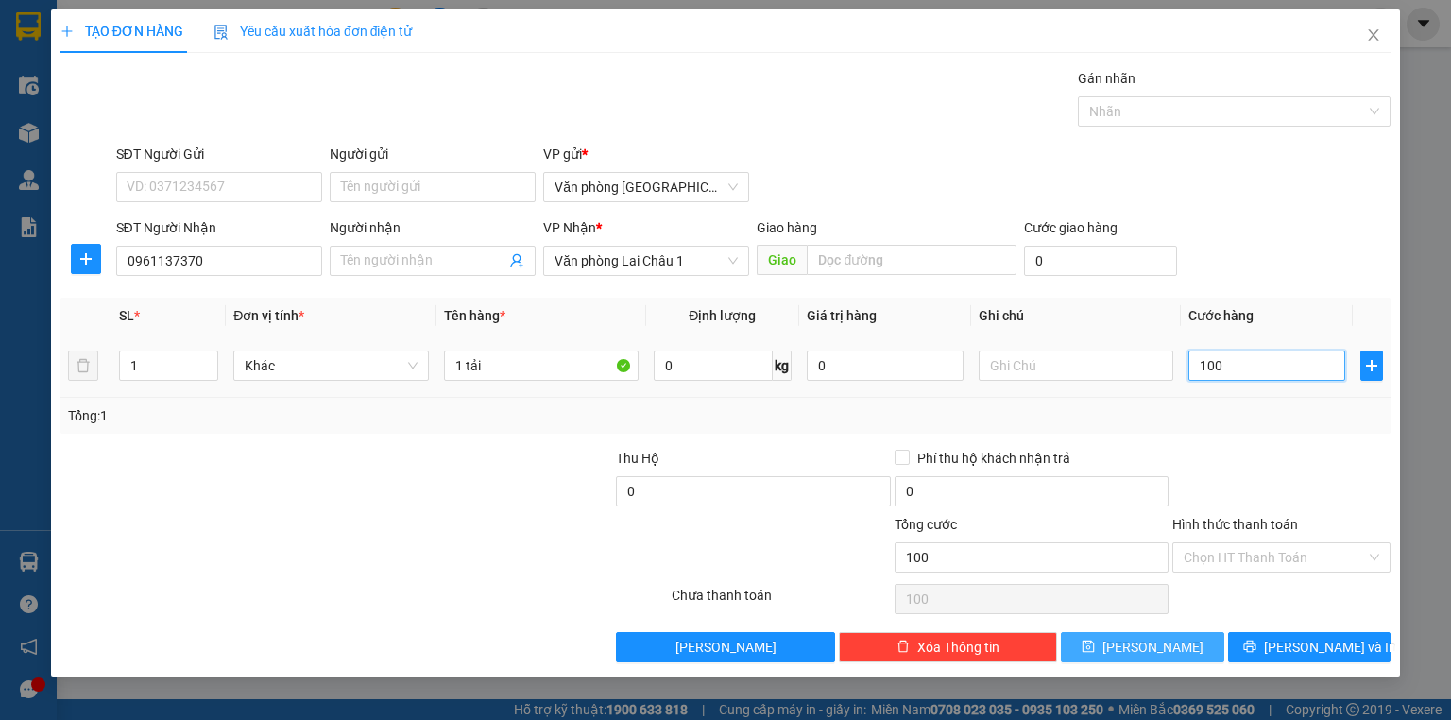
type input "1.000"
type input "10.000"
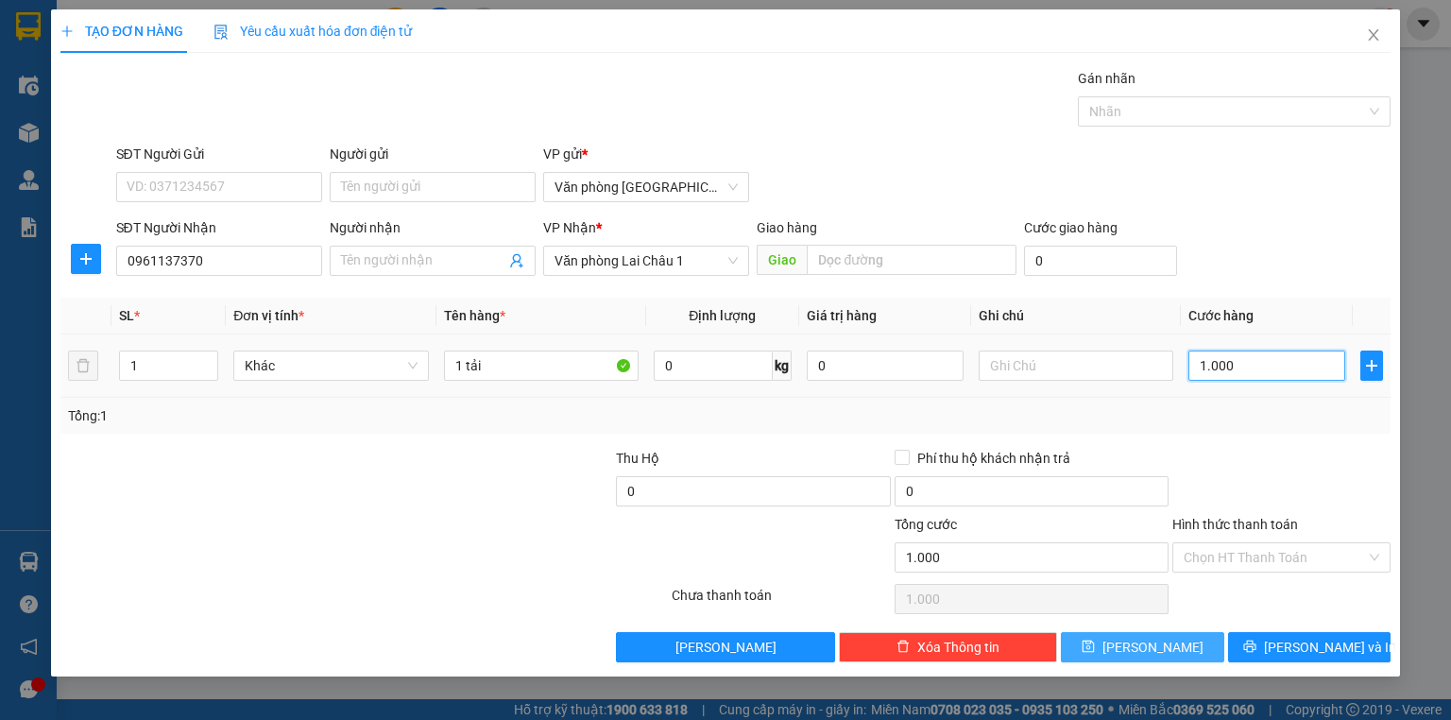
type input "10.000"
type input "100.000"
click at [1171, 637] on button "Lưu" at bounding box center [1142, 647] width 163 height 30
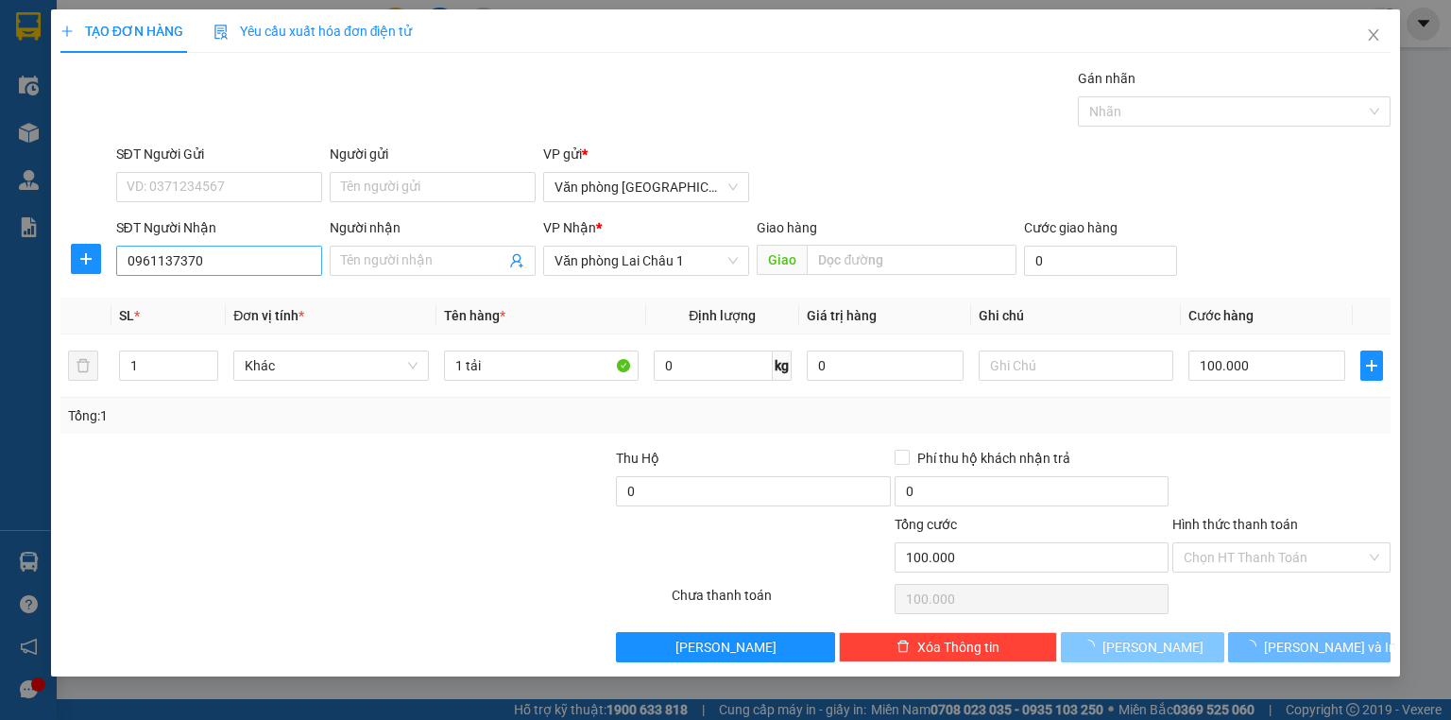
type input "0"
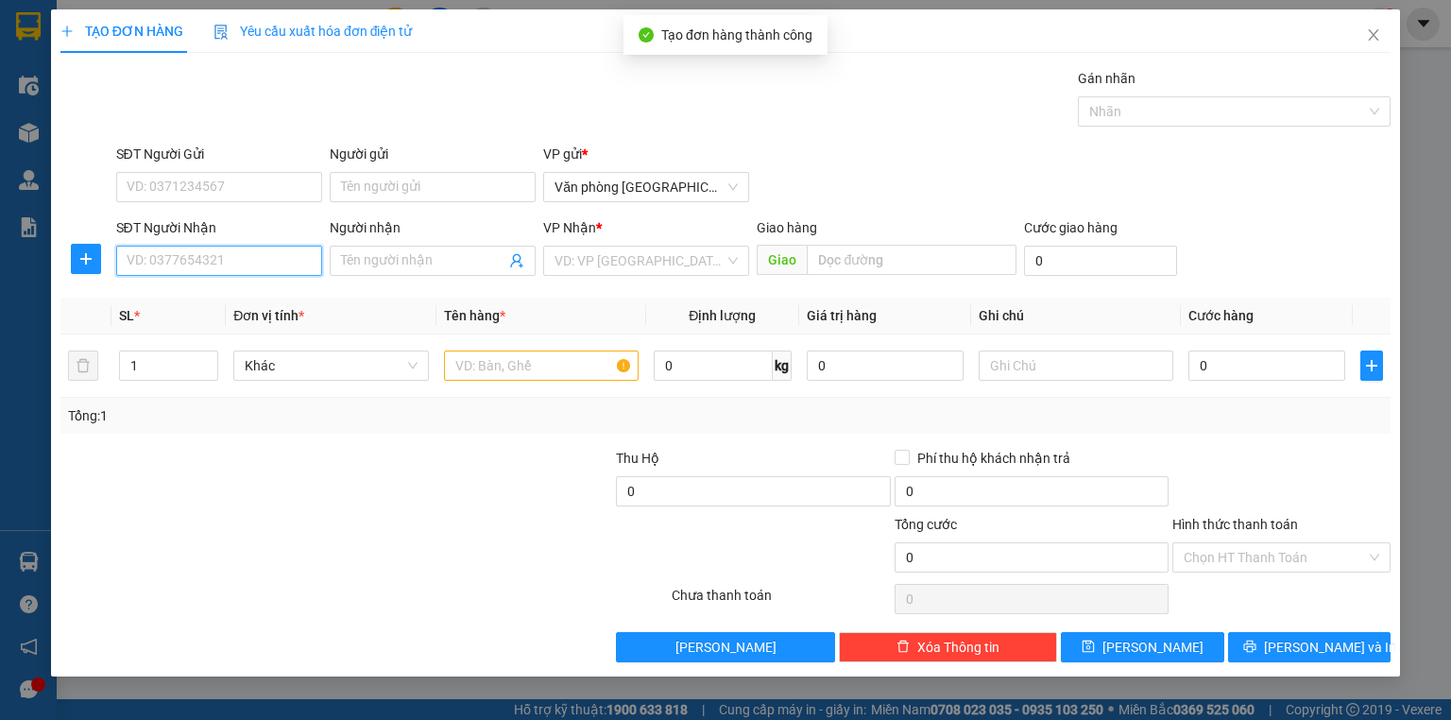
click at [236, 258] on input "SĐT Người Nhận" at bounding box center [219, 261] width 206 height 30
click at [227, 298] on div "0988648997" at bounding box center [218, 297] width 183 height 21
type input "0988648997"
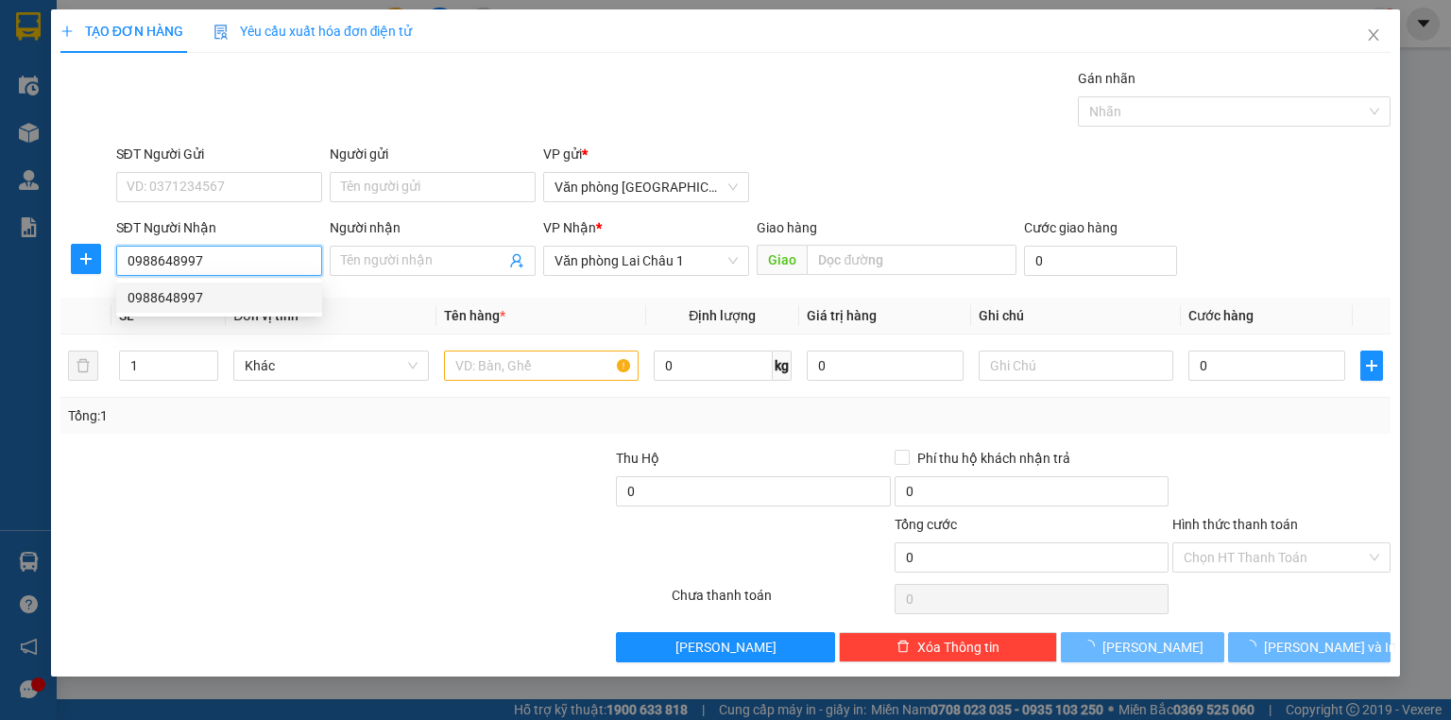
type input "50.000"
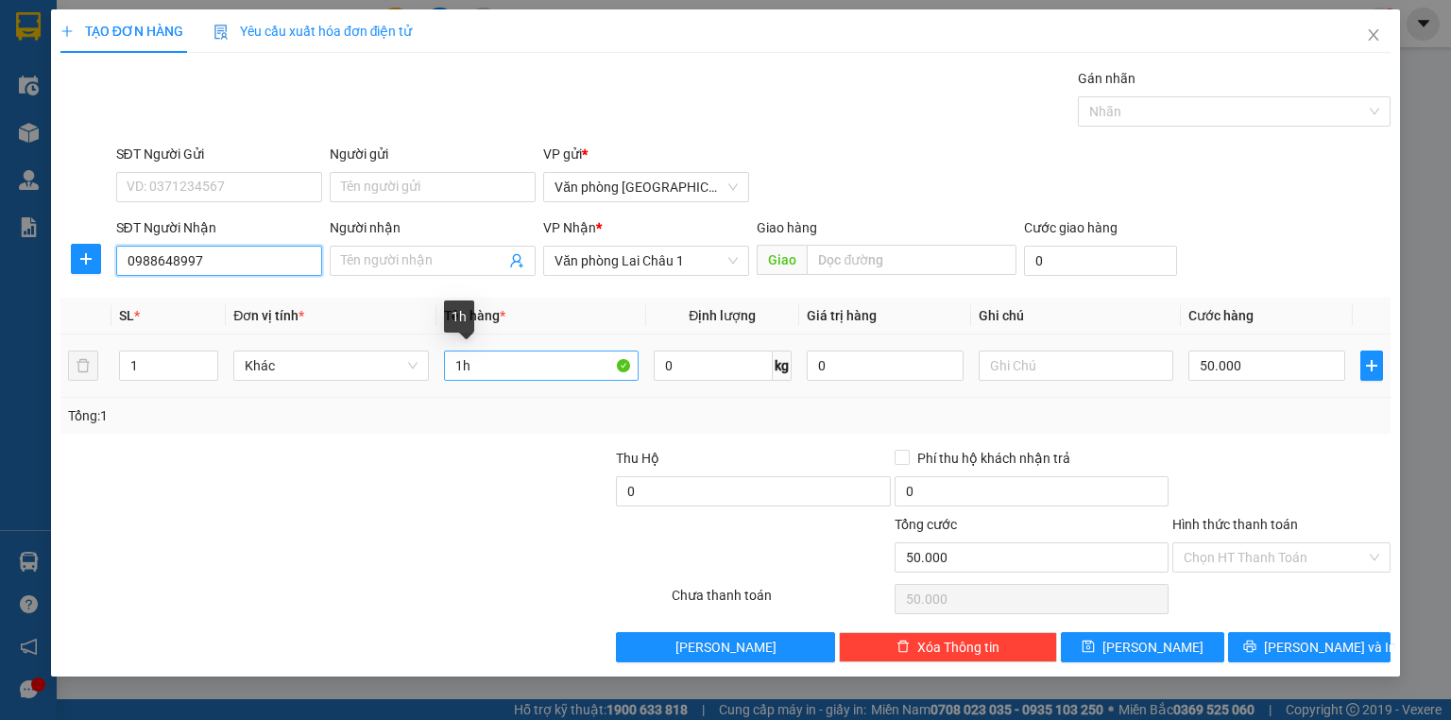
type input "0988648997"
drag, startPoint x: 523, startPoint y: 371, endPoint x: 371, endPoint y: 373, distance: 152.1
click at [371, 373] on tr "1 Khác 1h 0 kg 0 50.000" at bounding box center [725, 365] width 1330 height 63
type input "1x+2t"
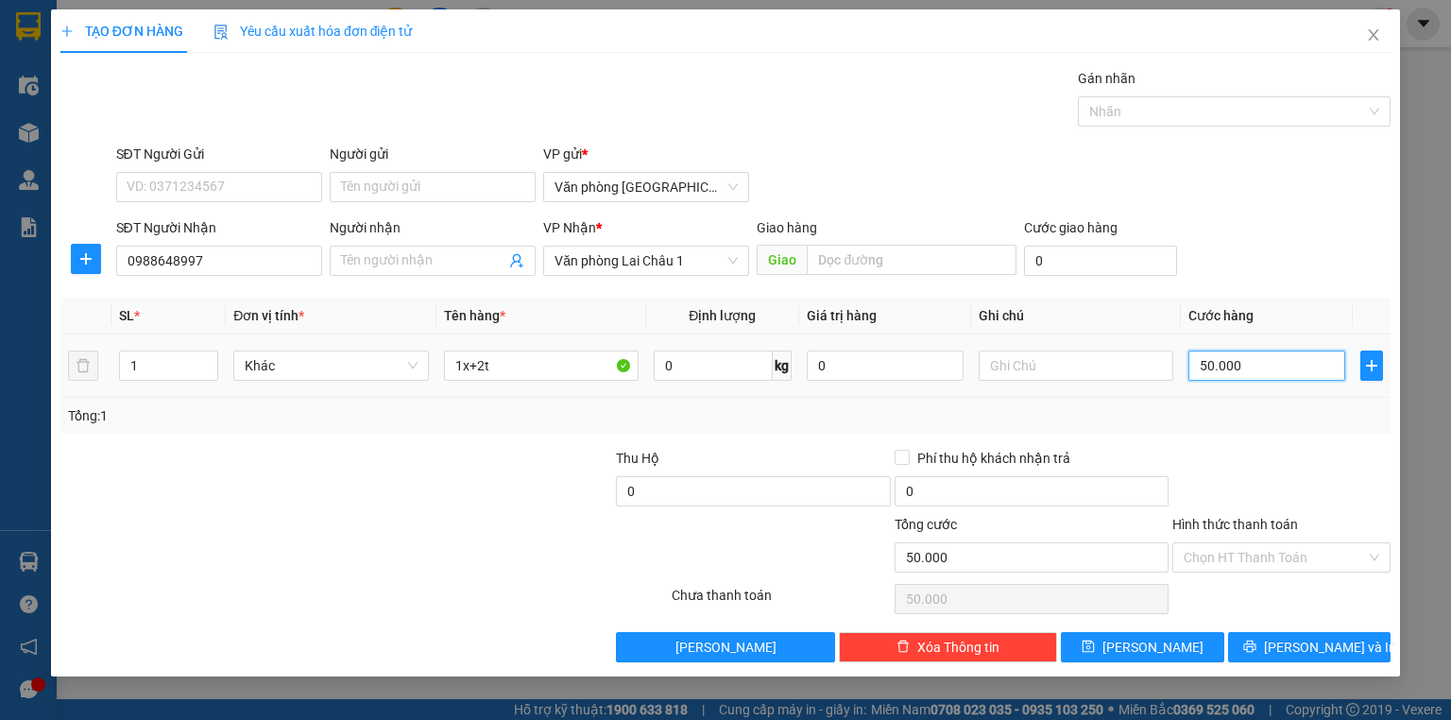
click at [1203, 365] on input "50.000" at bounding box center [1266, 365] width 157 height 30
click at [1199, 365] on input "50.000" at bounding box center [1266, 365] width 157 height 30
type input "150.000"
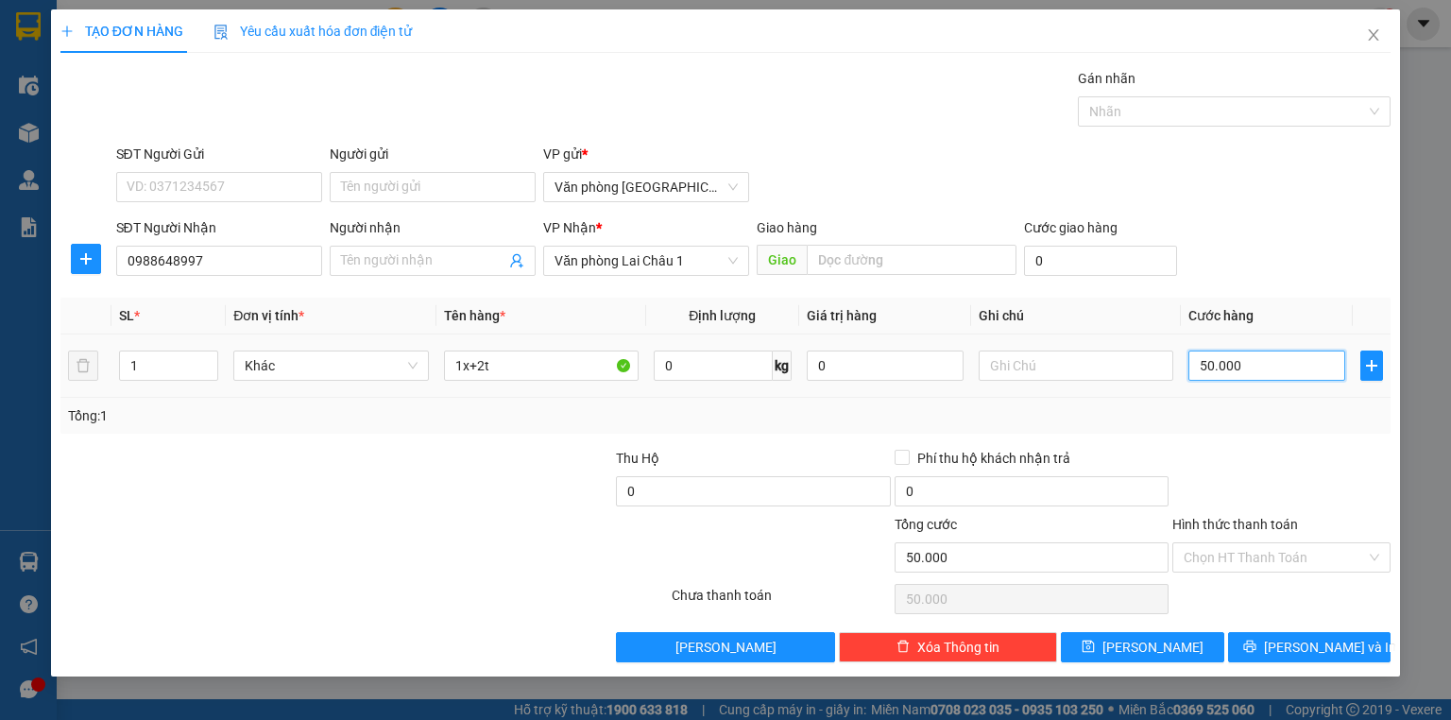
type input "150.000"
click at [1113, 663] on div "TẠO ĐƠN HÀNG Yêu cầu xuất hóa đơn điện tử Transit Pickup Surcharge Ids Transit …" at bounding box center [725, 342] width 1349 height 667
click at [1119, 637] on button "Lưu" at bounding box center [1142, 647] width 163 height 30
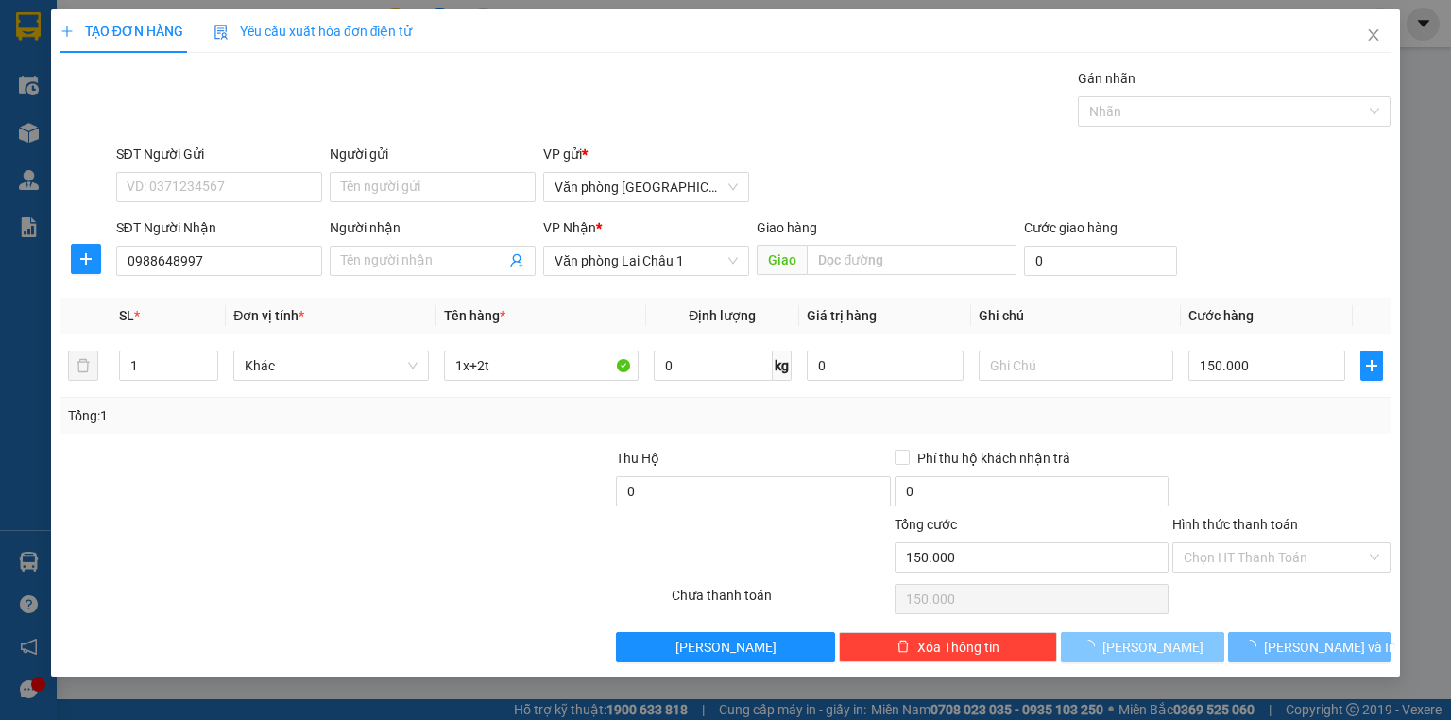
type input "0"
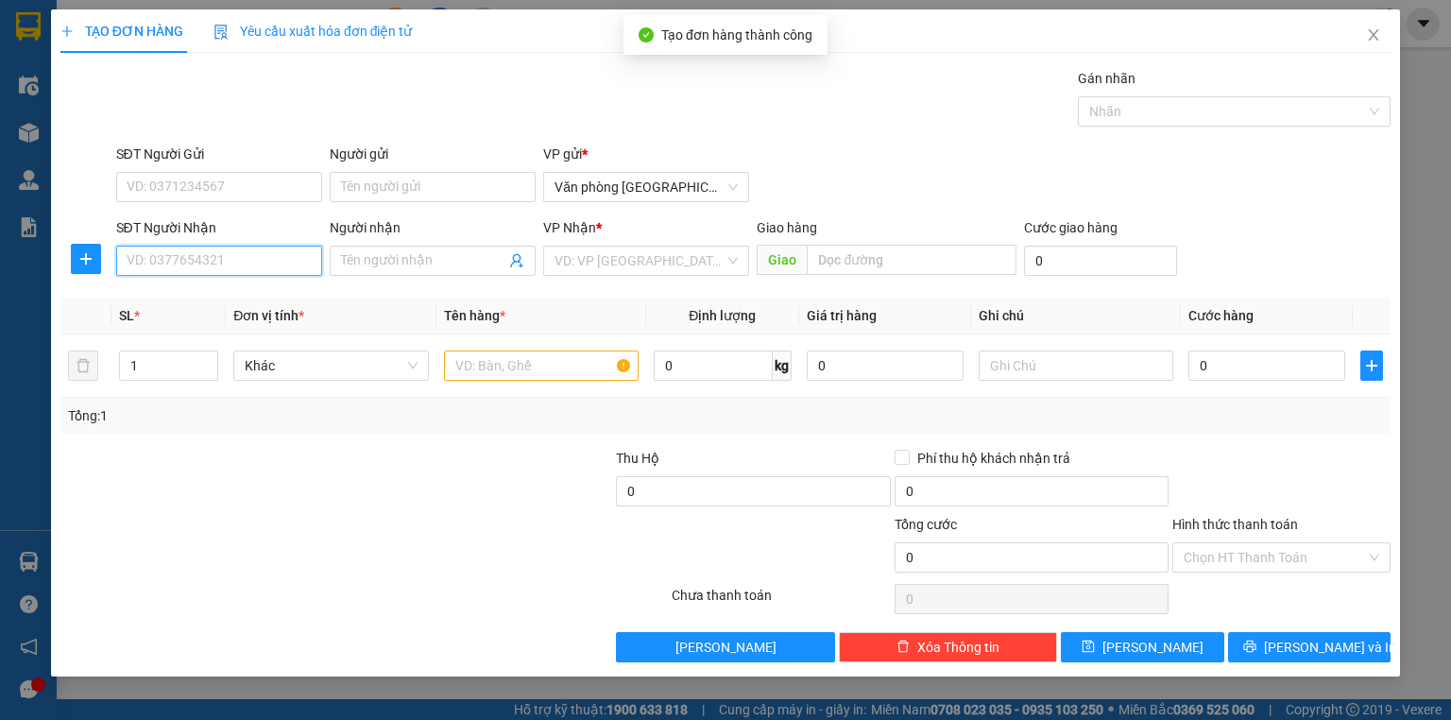
click at [237, 253] on input "SĐT Người Nhận" at bounding box center [219, 261] width 206 height 30
click at [240, 287] on div "0973170388" at bounding box center [218, 297] width 183 height 21
type input "0973170388"
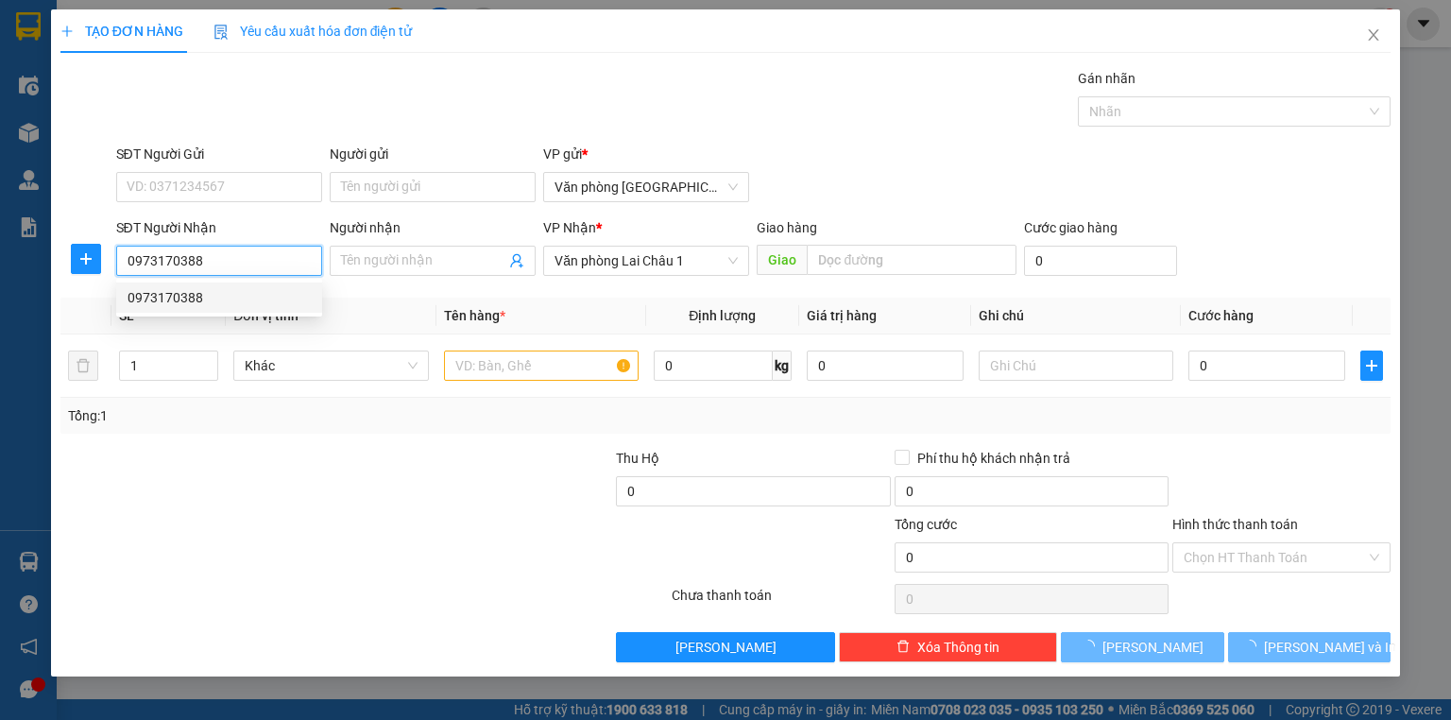
type input "50.000"
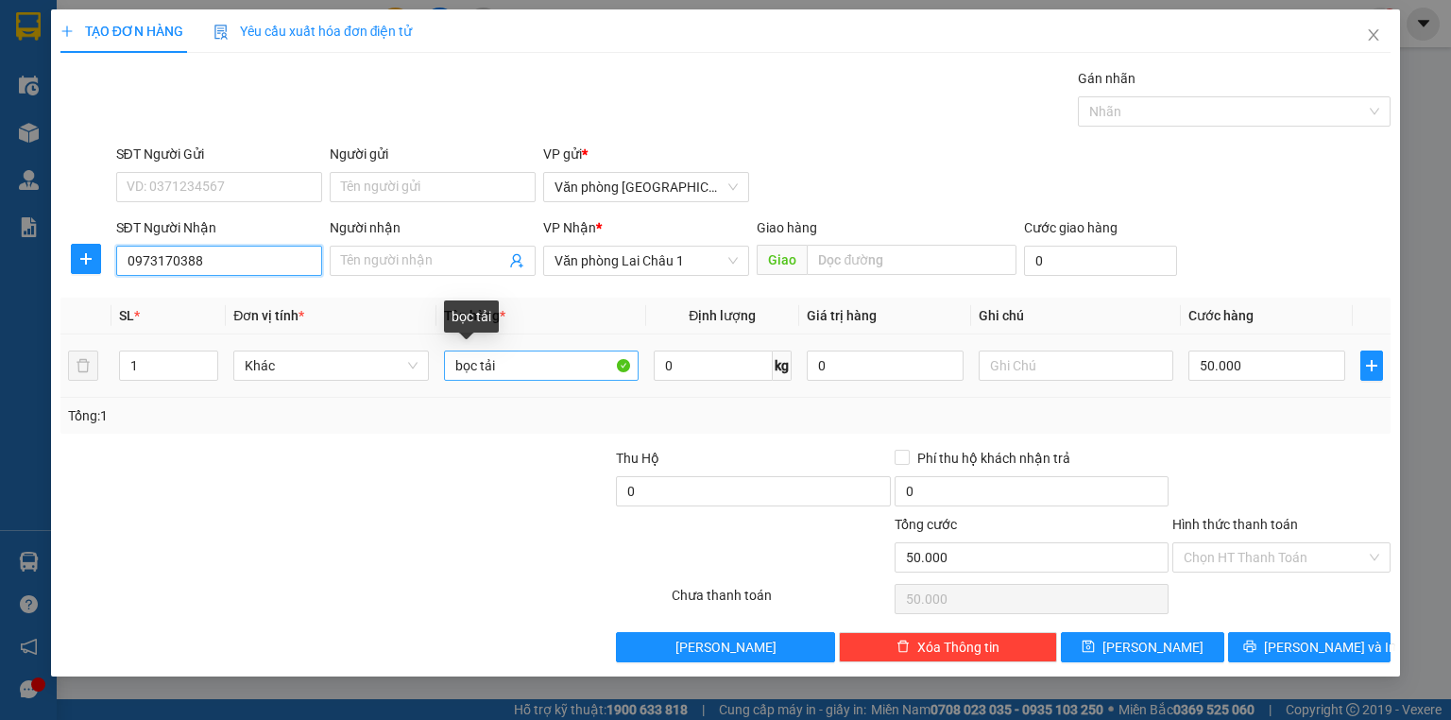
type input "0973170388"
drag, startPoint x: 526, startPoint y: 362, endPoint x: 444, endPoint y: 366, distance: 82.3
click at [372, 365] on tr "1 Khác bọc tải 0 kg 0 50.000" at bounding box center [725, 365] width 1330 height 63
click at [476, 366] on input "bọc tải" at bounding box center [541, 365] width 195 height 30
drag, startPoint x: 476, startPoint y: 366, endPoint x: 420, endPoint y: 372, distance: 56.0
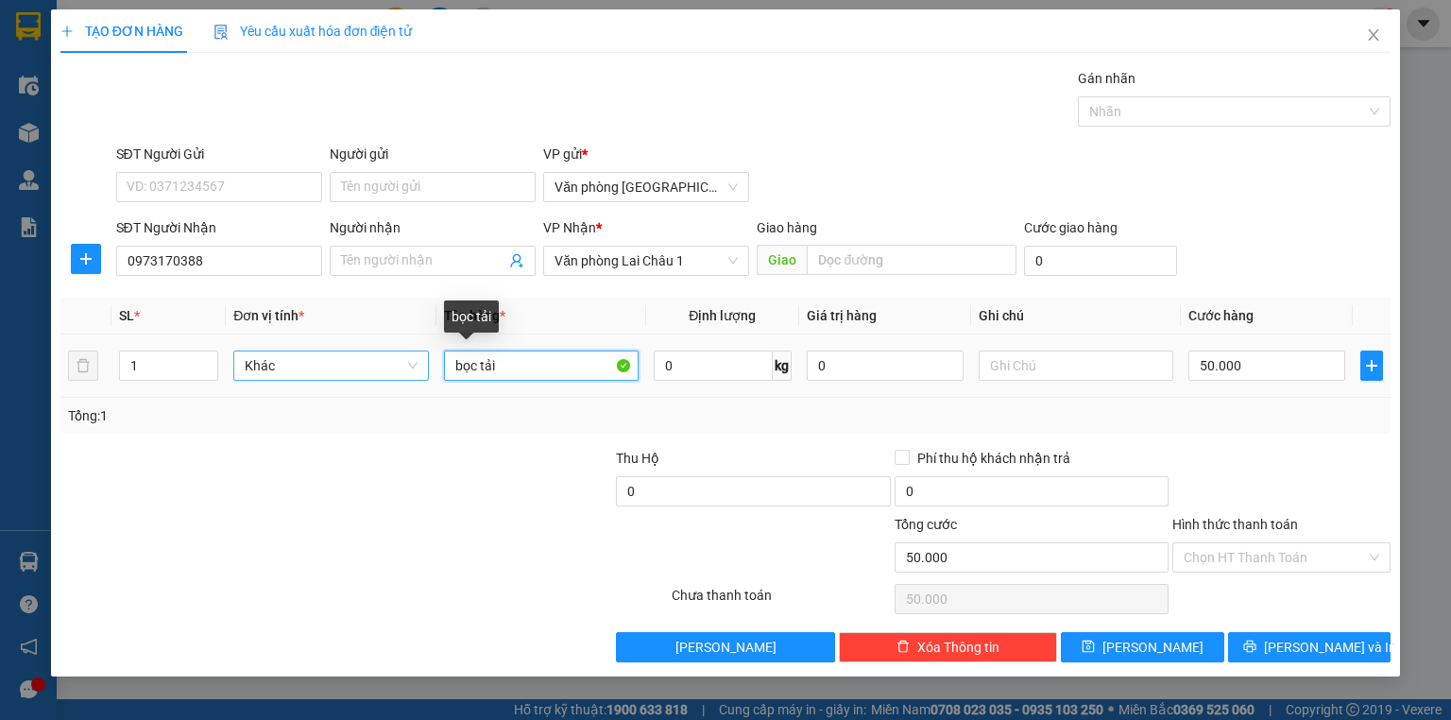
click at [420, 372] on tr "1 Khác bọc tải 0 kg 0 50.000" at bounding box center [725, 365] width 1330 height 63
type input "tải"
click at [1262, 345] on td "50.000" at bounding box center [1267, 365] width 172 height 63
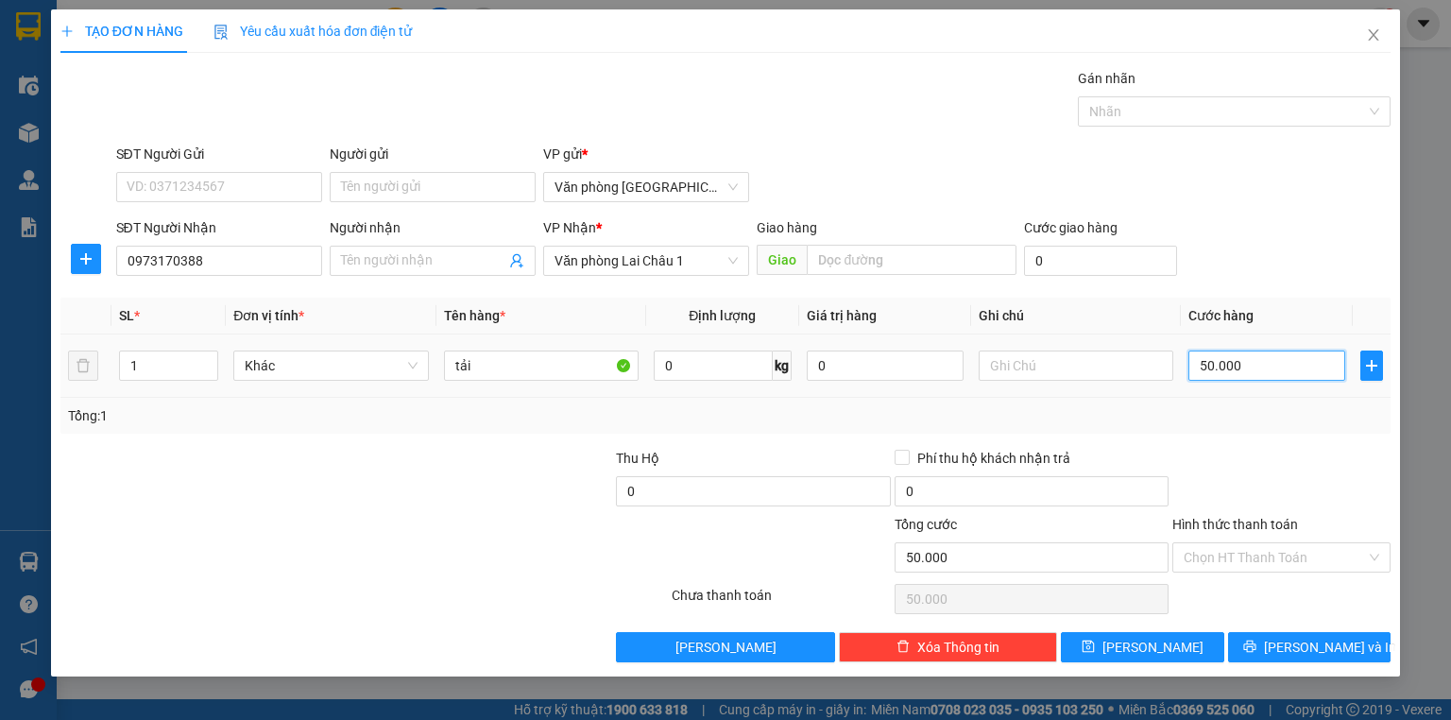
click at [1263, 358] on input "50.000" at bounding box center [1266, 365] width 157 height 30
type input "1"
type input "10"
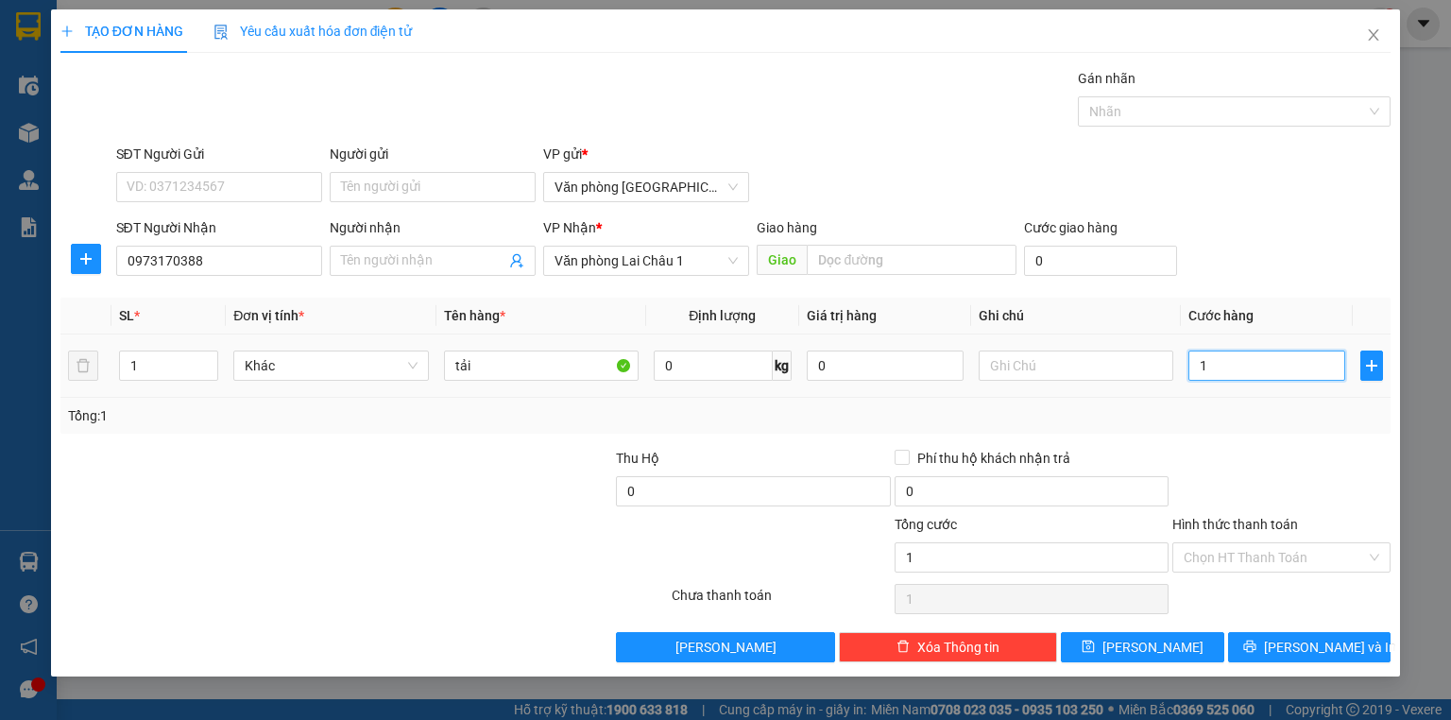
type input "10"
type input "100"
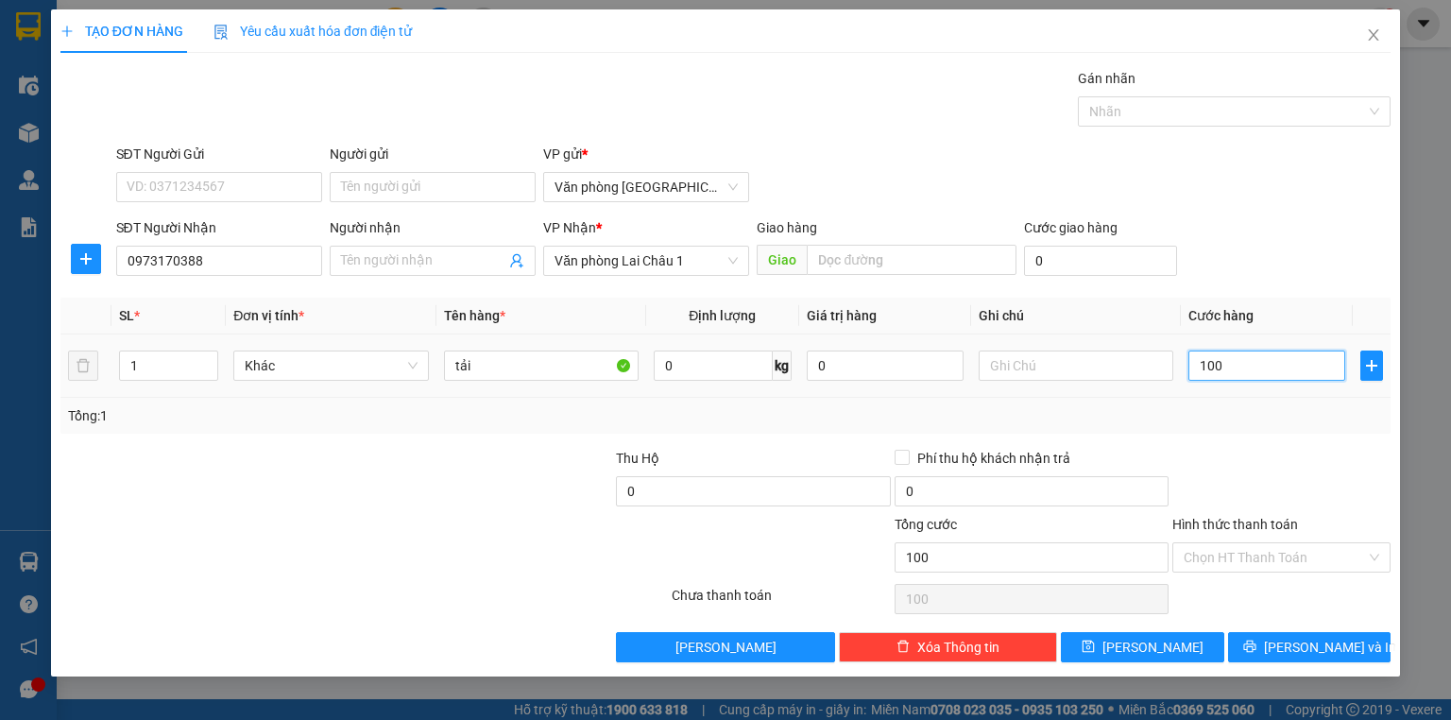
type input "1.000"
type input "10.000"
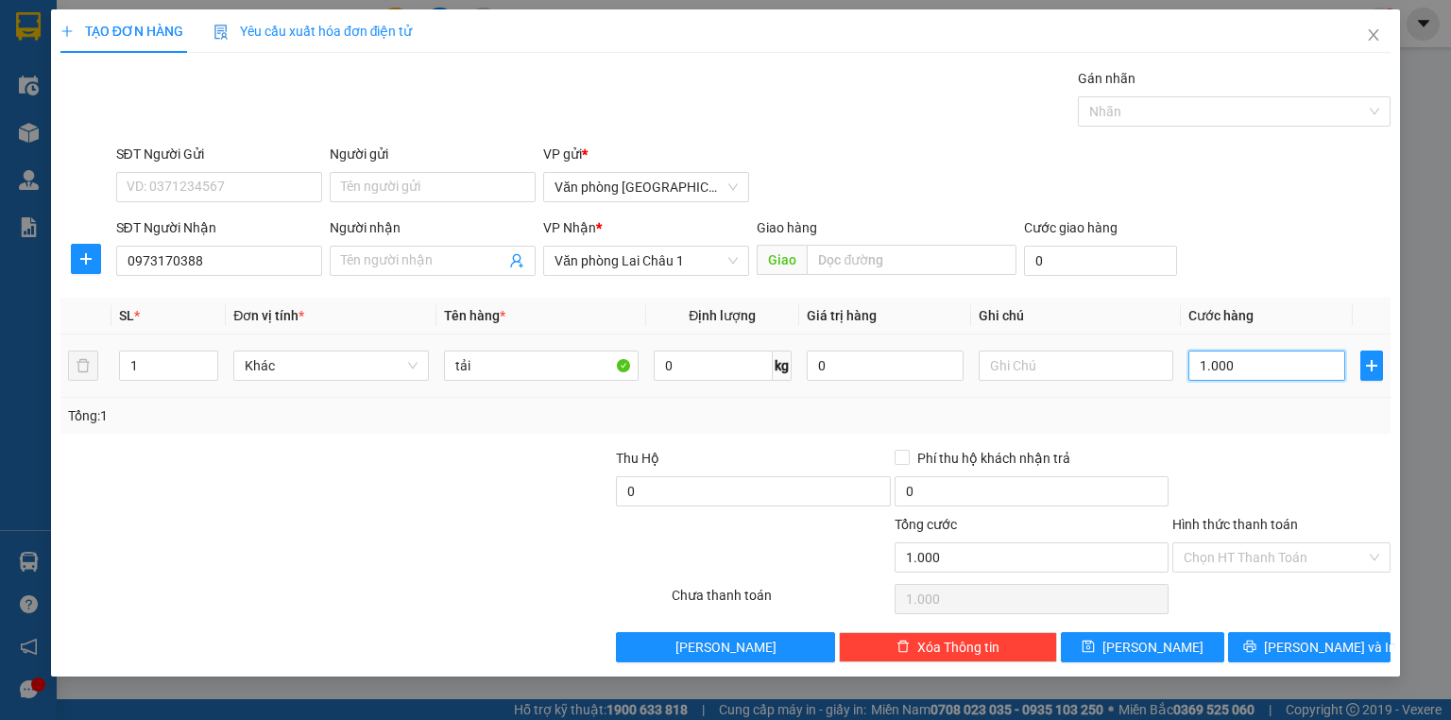
type input "10.000"
type input "100.000"
click at [1095, 653] on span "save" at bounding box center [1087, 646] width 13 height 15
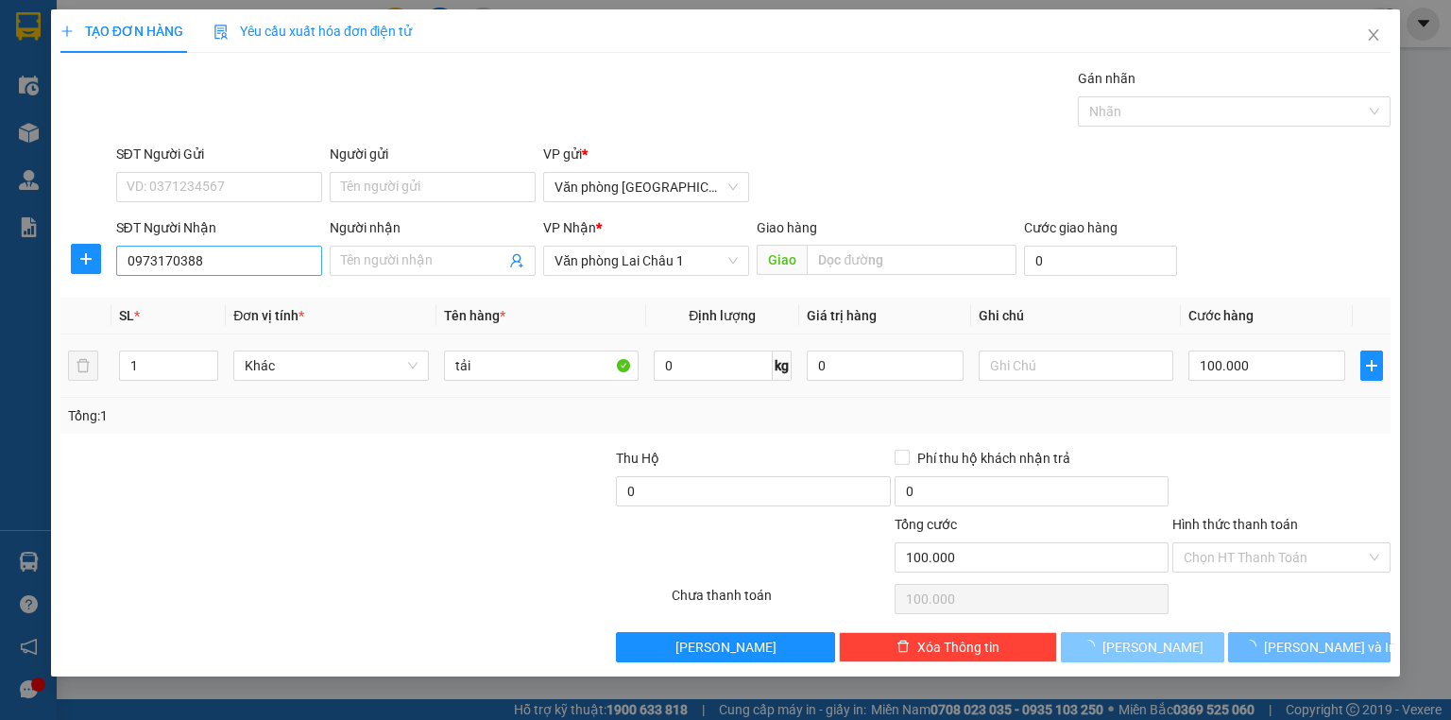
type input "0"
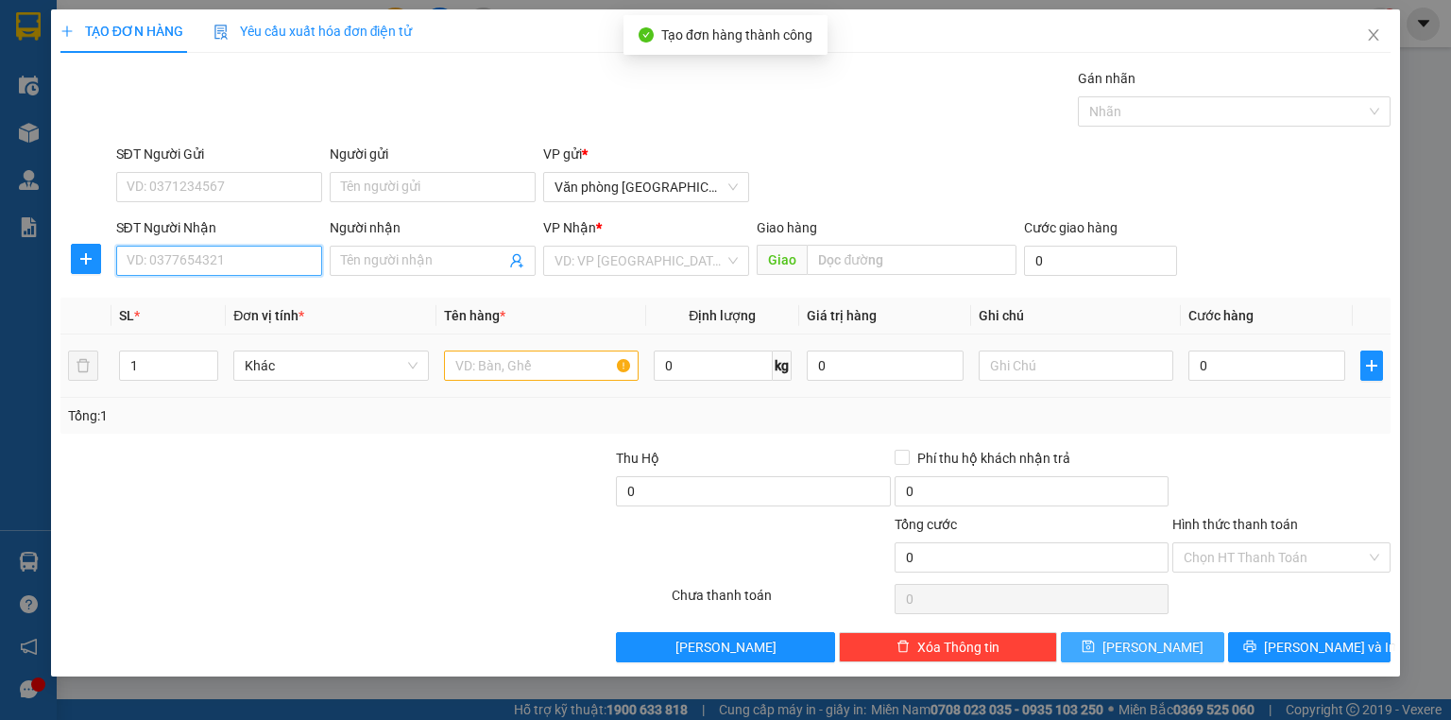
click at [182, 254] on input "SĐT Người Nhận" at bounding box center [219, 261] width 206 height 30
drag, startPoint x: 181, startPoint y: 294, endPoint x: 280, endPoint y: 245, distance: 110.7
click at [280, 245] on body "Kết quả tìm kiếm ( 0 ) Bộ lọc Tìm người gửi/nhận No Data thuan.theanh 1 Điều hà…" at bounding box center [725, 360] width 1451 height 720
type input "0393739875"
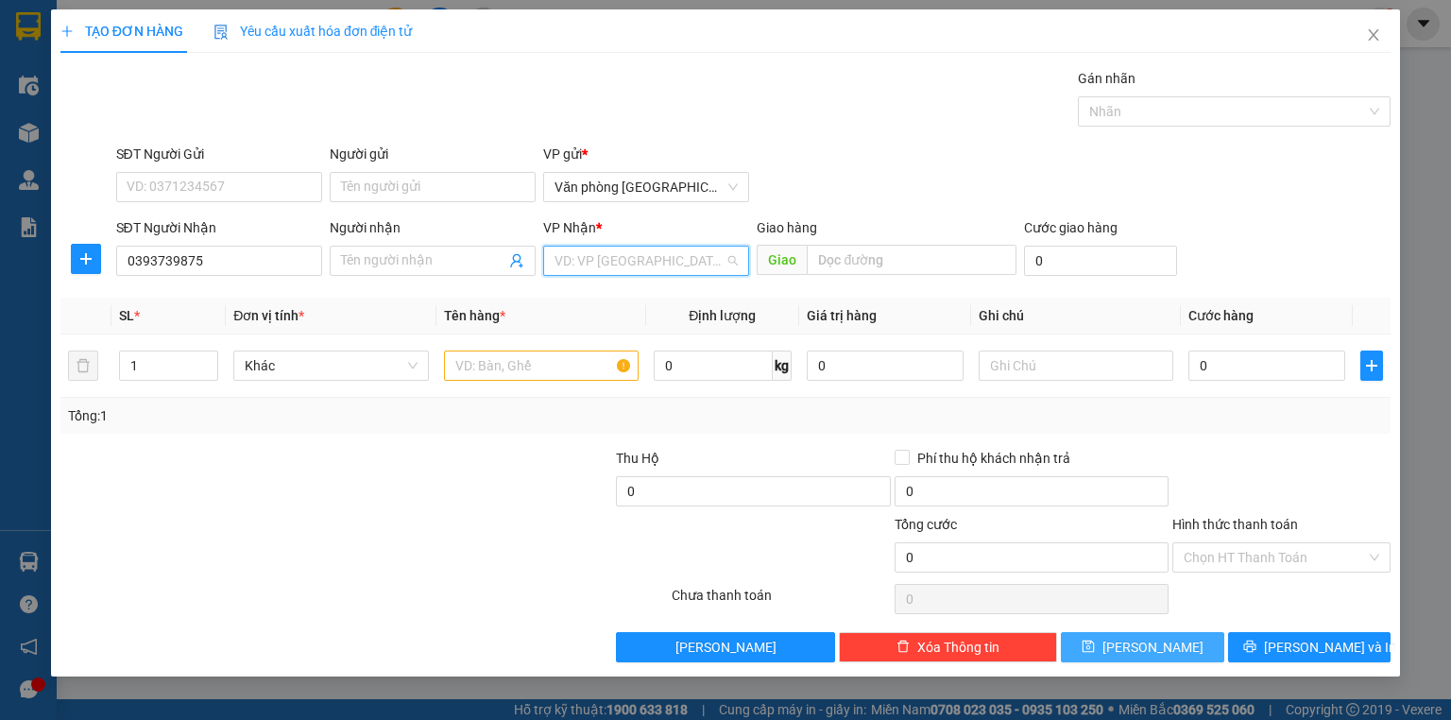
click at [626, 256] on input "search" at bounding box center [639, 260] width 170 height 28
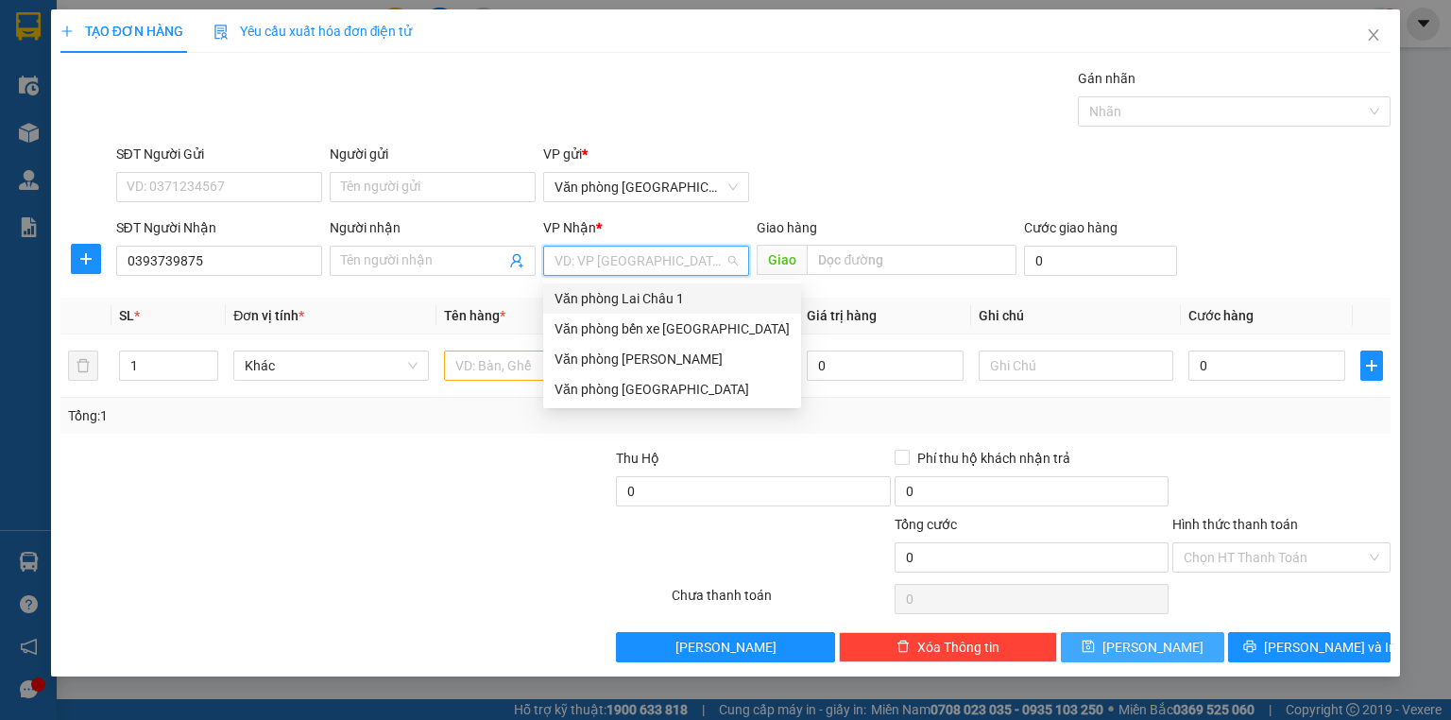
click at [637, 294] on div "Văn phòng Lai Châu 1" at bounding box center [671, 298] width 235 height 21
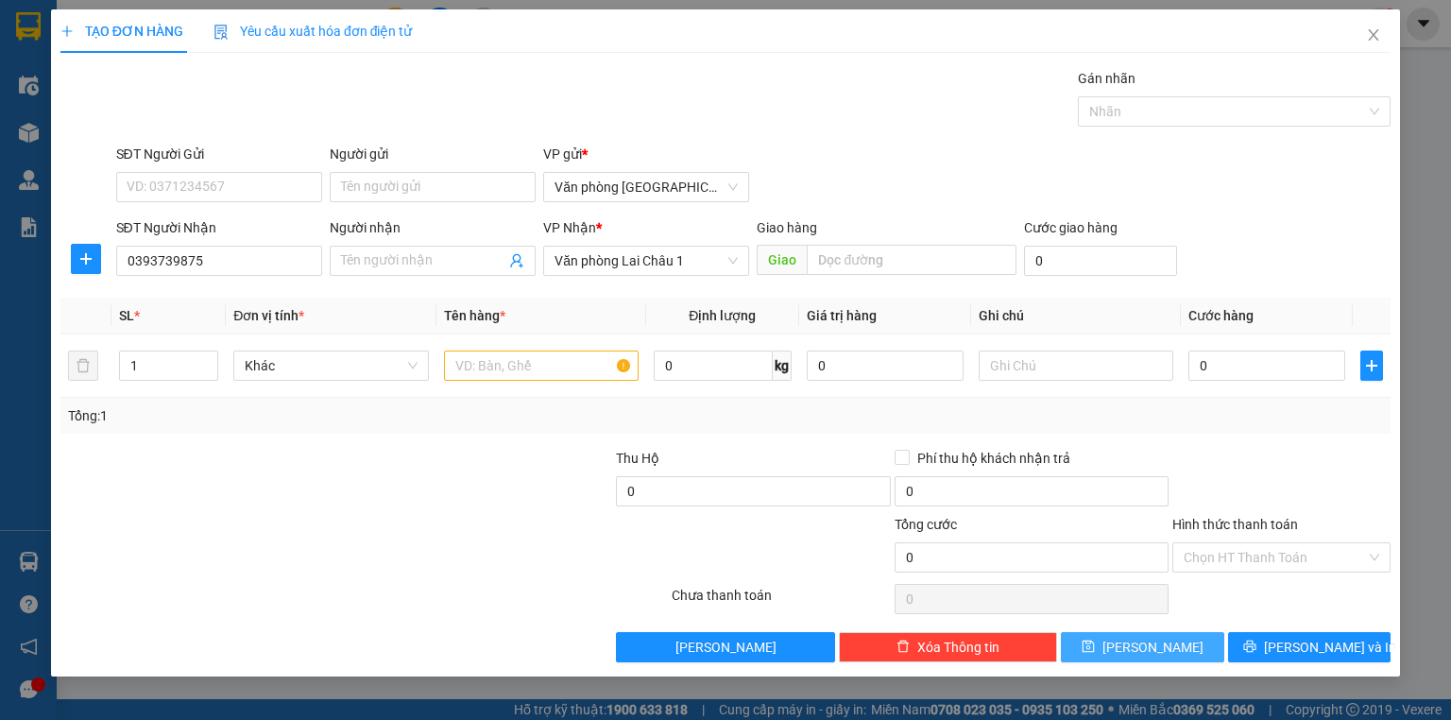
click at [633, 244] on div "VP Nhận *" at bounding box center [646, 231] width 206 height 28
click at [636, 259] on span "Văn phòng Lai Châu 1" at bounding box center [645, 260] width 183 height 28
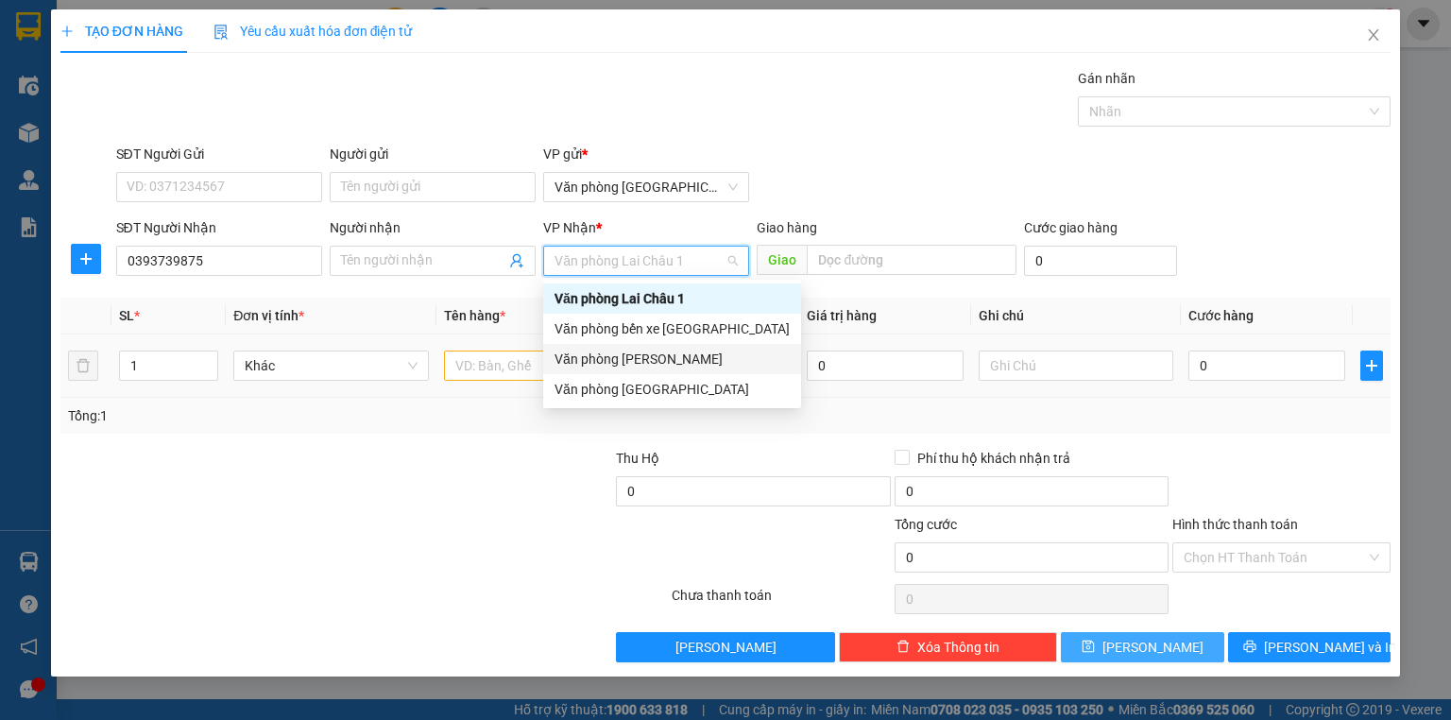
drag, startPoint x: 650, startPoint y: 355, endPoint x: 552, endPoint y: 348, distance: 97.5
click at [651, 356] on div "Văn phòng Tam Đường" at bounding box center [671, 358] width 235 height 21
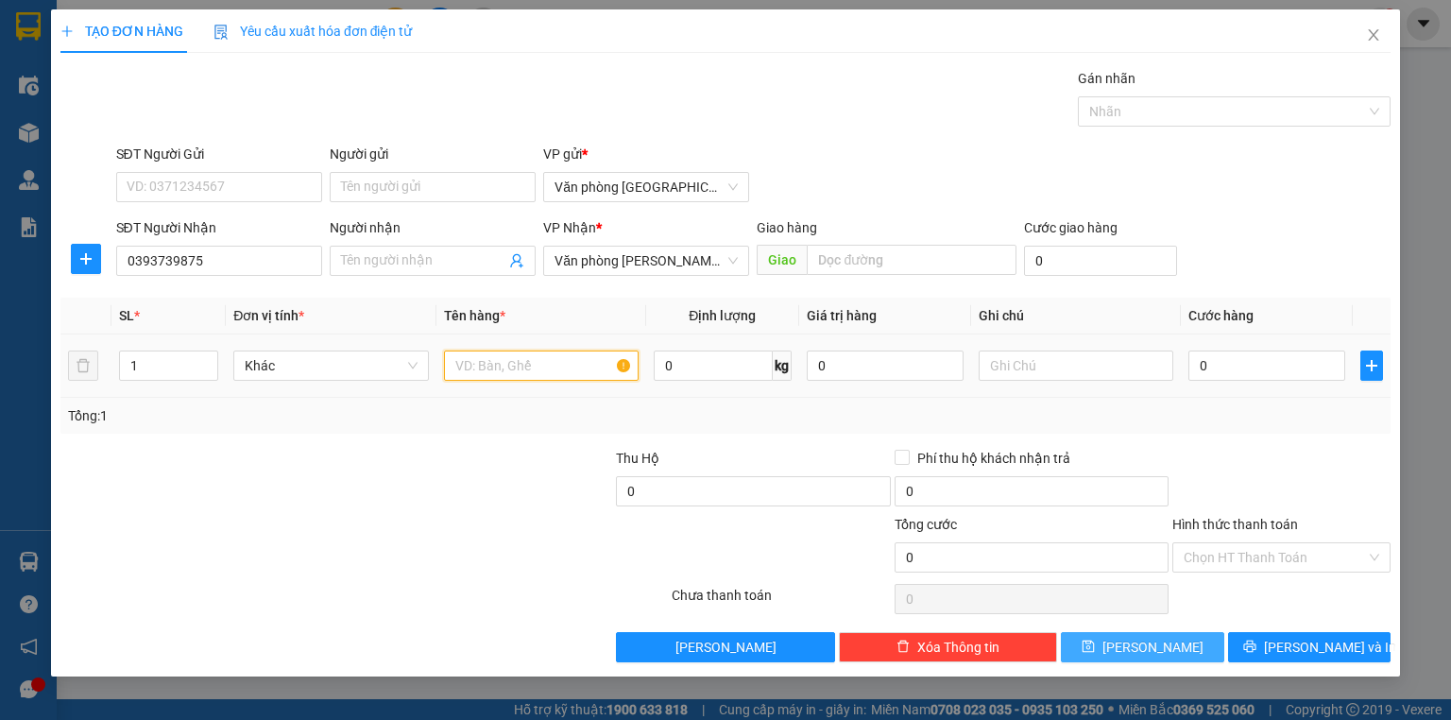
click at [525, 358] on input "text" at bounding box center [541, 365] width 195 height 30
type input "p"
type input "1 bọc"
click at [1250, 374] on input "0" at bounding box center [1266, 365] width 157 height 30
type input "1"
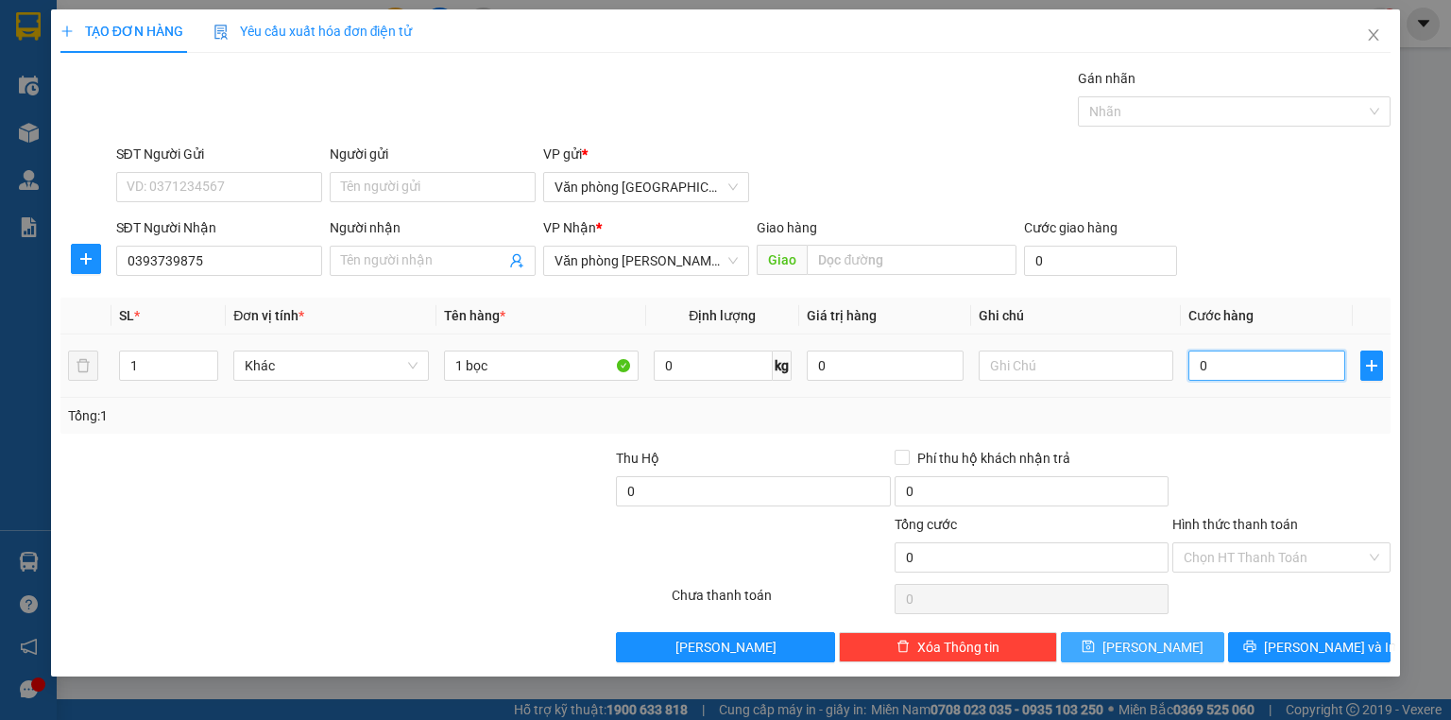
type input "1"
type input "10"
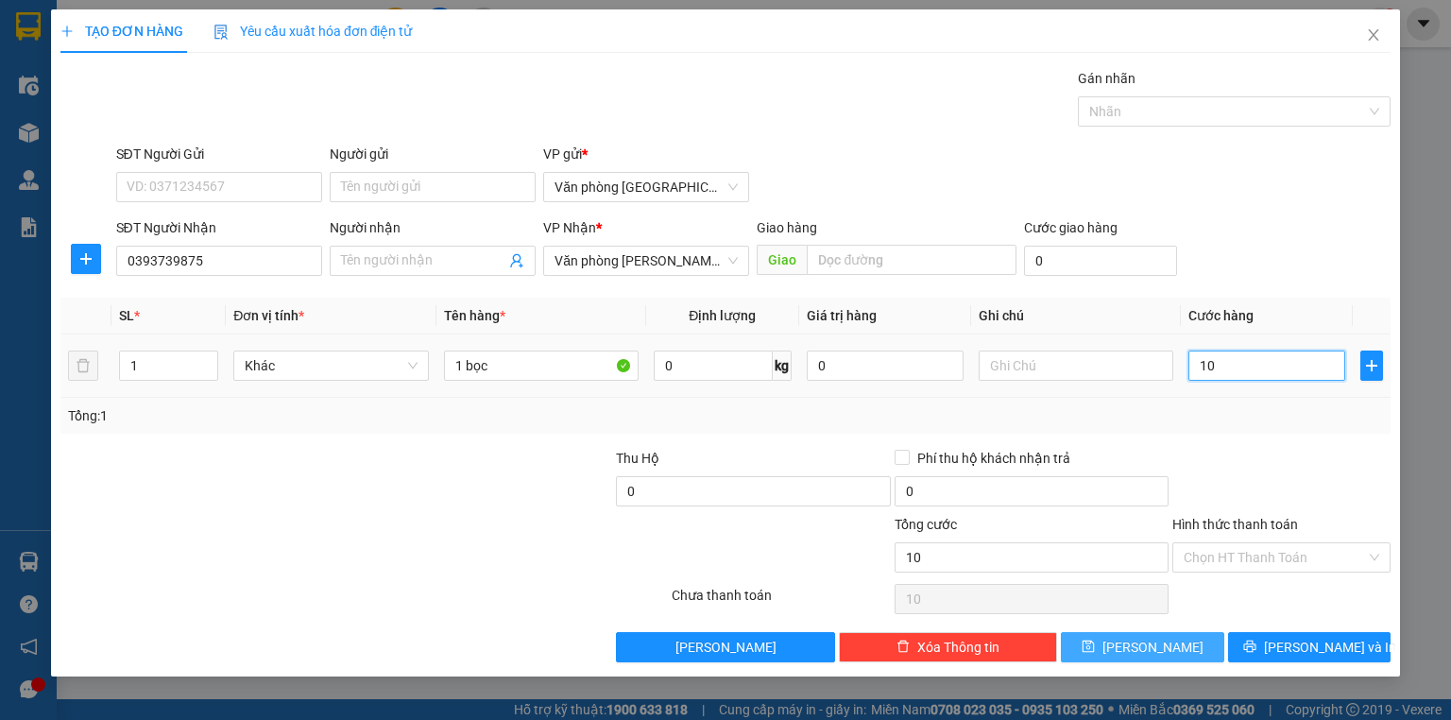
type input "100"
click at [718, 507] on div "0" at bounding box center [753, 495] width 274 height 38
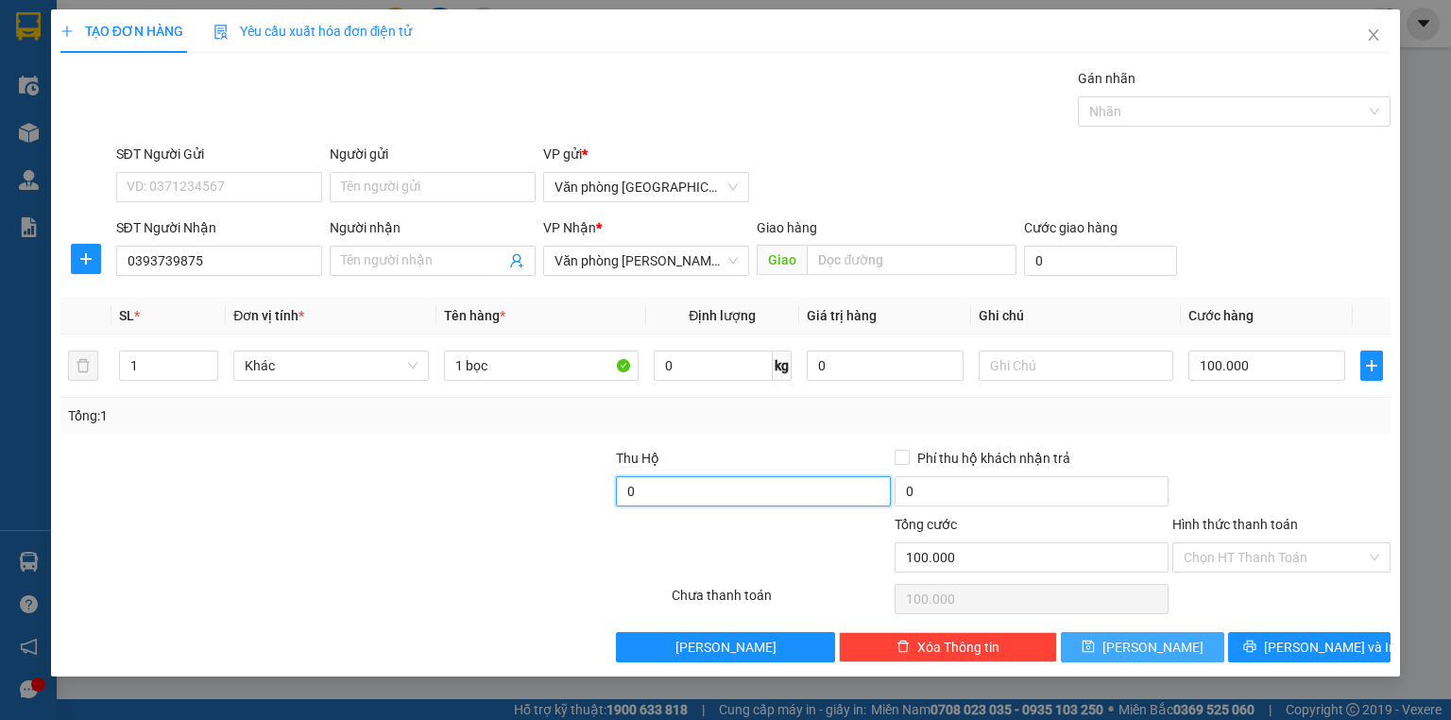
click at [707, 499] on input "0" at bounding box center [753, 491] width 274 height 30
click at [1140, 641] on button "Lưu" at bounding box center [1142, 647] width 163 height 30
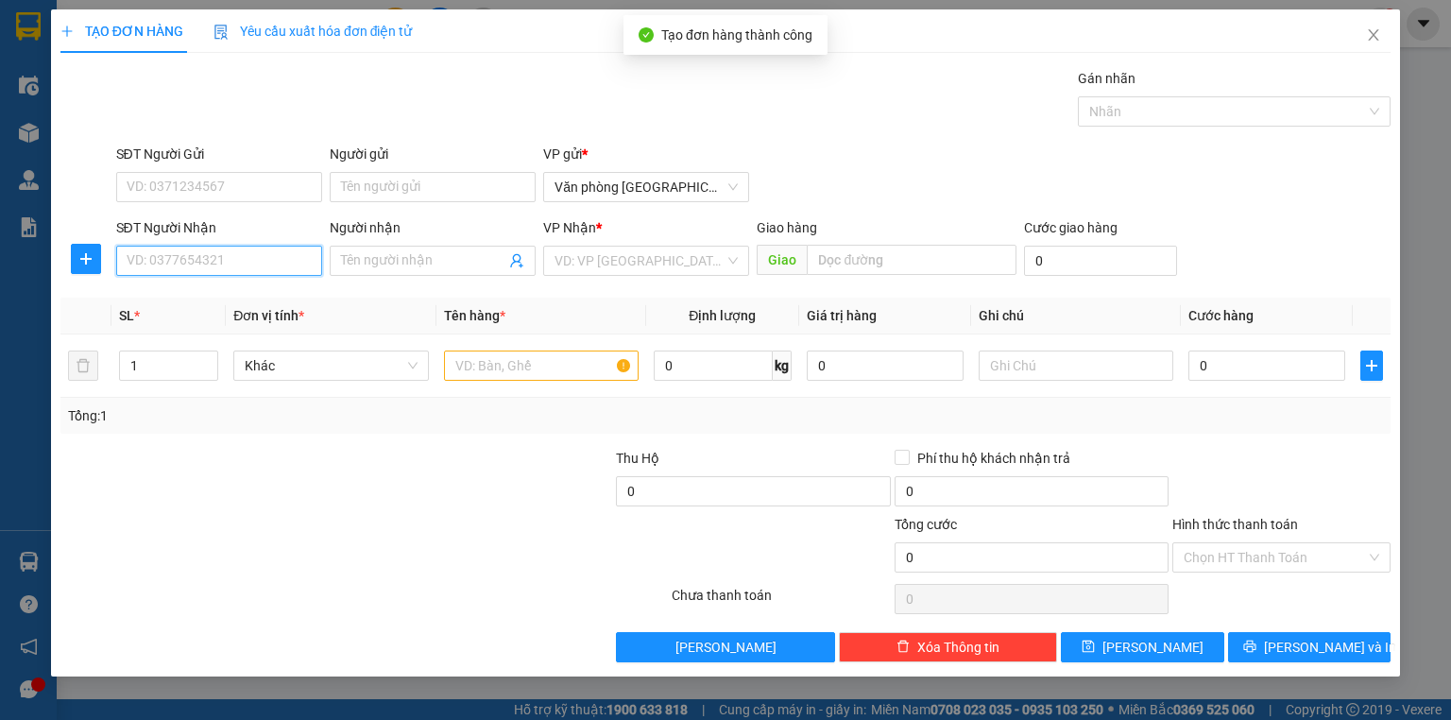
click at [212, 257] on input "SĐT Người Nhận" at bounding box center [219, 261] width 206 height 30
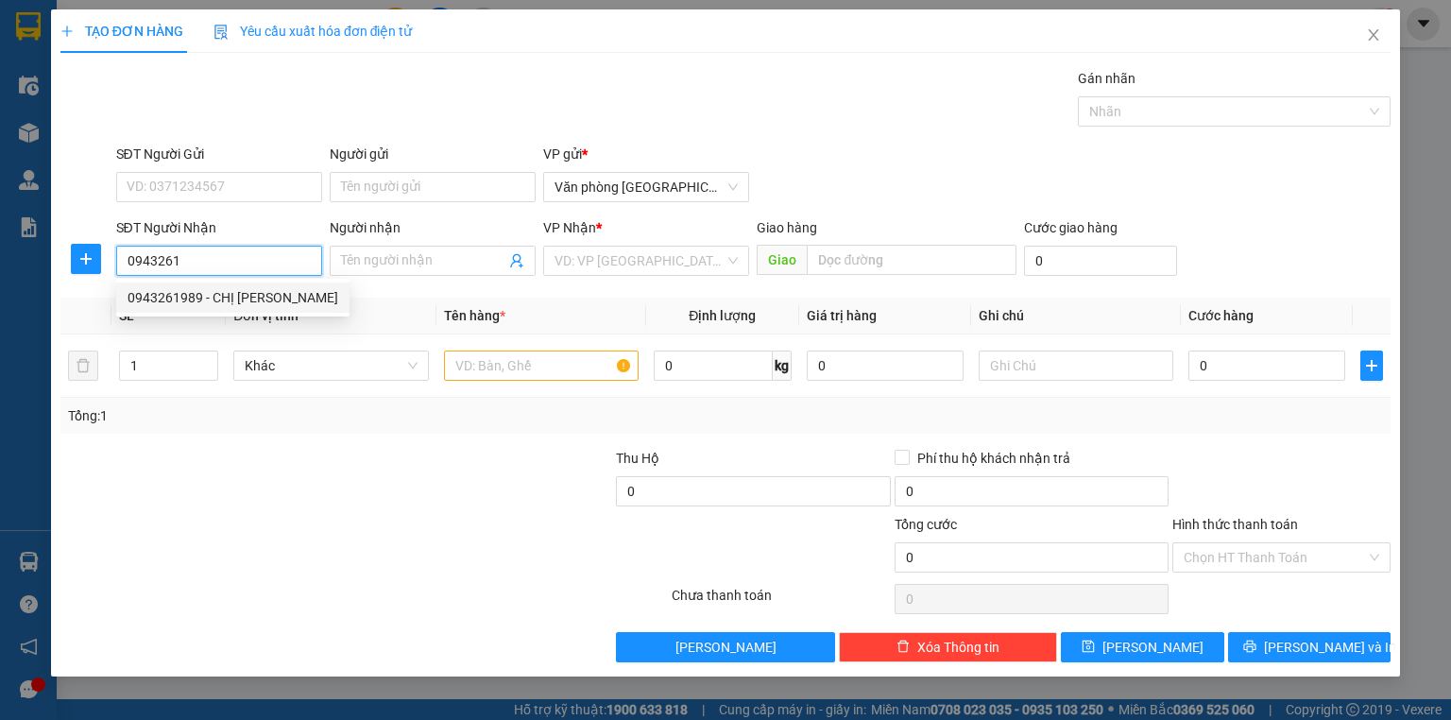
click at [225, 294] on div "0943261989 - CHỊ XUÂN" at bounding box center [232, 297] width 211 height 21
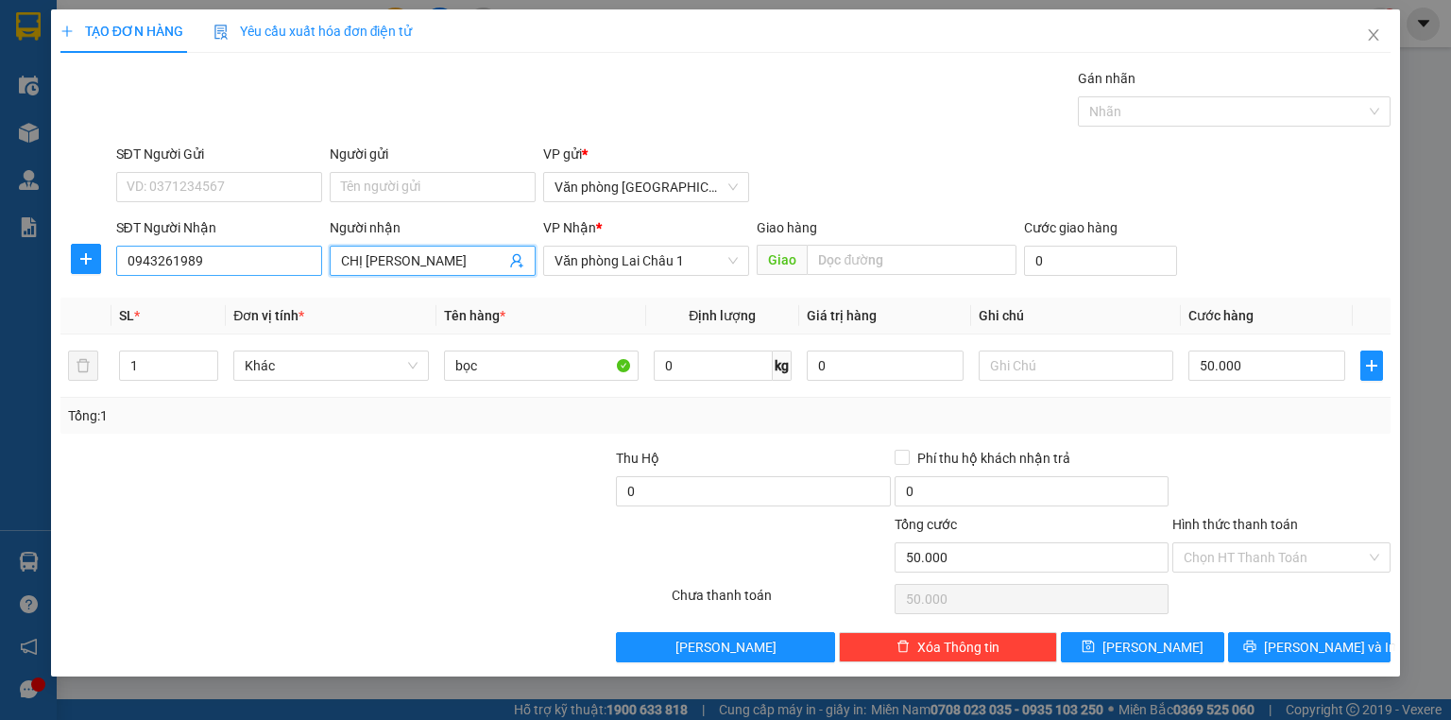
drag, startPoint x: 425, startPoint y: 250, endPoint x: 318, endPoint y: 263, distance: 107.5
click at [318, 264] on div "SĐT Người Nhận 0943261989 Người nhận CHỊ XUÂN CHỊ XUÂN VP Nhận * Văn phòng Lai …" at bounding box center [753, 250] width 1283 height 66
click at [1143, 653] on span "Lưu" at bounding box center [1152, 647] width 101 height 21
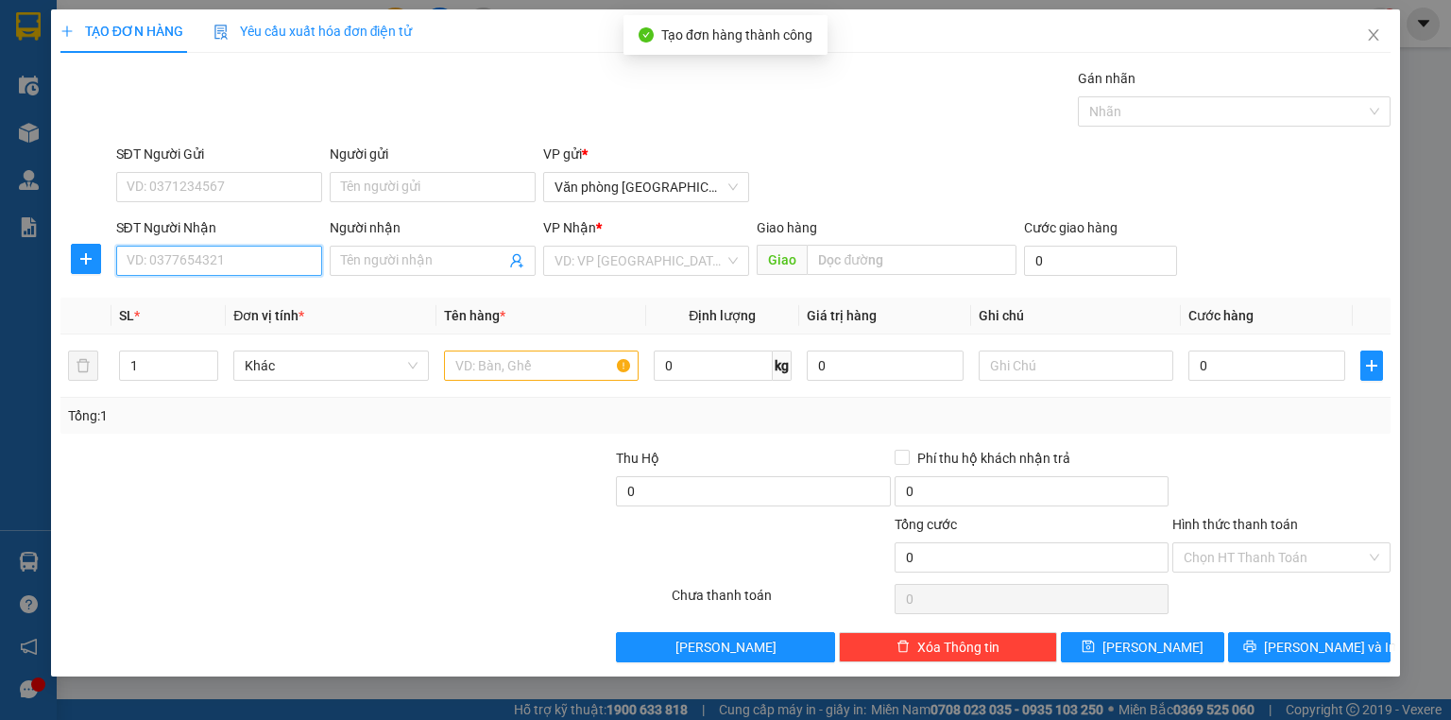
click at [264, 261] on input "SĐT Người Nhận" at bounding box center [219, 261] width 206 height 30
click at [255, 292] on div "0866346638" at bounding box center [218, 297] width 183 height 21
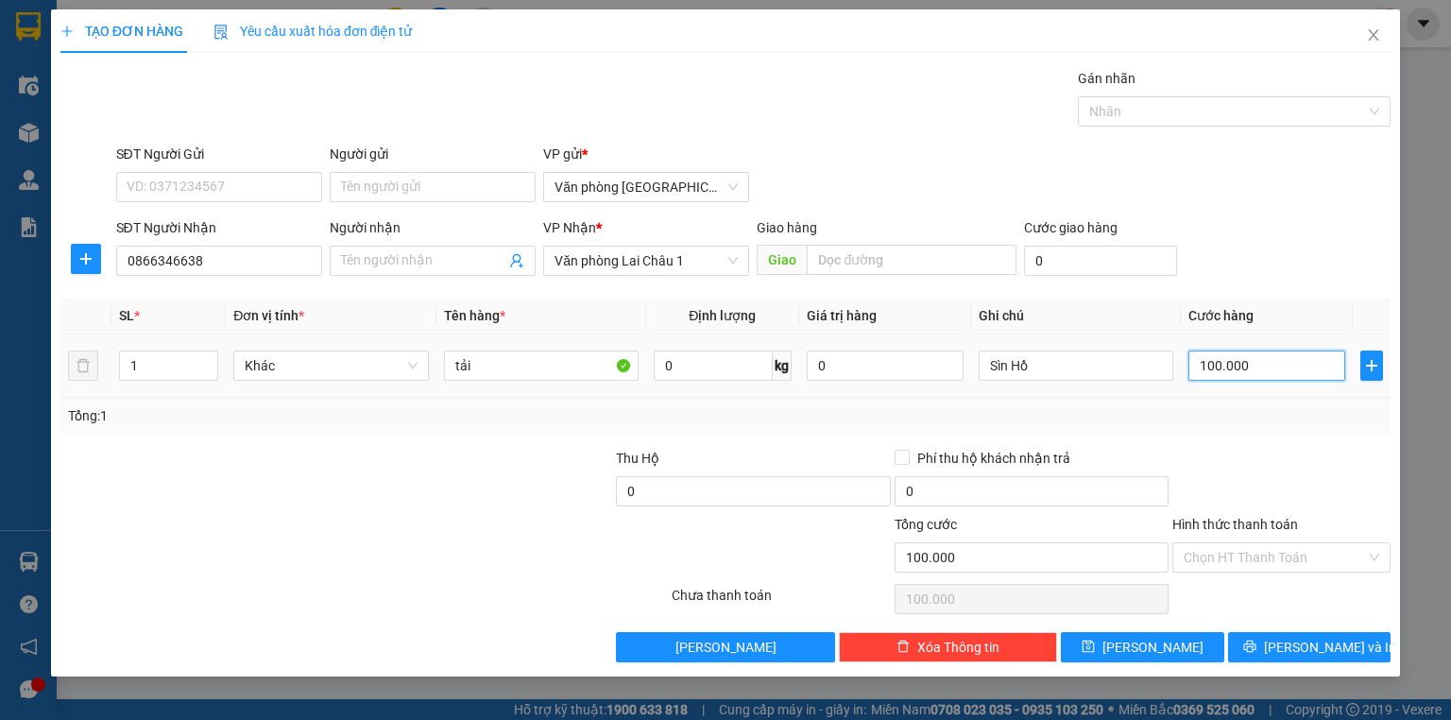
click at [1274, 370] on input "100.000" at bounding box center [1266, 365] width 157 height 30
click at [1213, 366] on input "100.000" at bounding box center [1266, 365] width 157 height 30
click at [1271, 551] on input "Hình thức thanh toán" at bounding box center [1274, 557] width 182 height 28
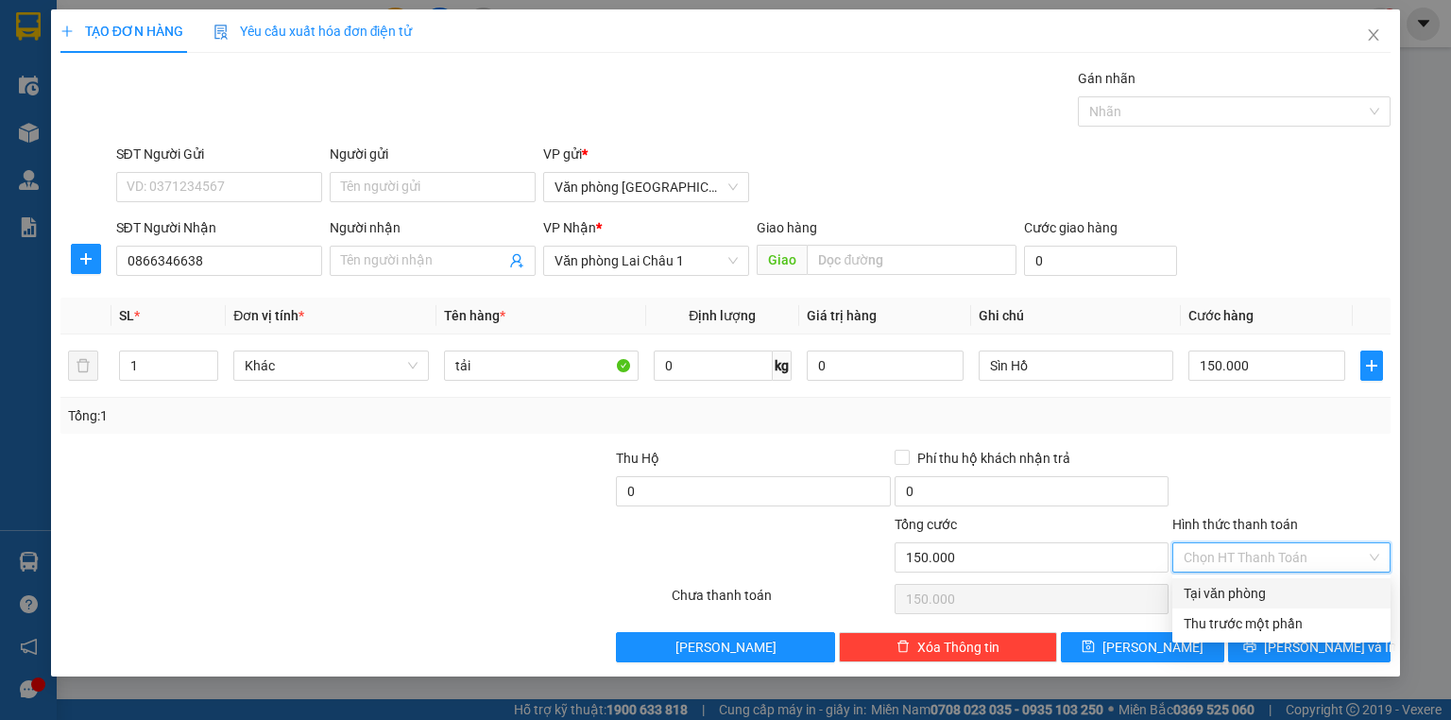
click at [1266, 590] on div "Tại văn phòng" at bounding box center [1280, 593] width 195 height 21
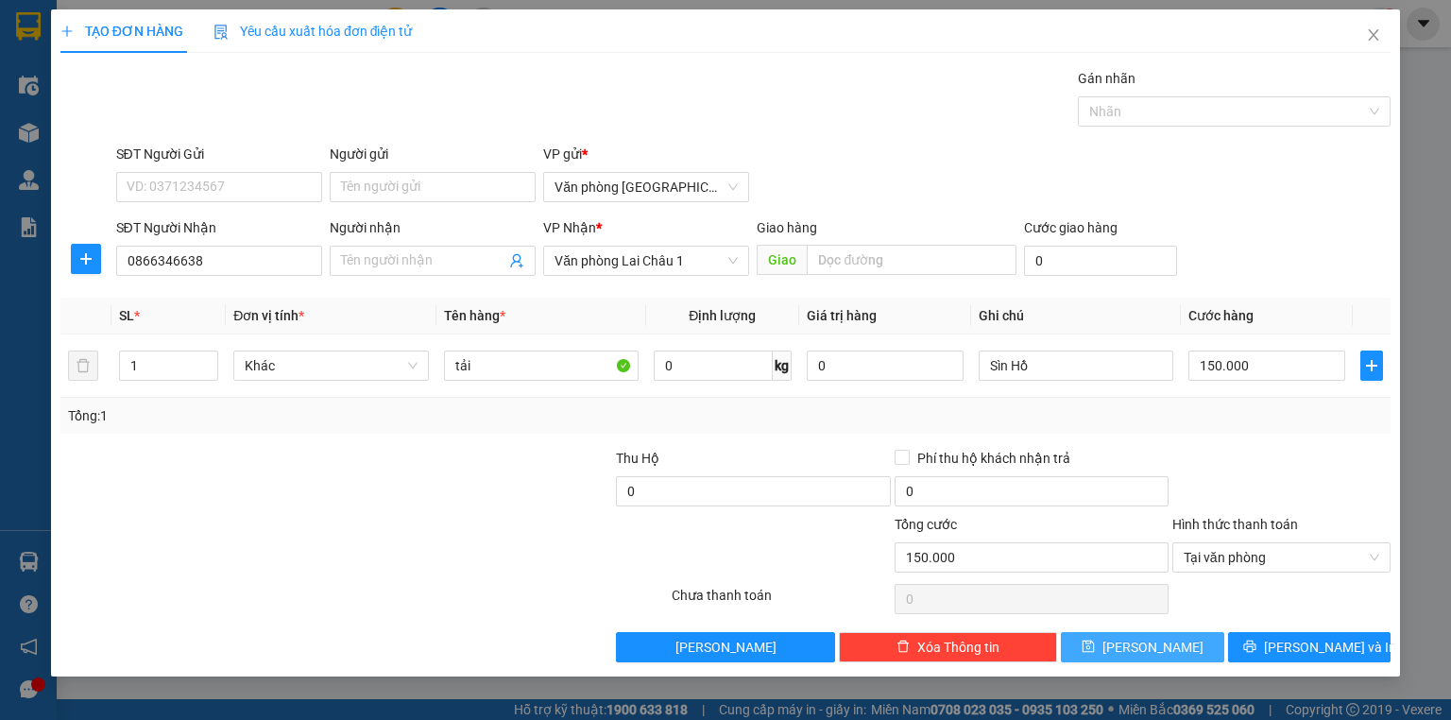
click at [1169, 640] on button "Lưu" at bounding box center [1142, 647] width 163 height 30
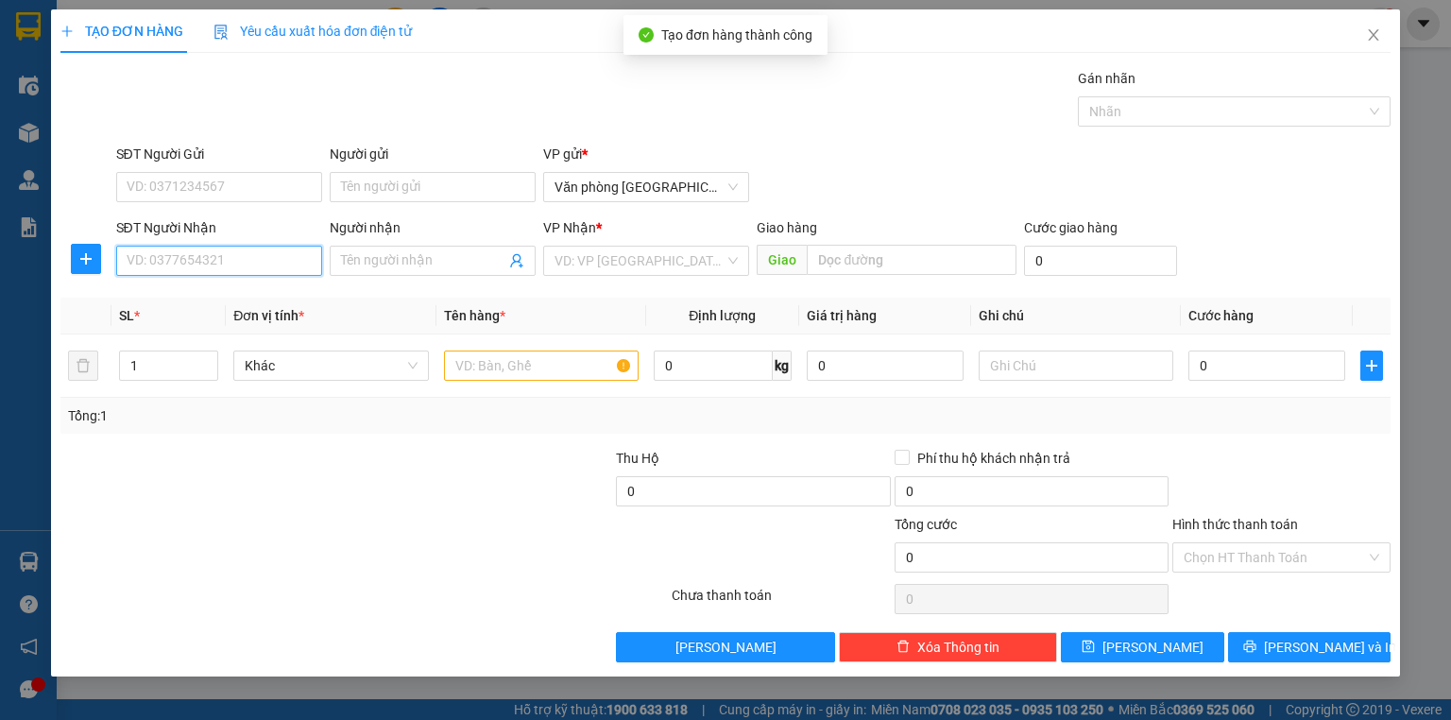
click at [246, 261] on input "SĐT Người Nhận" at bounding box center [219, 261] width 206 height 30
click at [241, 294] on div "0826887888" at bounding box center [218, 297] width 183 height 21
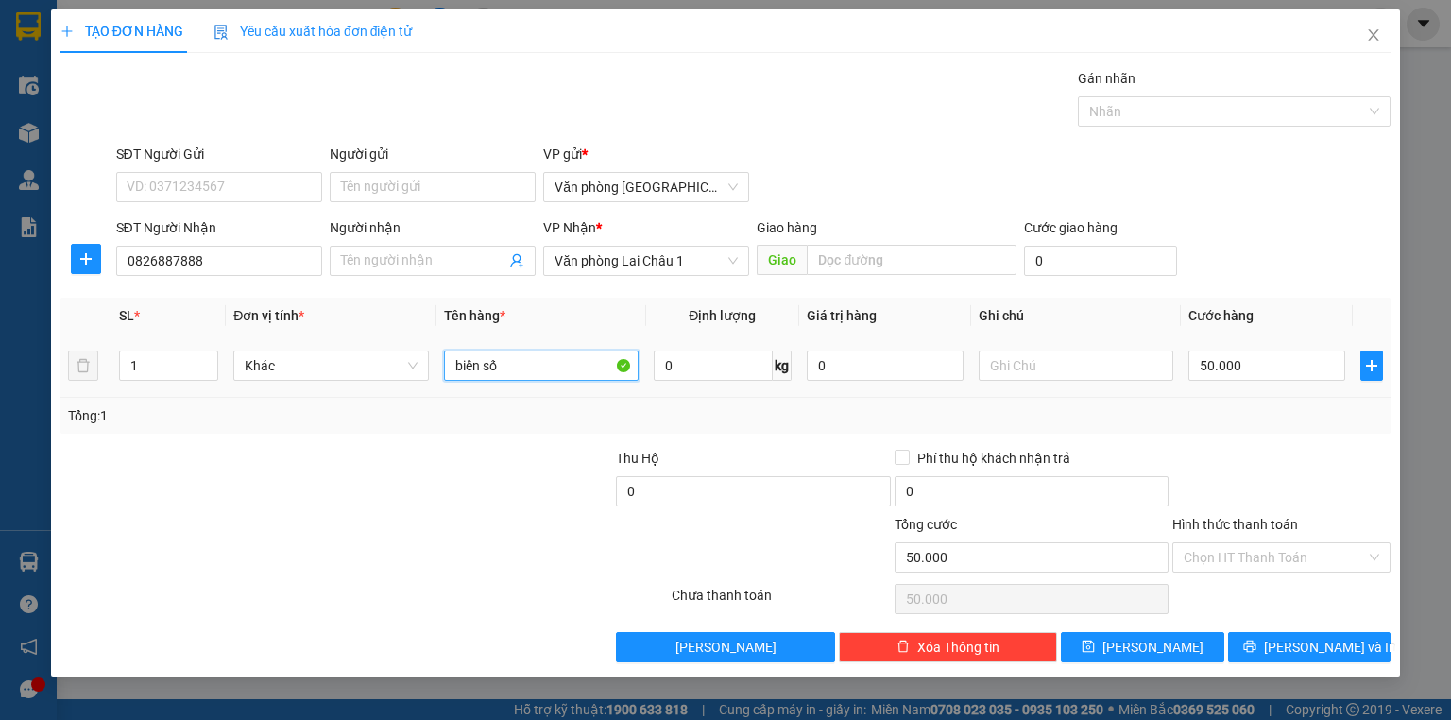
drag, startPoint x: 509, startPoint y: 365, endPoint x: 407, endPoint y: 381, distance: 103.1
click at [407, 381] on tr "1 Khác biển số 0 kg 0 50.000" at bounding box center [725, 365] width 1330 height 63
click at [1191, 633] on button "Lưu" at bounding box center [1142, 647] width 163 height 30
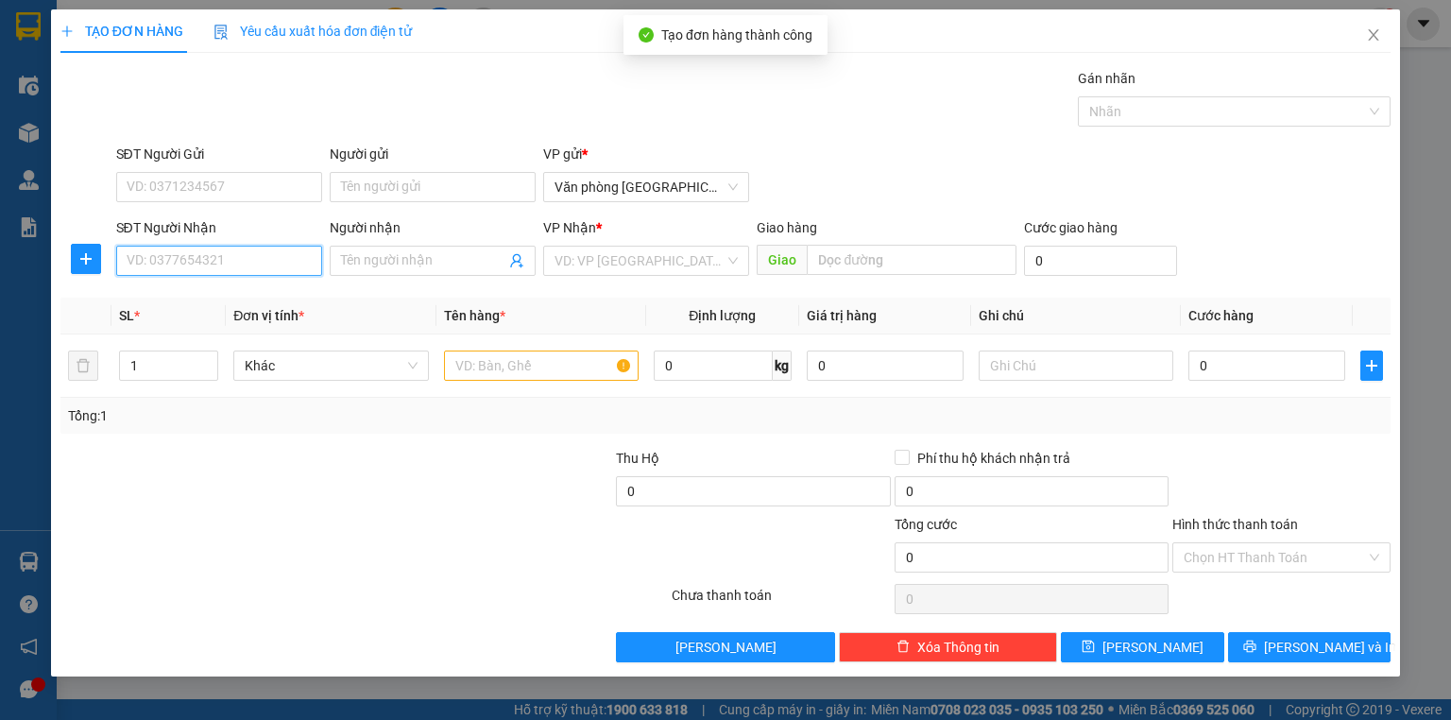
click at [195, 264] on input "SĐT Người Nhận" at bounding box center [219, 261] width 206 height 30
click at [222, 304] on div "0349385327" at bounding box center [218, 297] width 183 height 21
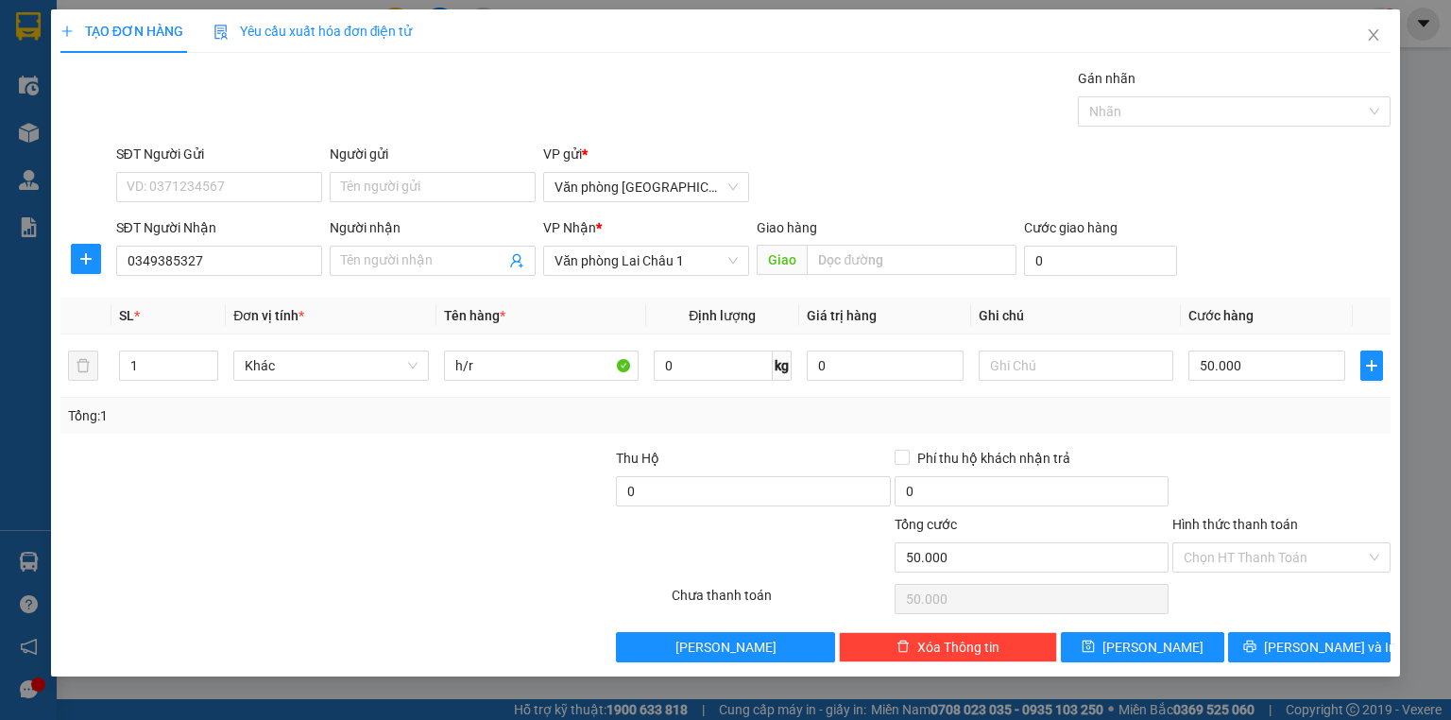
click at [1294, 532] on div "Hình thức thanh toán" at bounding box center [1281, 528] width 218 height 28
click at [1292, 552] on input "Hình thức thanh toán" at bounding box center [1274, 557] width 182 height 28
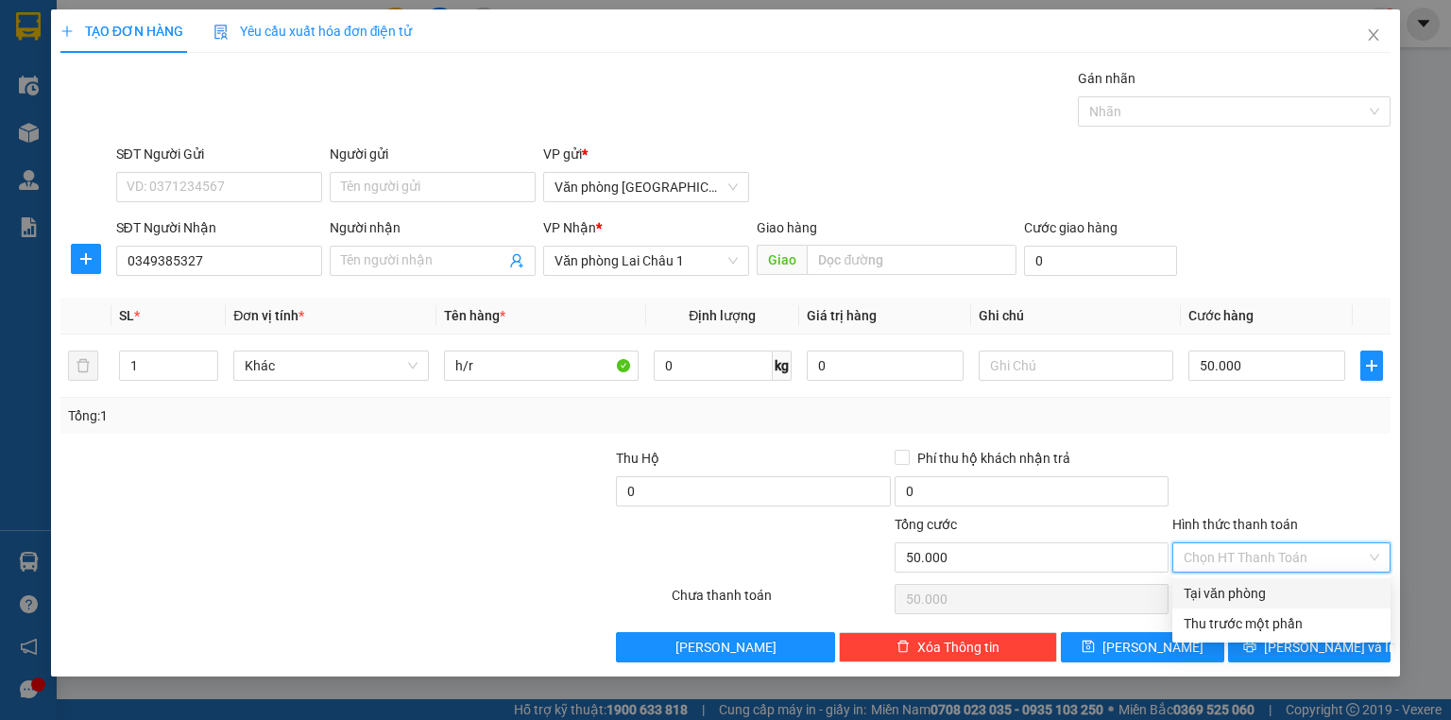
click at [1272, 593] on div "Tại văn phòng" at bounding box center [1280, 593] width 195 height 21
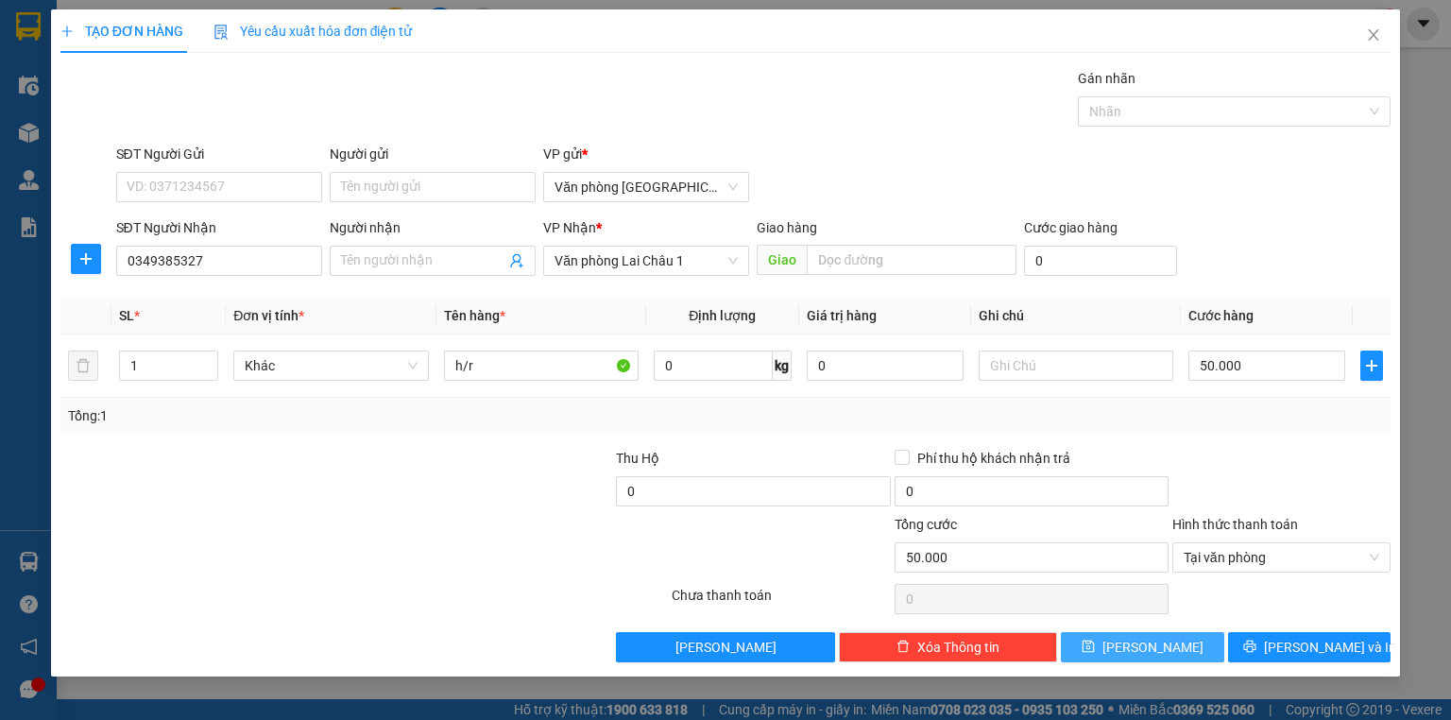
click at [1164, 648] on button "Lưu" at bounding box center [1142, 647] width 163 height 30
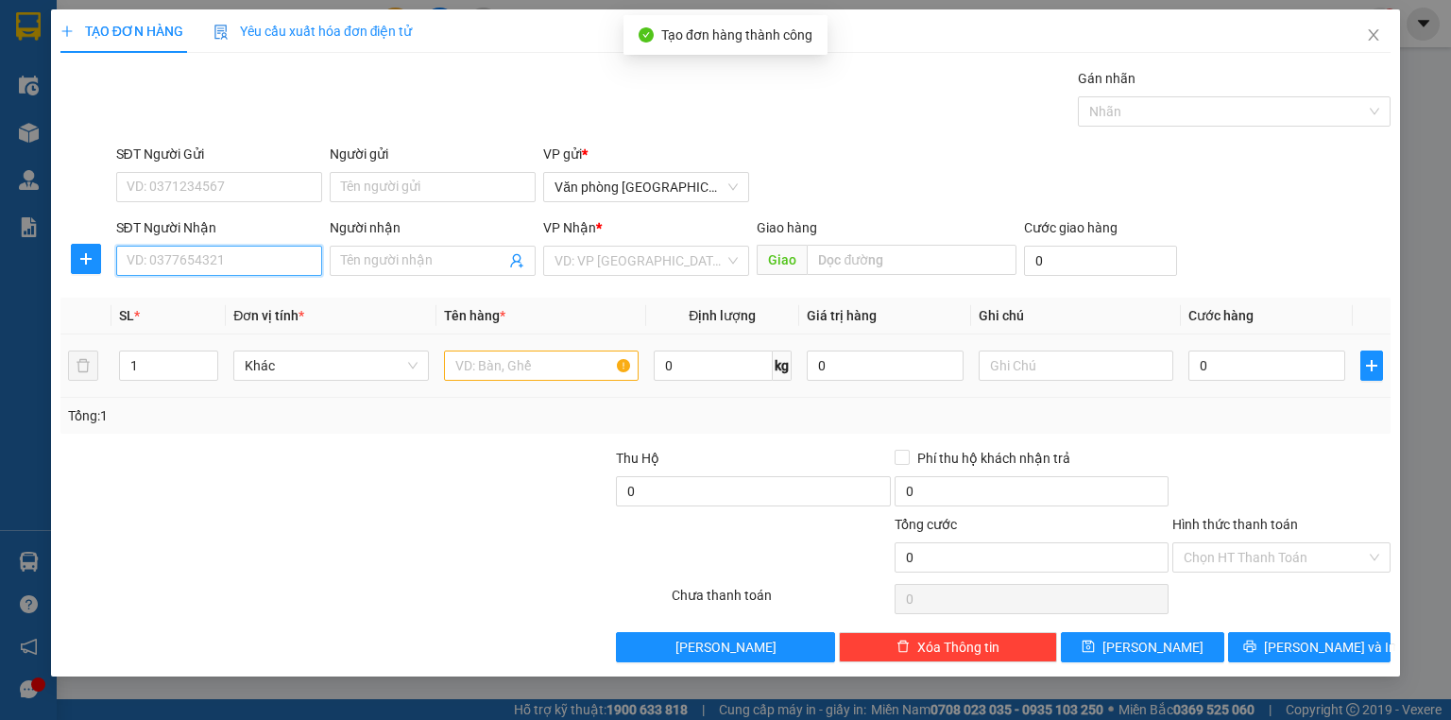
click at [190, 270] on input "SĐT Người Nhận" at bounding box center [219, 261] width 206 height 30
click at [196, 291] on div "0368202826" at bounding box center [218, 297] width 183 height 21
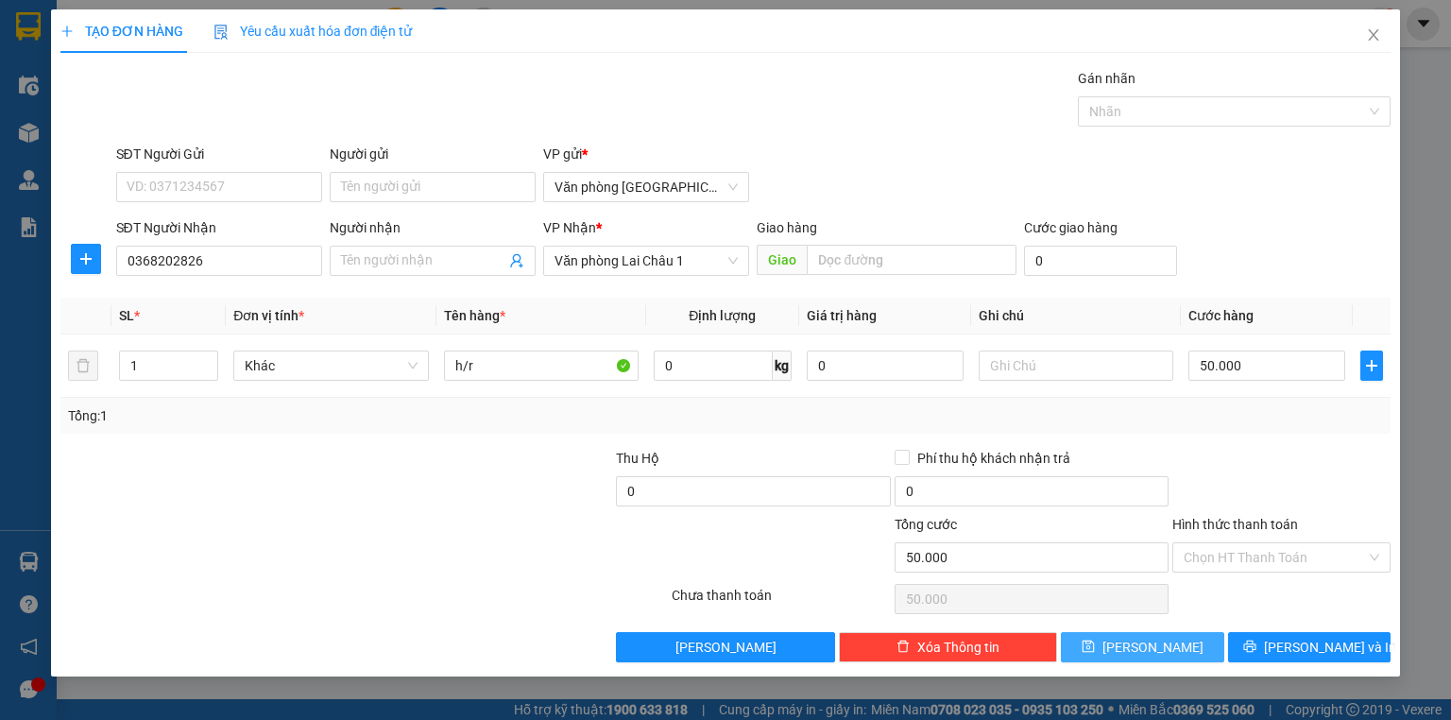
click at [1118, 656] on button "Lưu" at bounding box center [1142, 647] width 163 height 30
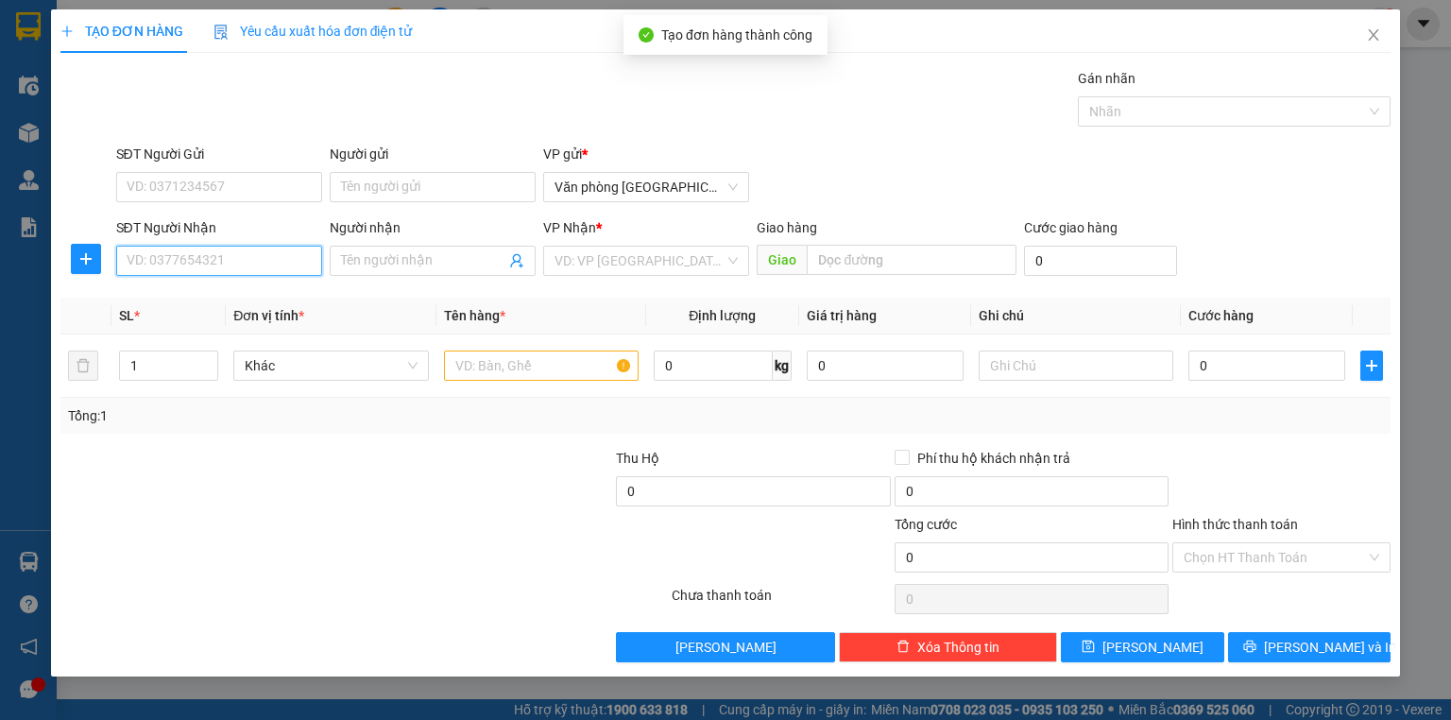
click at [231, 253] on input "SĐT Người Nhận" at bounding box center [219, 261] width 206 height 30
click at [246, 289] on div "0989480115" at bounding box center [218, 297] width 183 height 21
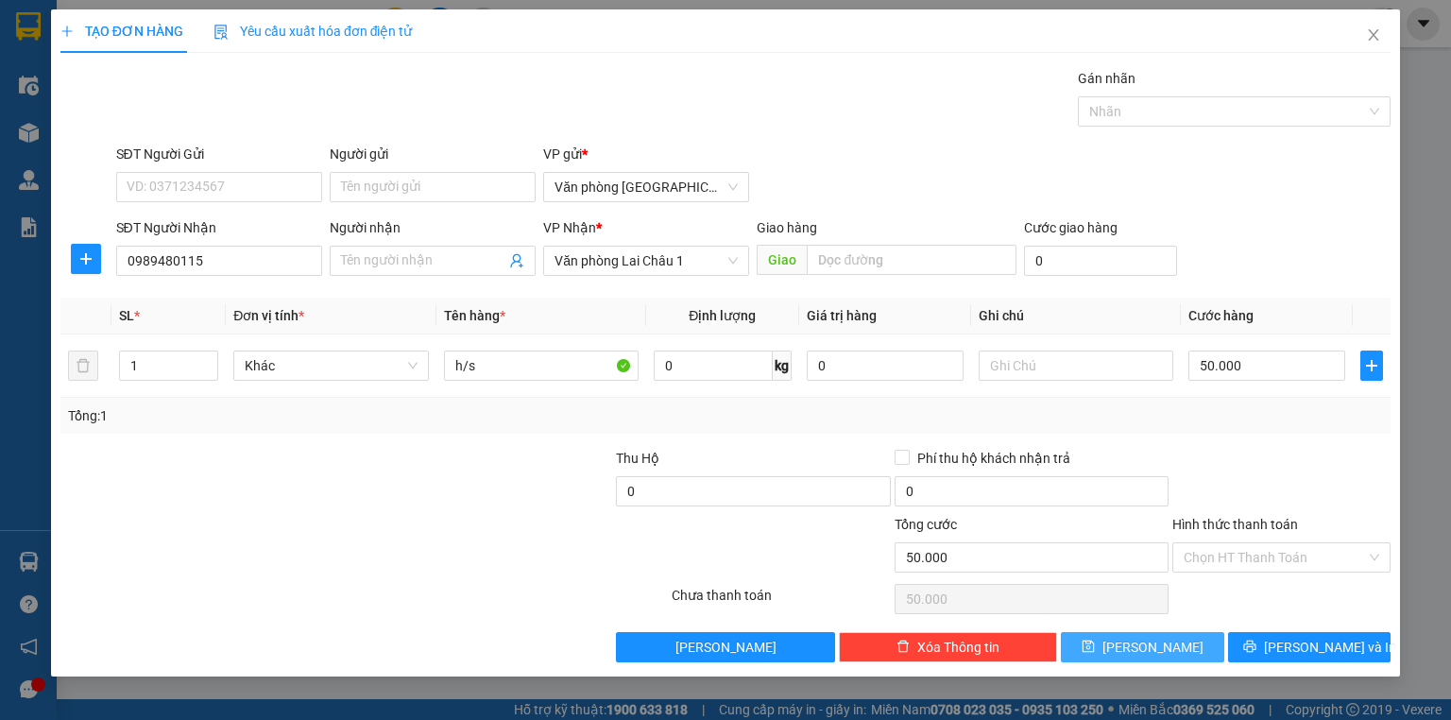
click at [1095, 646] on icon "save" at bounding box center [1088, 646] width 12 height 12
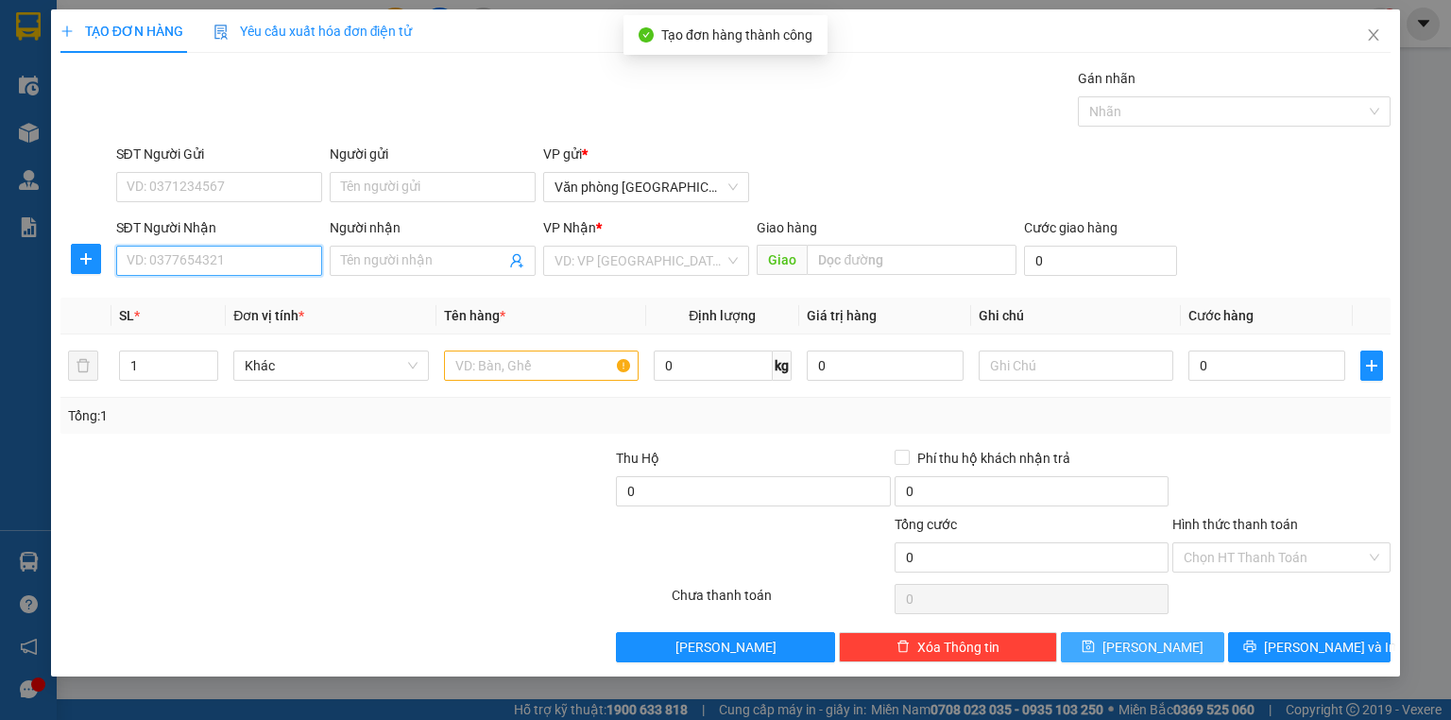
click at [253, 266] on input "SĐT Người Nhận" at bounding box center [219, 261] width 206 height 30
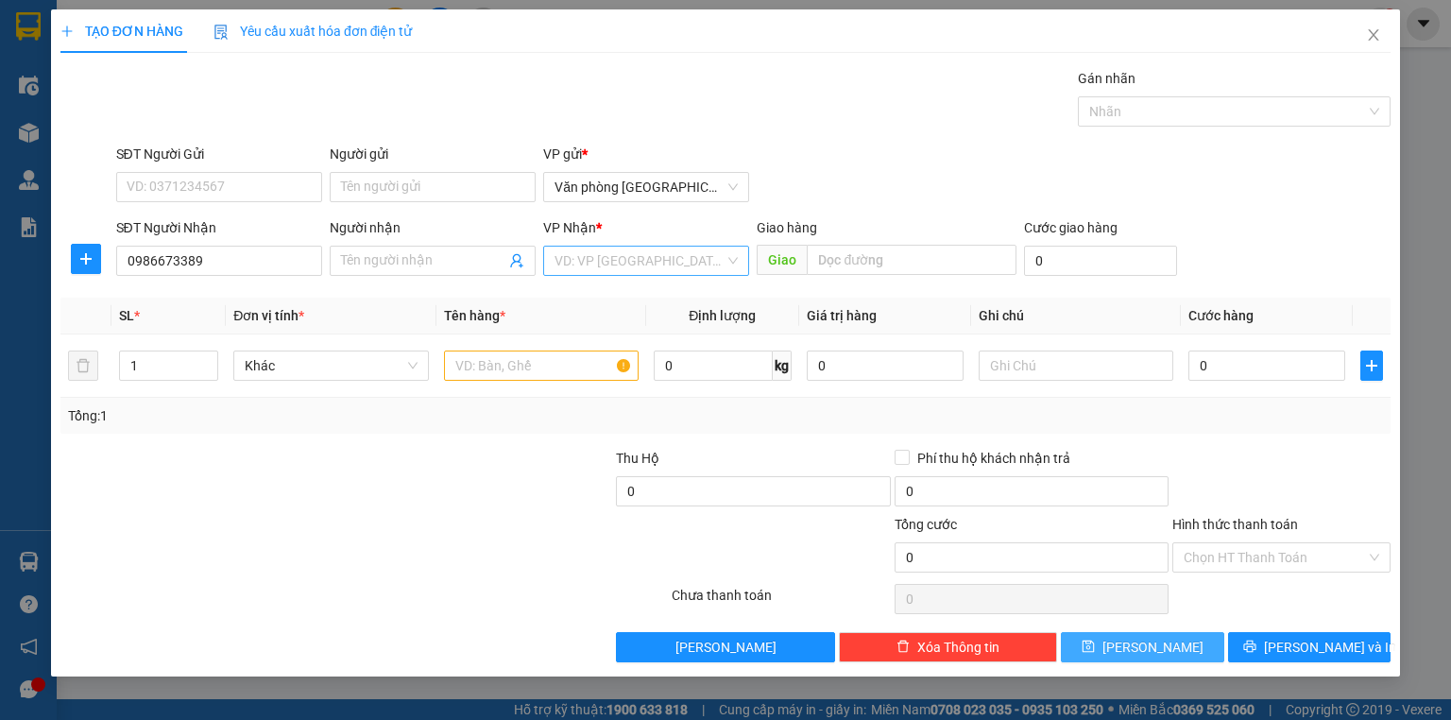
click at [605, 253] on input "search" at bounding box center [639, 260] width 170 height 28
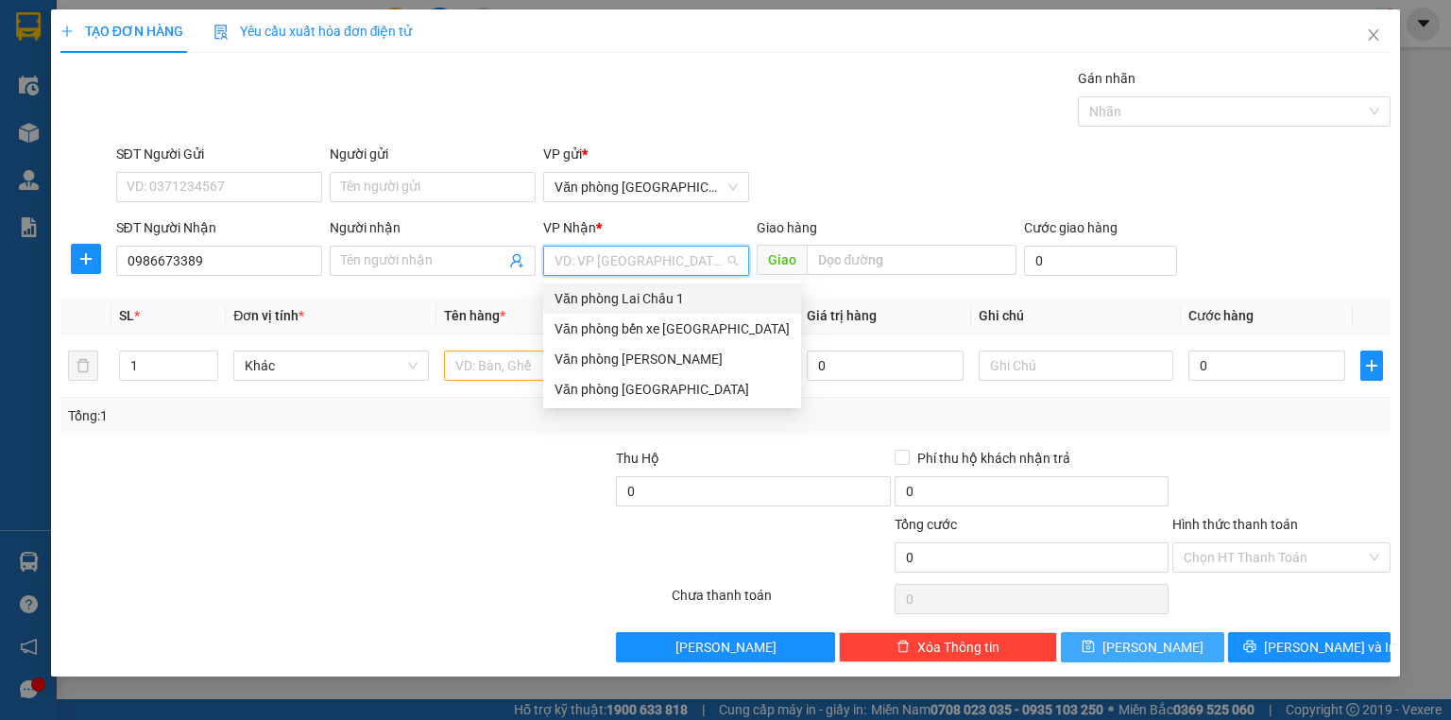
click at [619, 301] on div "Văn phòng Lai Châu 1" at bounding box center [671, 298] width 235 height 21
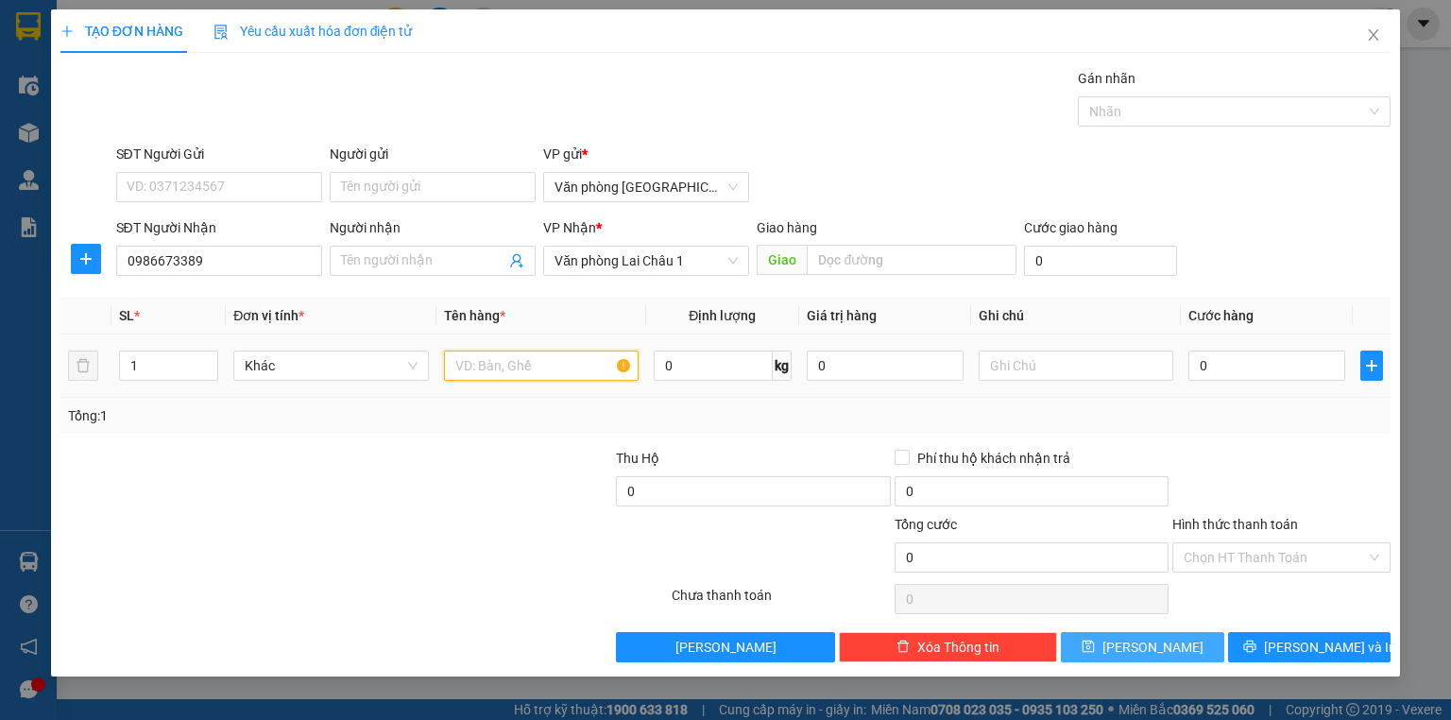
click at [498, 369] on input "text" at bounding box center [541, 365] width 195 height 30
click at [1239, 361] on input "0" at bounding box center [1266, 365] width 157 height 30
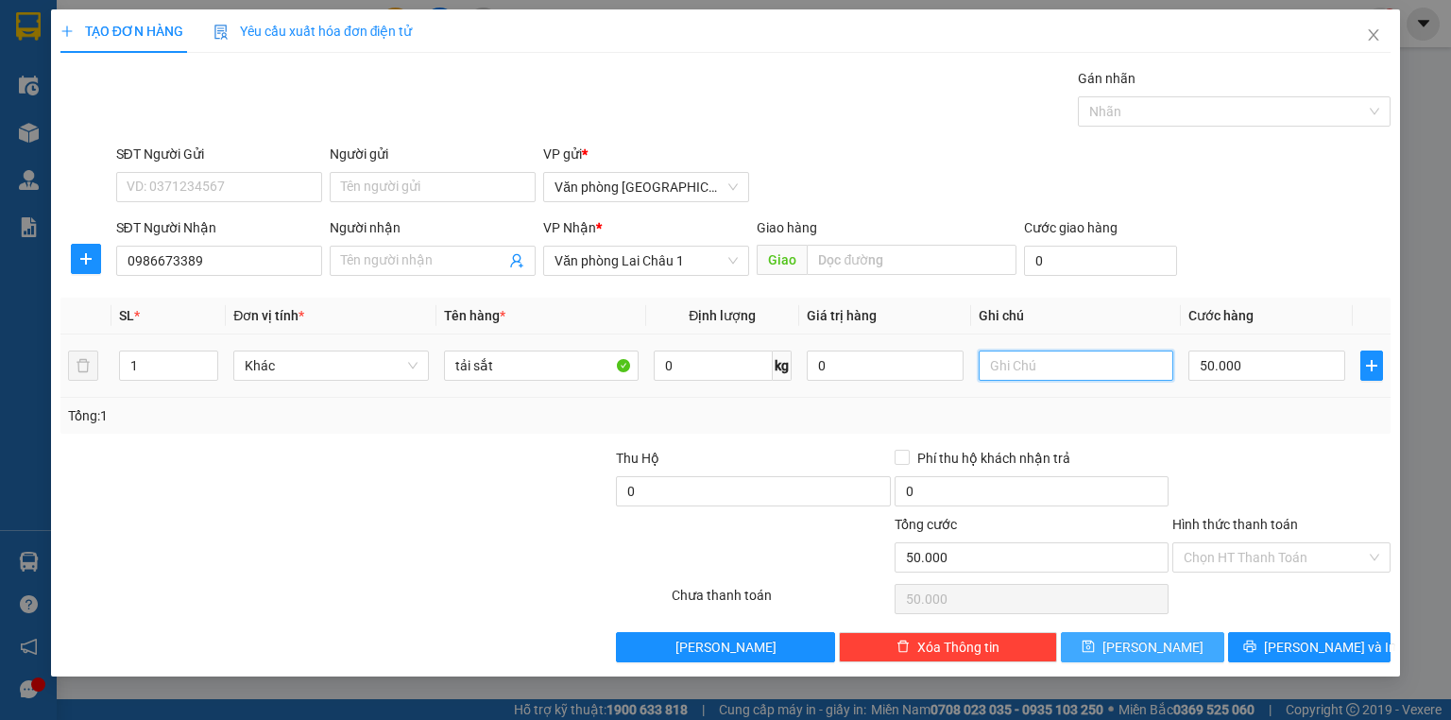
click at [1080, 364] on input "text" at bounding box center [1075, 365] width 195 height 30
click at [1185, 655] on button "Lưu" at bounding box center [1142, 647] width 163 height 30
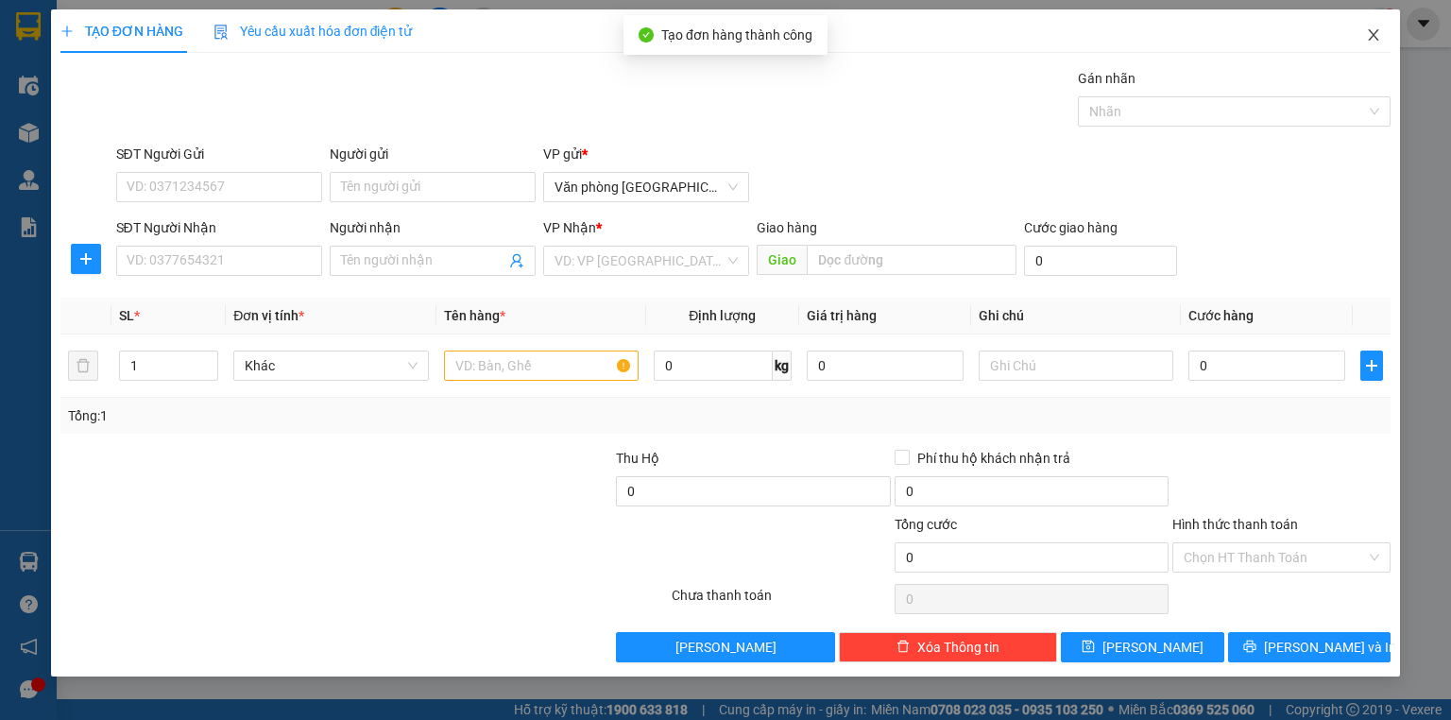
click at [1373, 42] on icon "close" at bounding box center [1373, 34] width 15 height 15
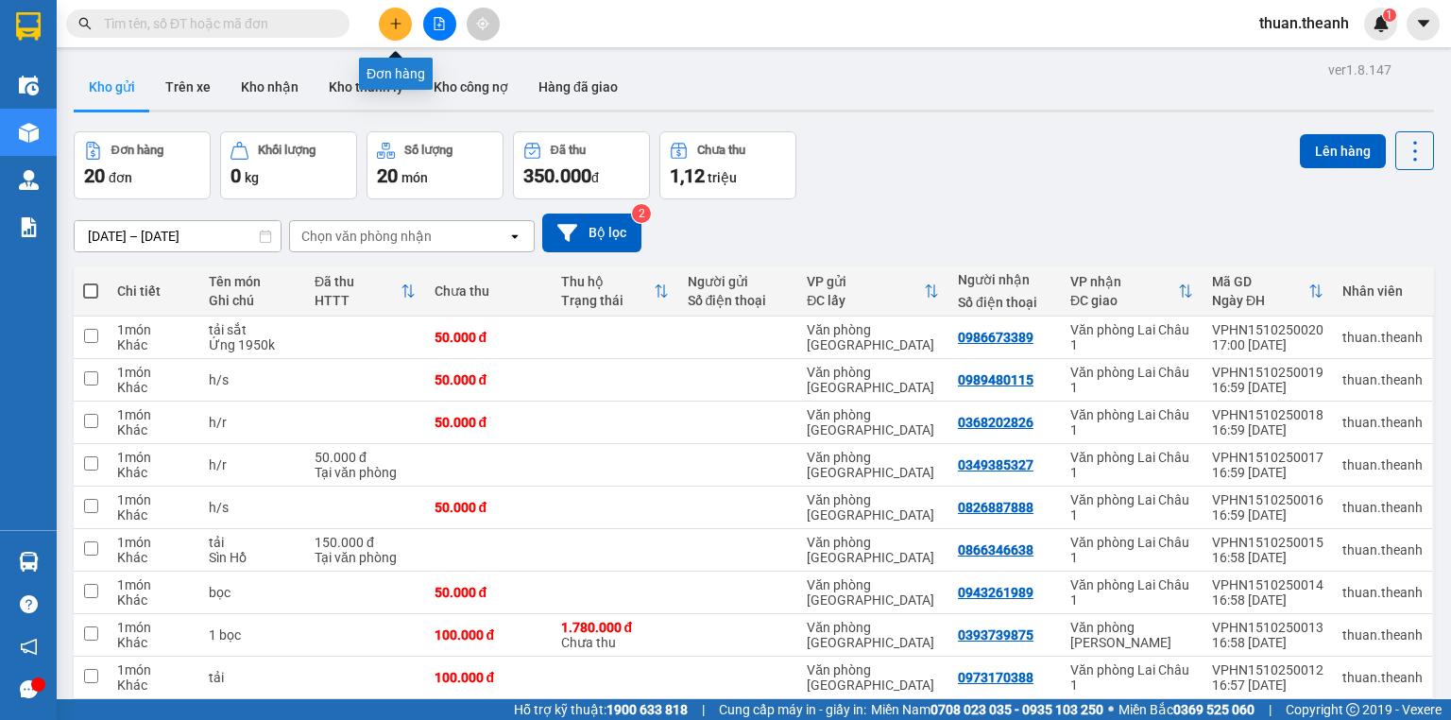
click at [403, 29] on button at bounding box center [395, 24] width 33 height 33
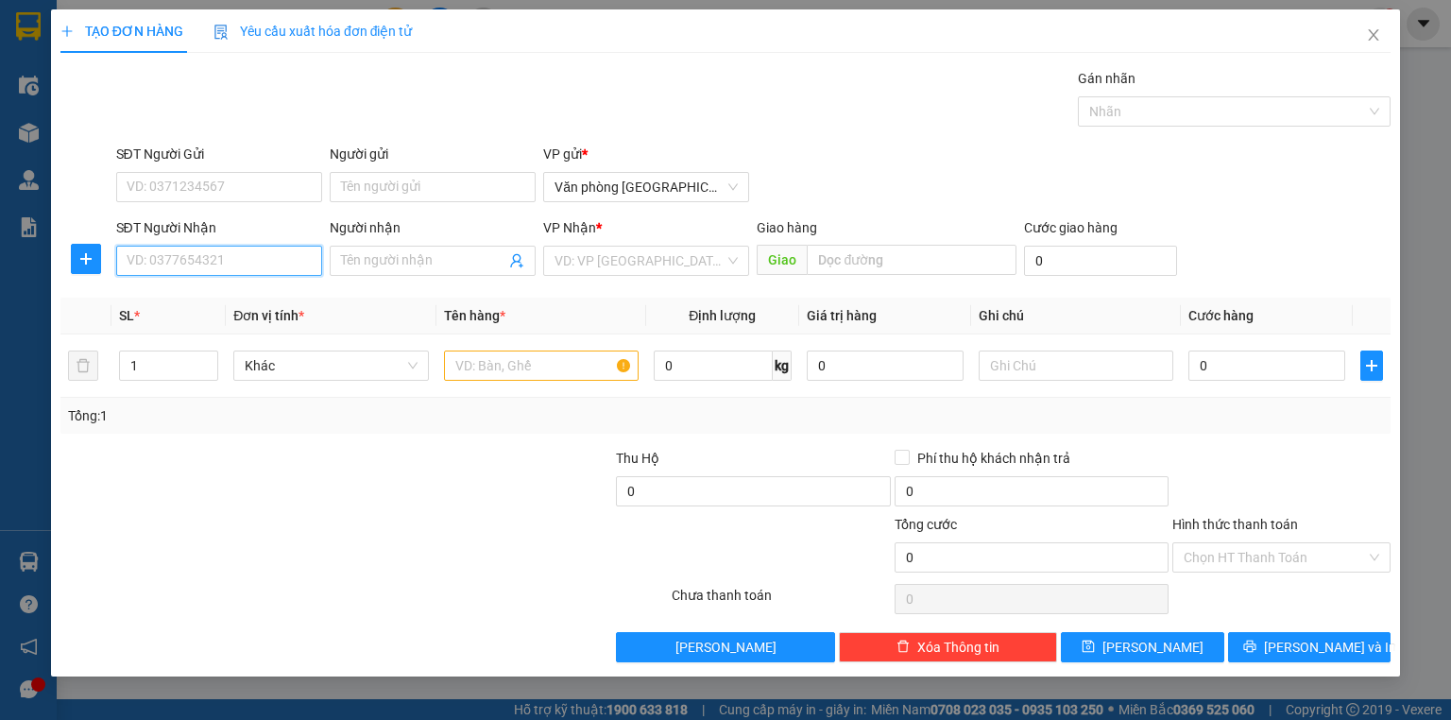
click at [261, 274] on input "SĐT Người Nhận" at bounding box center [219, 261] width 206 height 30
click at [243, 294] on div "0385779701" at bounding box center [218, 297] width 183 height 21
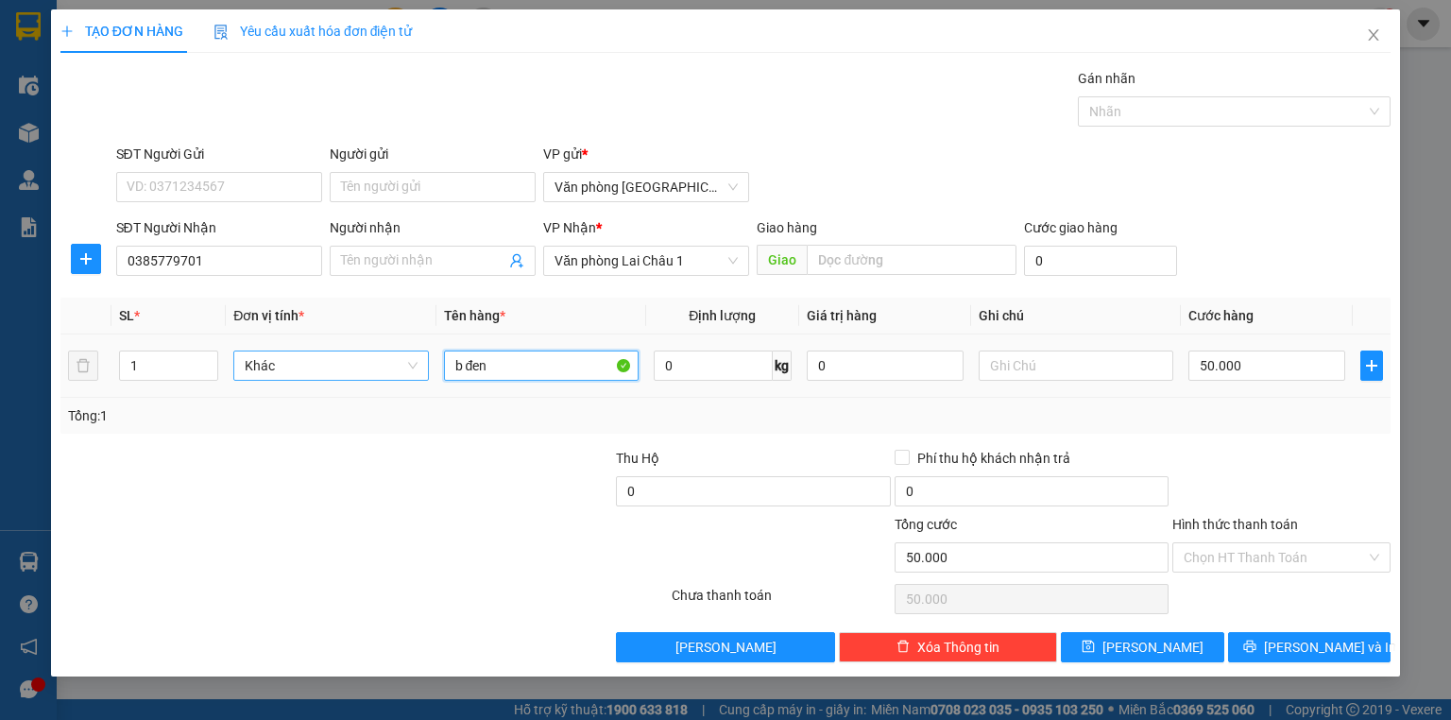
drag, startPoint x: 514, startPoint y: 358, endPoint x: 356, endPoint y: 355, distance: 157.7
click at [356, 355] on tr "1 Khác b đen 0 kg 0 50.000" at bounding box center [725, 365] width 1330 height 63
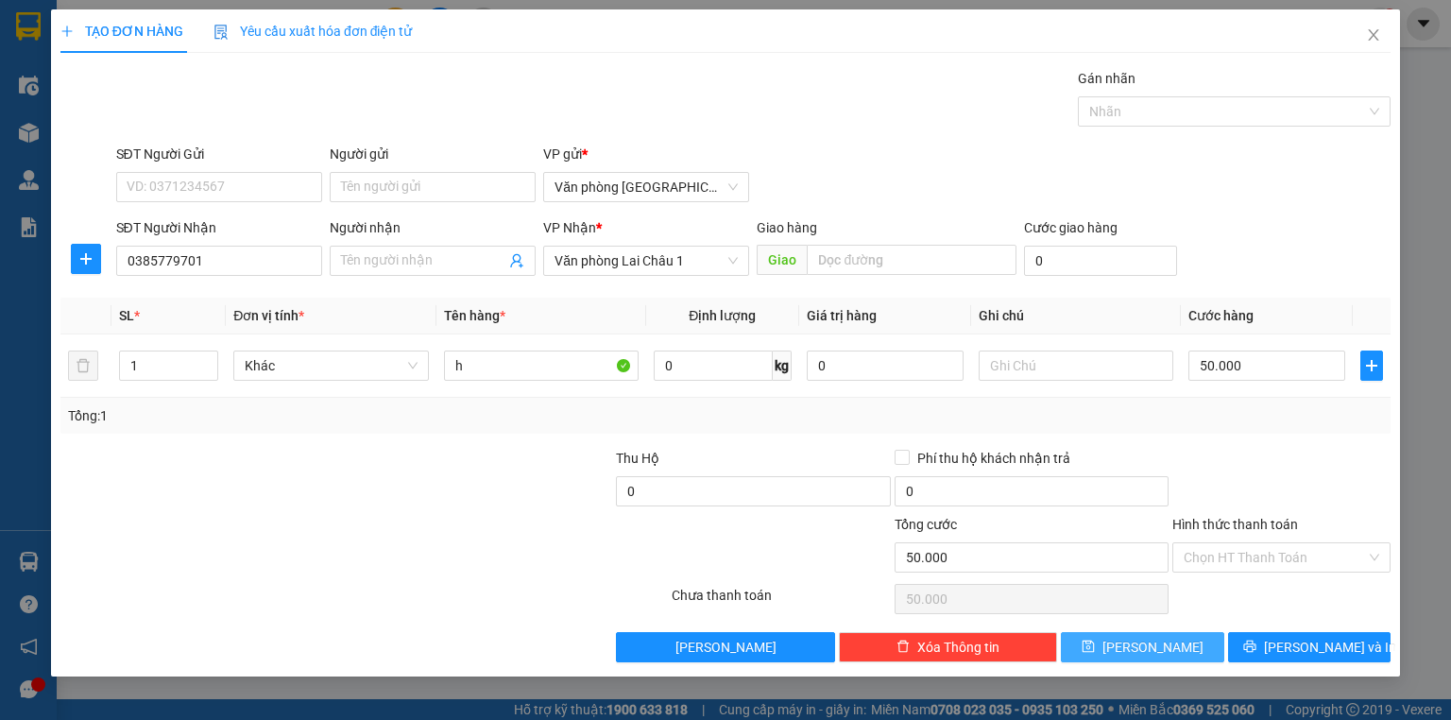
click at [1185, 642] on button "Lưu" at bounding box center [1142, 647] width 163 height 30
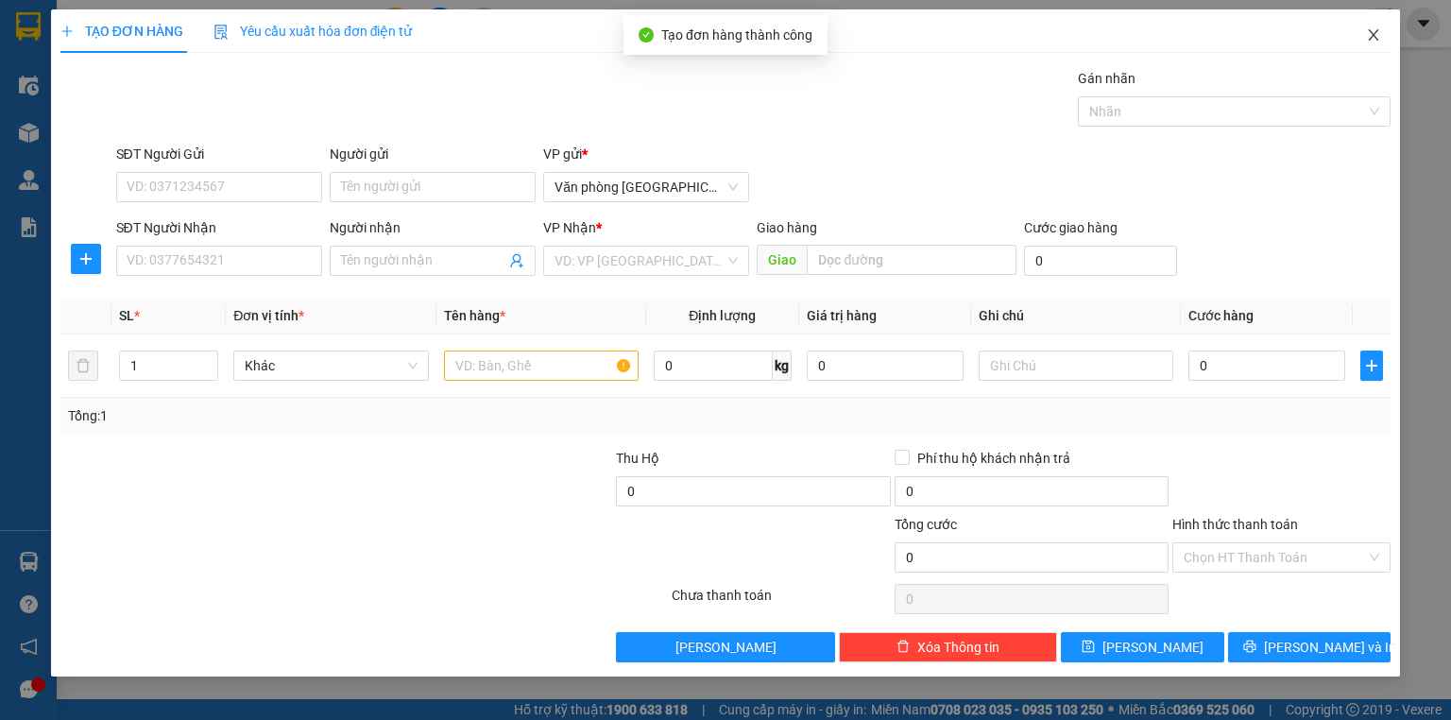
click at [1373, 34] on icon "close" at bounding box center [1373, 34] width 15 height 15
